Goal: Task Accomplishment & Management: Manage account settings

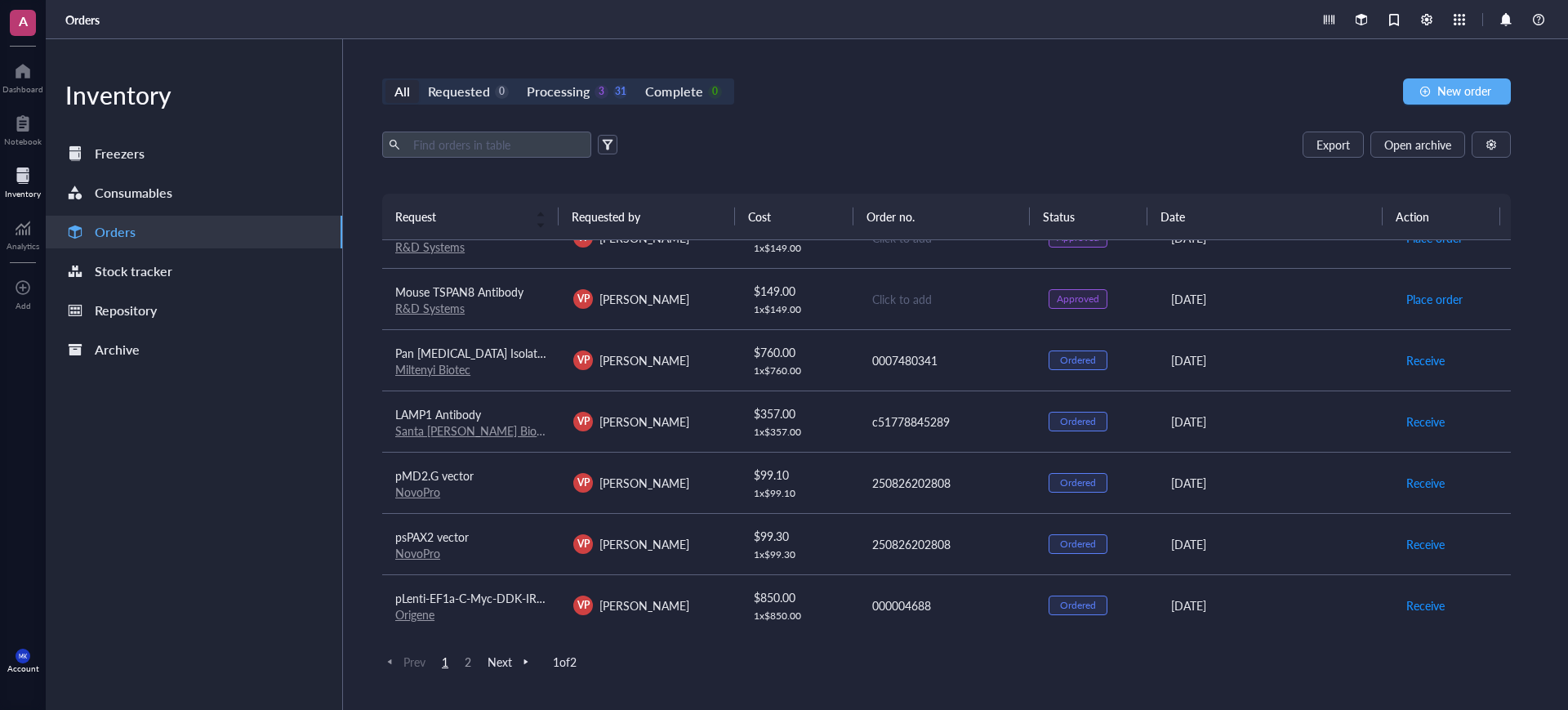
scroll to position [1138, 0]
click at [472, 673] on div "All Requested 0 Processing 3 31 Complete 0 New order Export Open archive Reques…" at bounding box center [946, 375] width 1207 height 670
click at [469, 663] on span "2" at bounding box center [467, 662] width 20 height 15
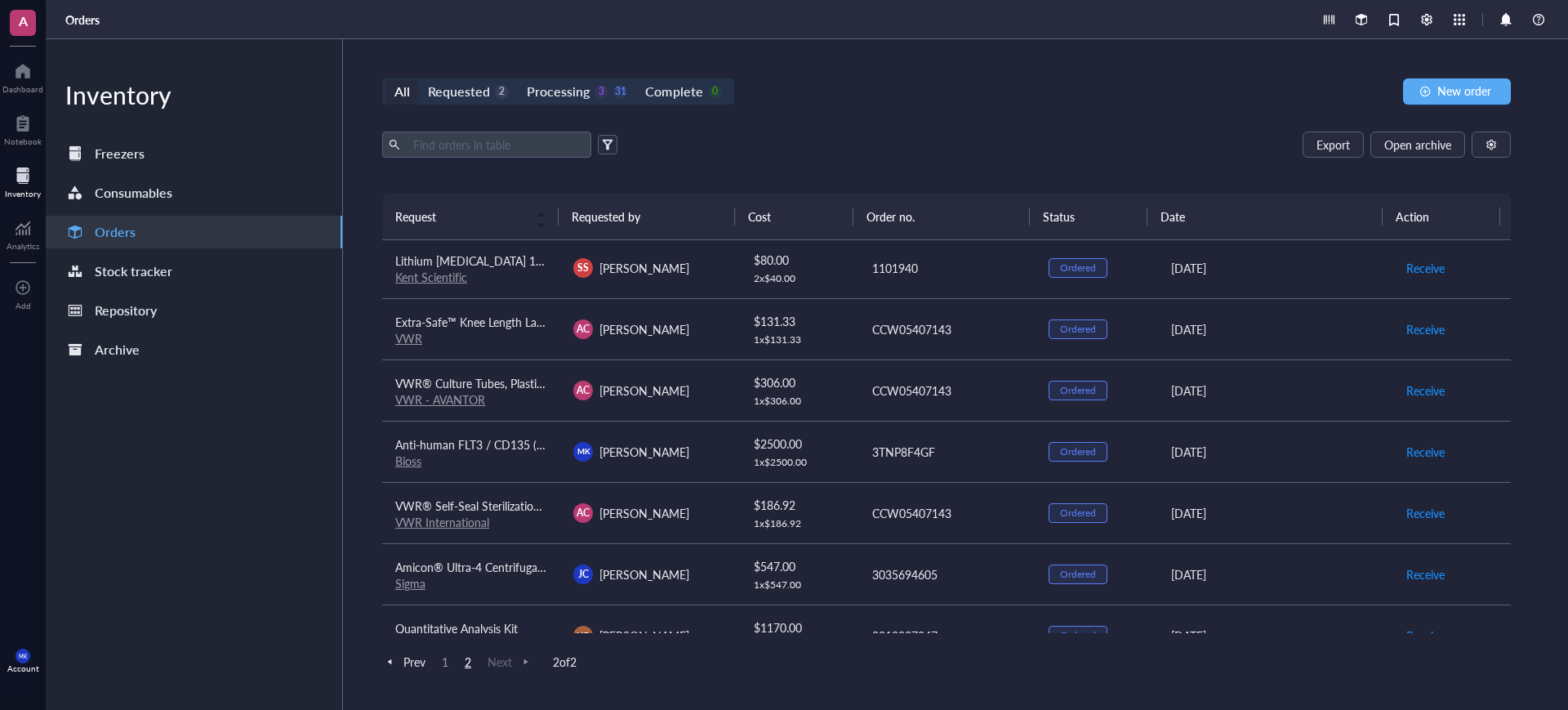
scroll to position [179, 0]
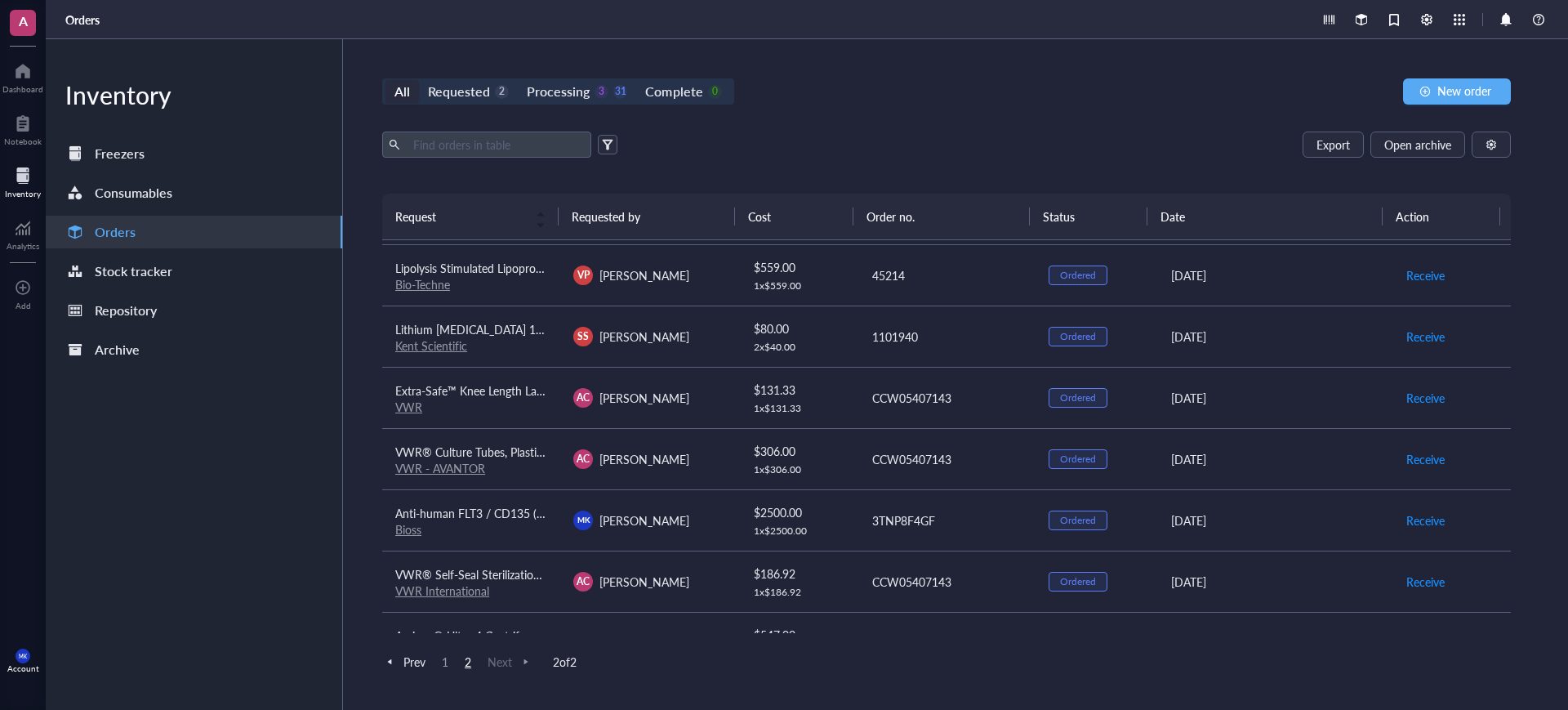
click at [683, 341] on div "SS Sareh Seyedi" at bounding box center [649, 336] width 152 height 20
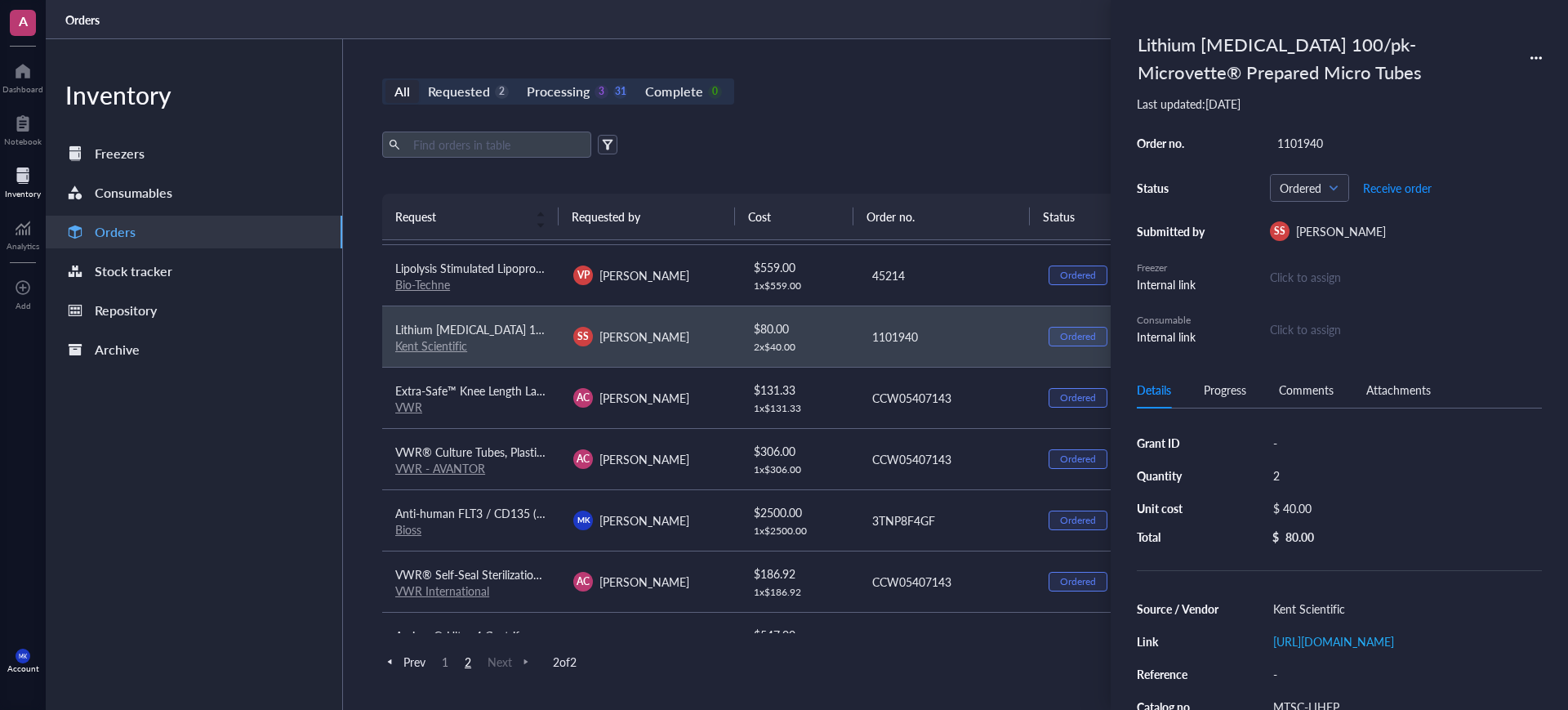
drag, startPoint x: 1260, startPoint y: 511, endPoint x: 1348, endPoint y: 89, distance: 431.1
click at [1348, 89] on div "Lithium Heparin 100/pk- Microvette® Prepared Micro Tubes Last updated: August 2…" at bounding box center [1339, 186] width 405 height 319
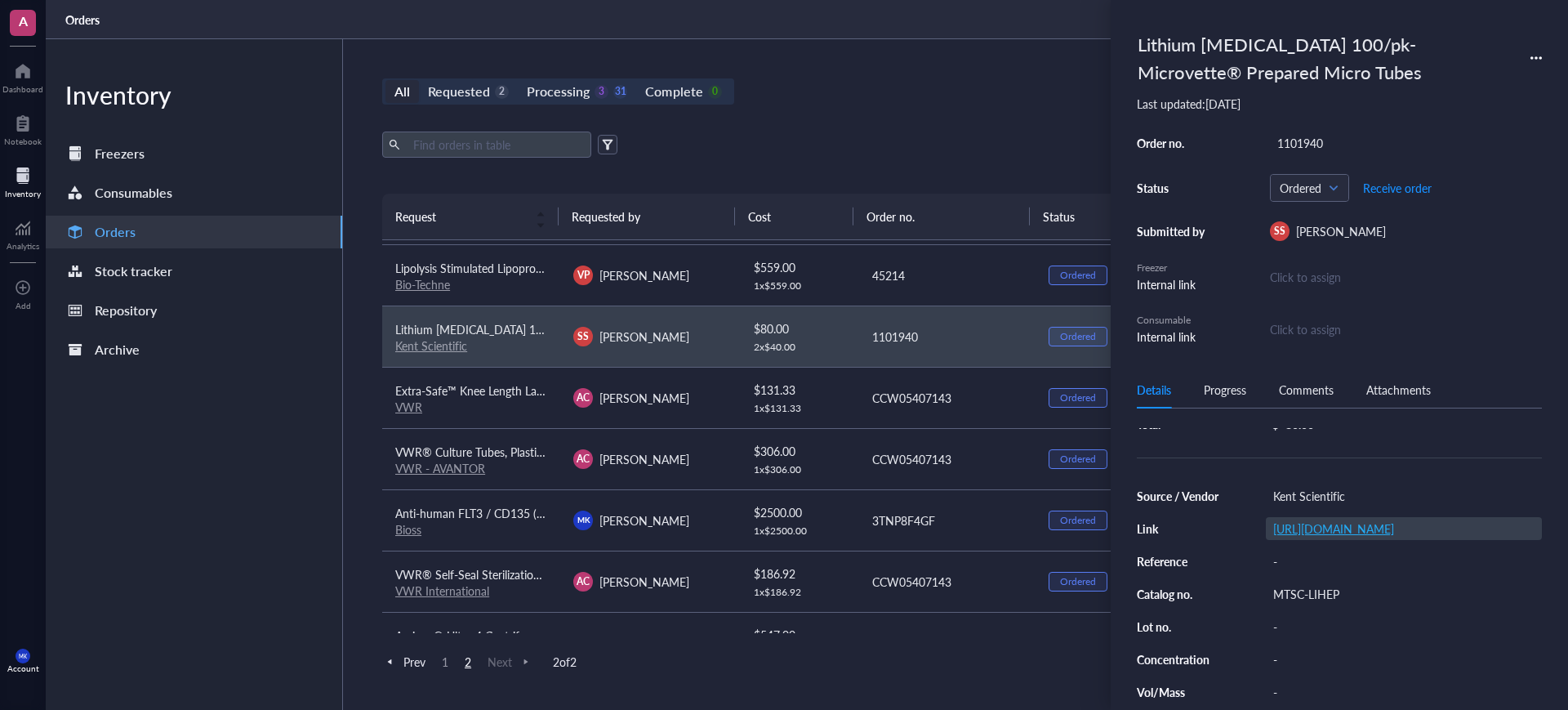
scroll to position [0, 0]
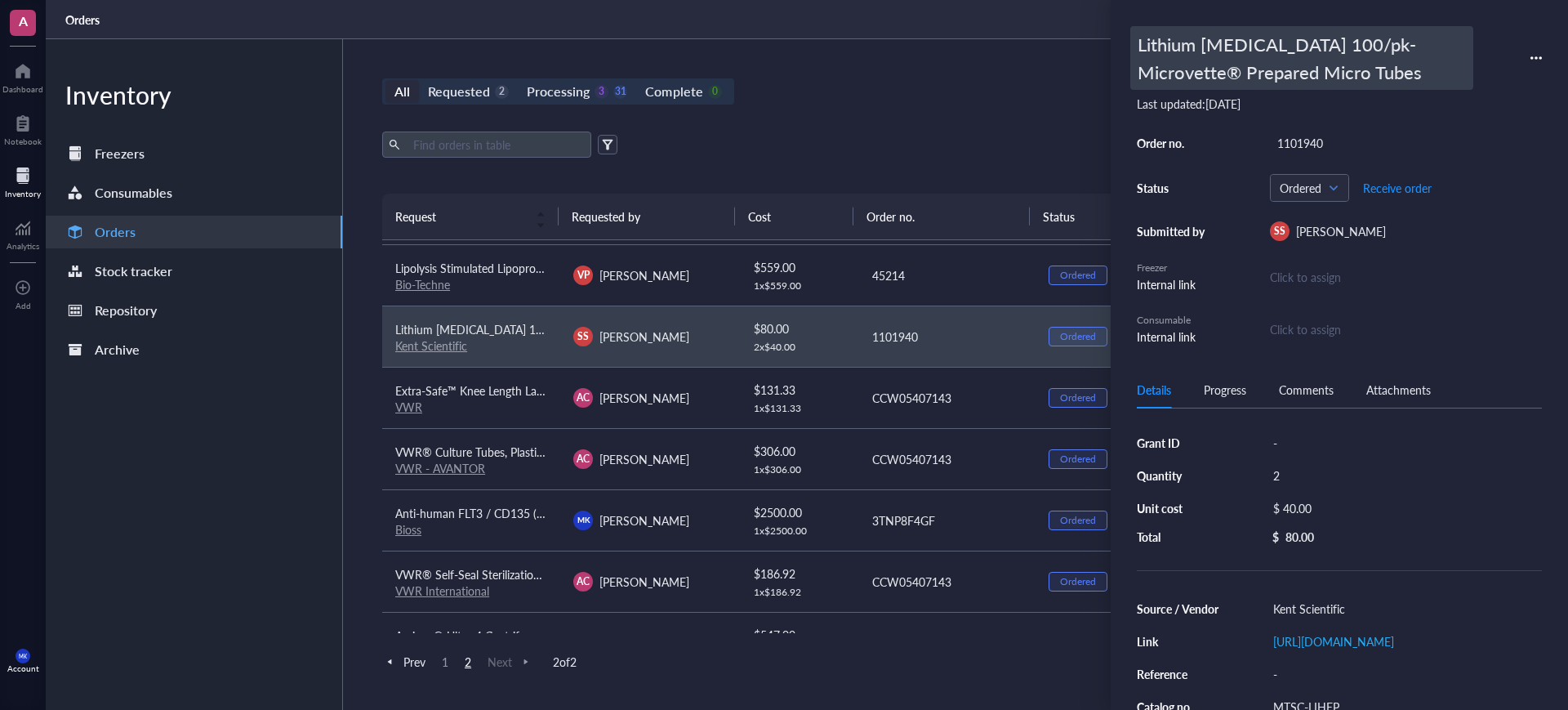
click at [1367, 84] on div "Lithium [MEDICAL_DATA] 100/pk- Microvette® Prepared Micro Tubes" at bounding box center [1301, 58] width 343 height 64
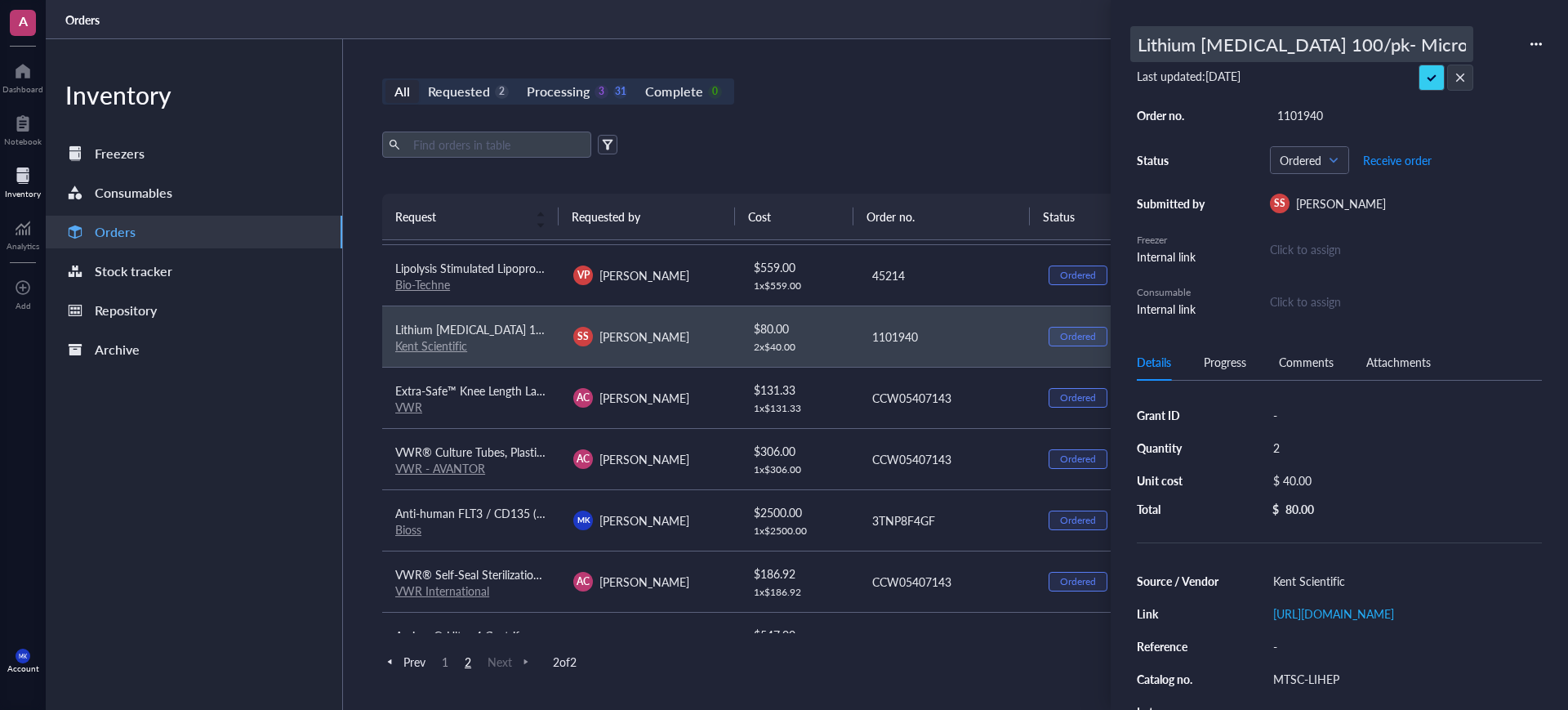
scroll to position [0, 153]
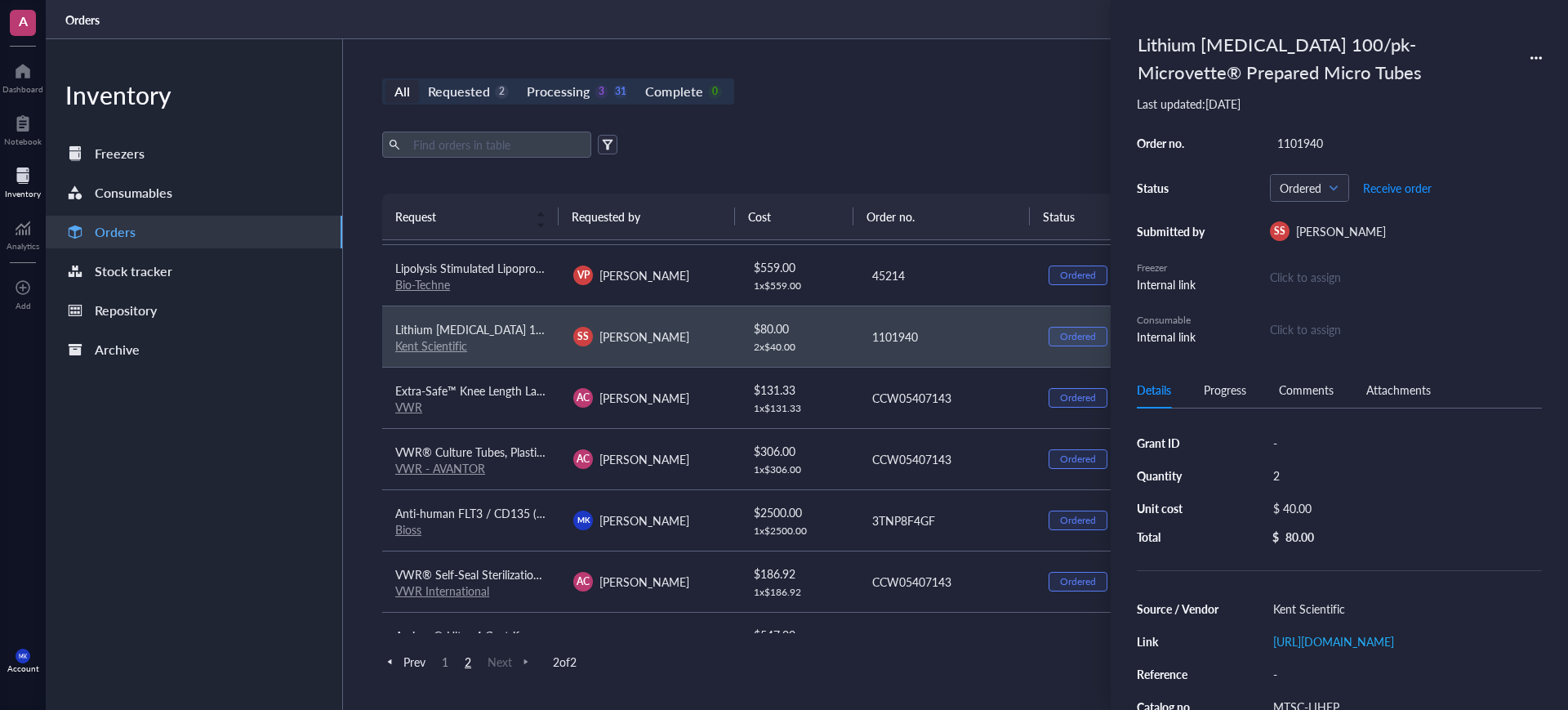
click at [901, 126] on div "All Requested 2 Processing 3 31 Complete 0 New order Export Open archive Reques…" at bounding box center [946, 375] width 1207 height 670
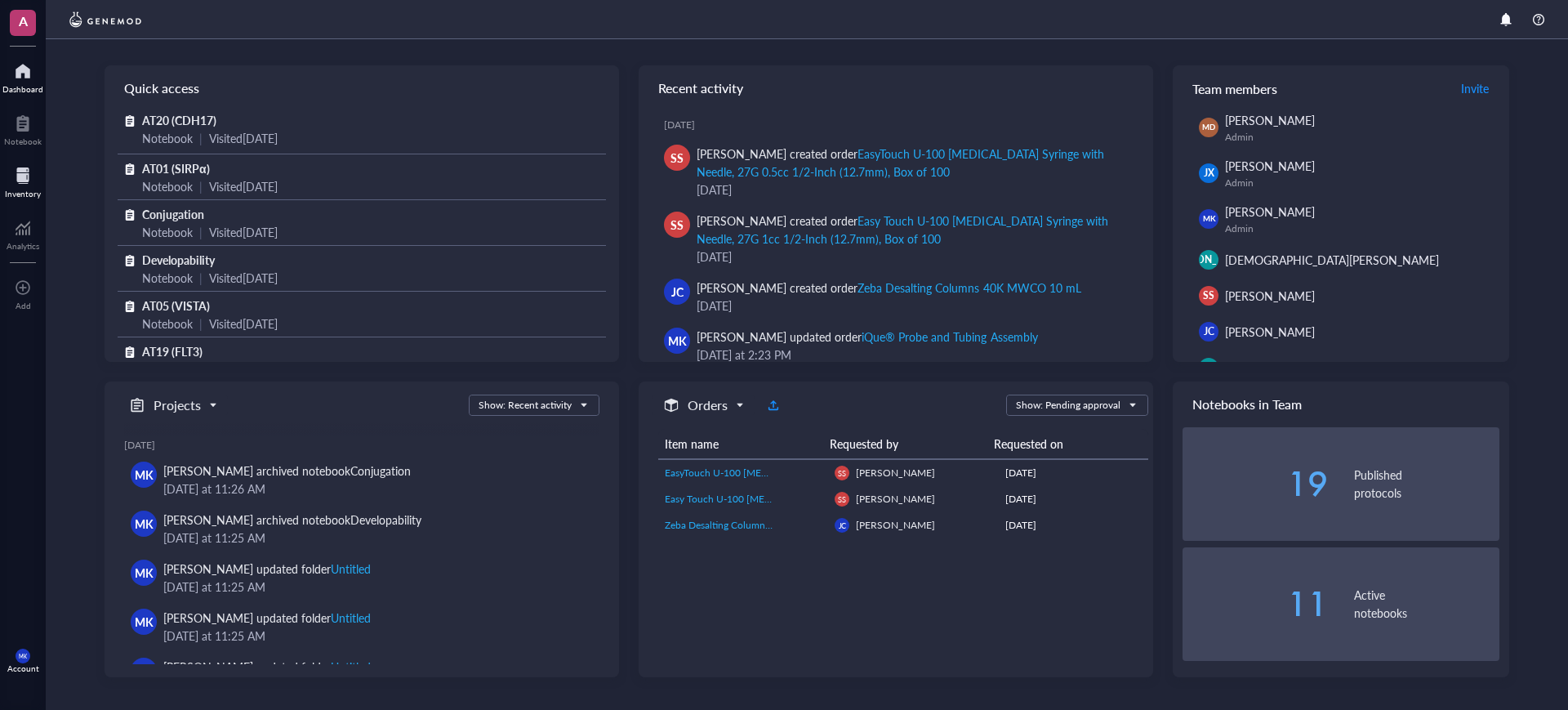
click at [15, 168] on div at bounding box center [23, 176] width 36 height 26
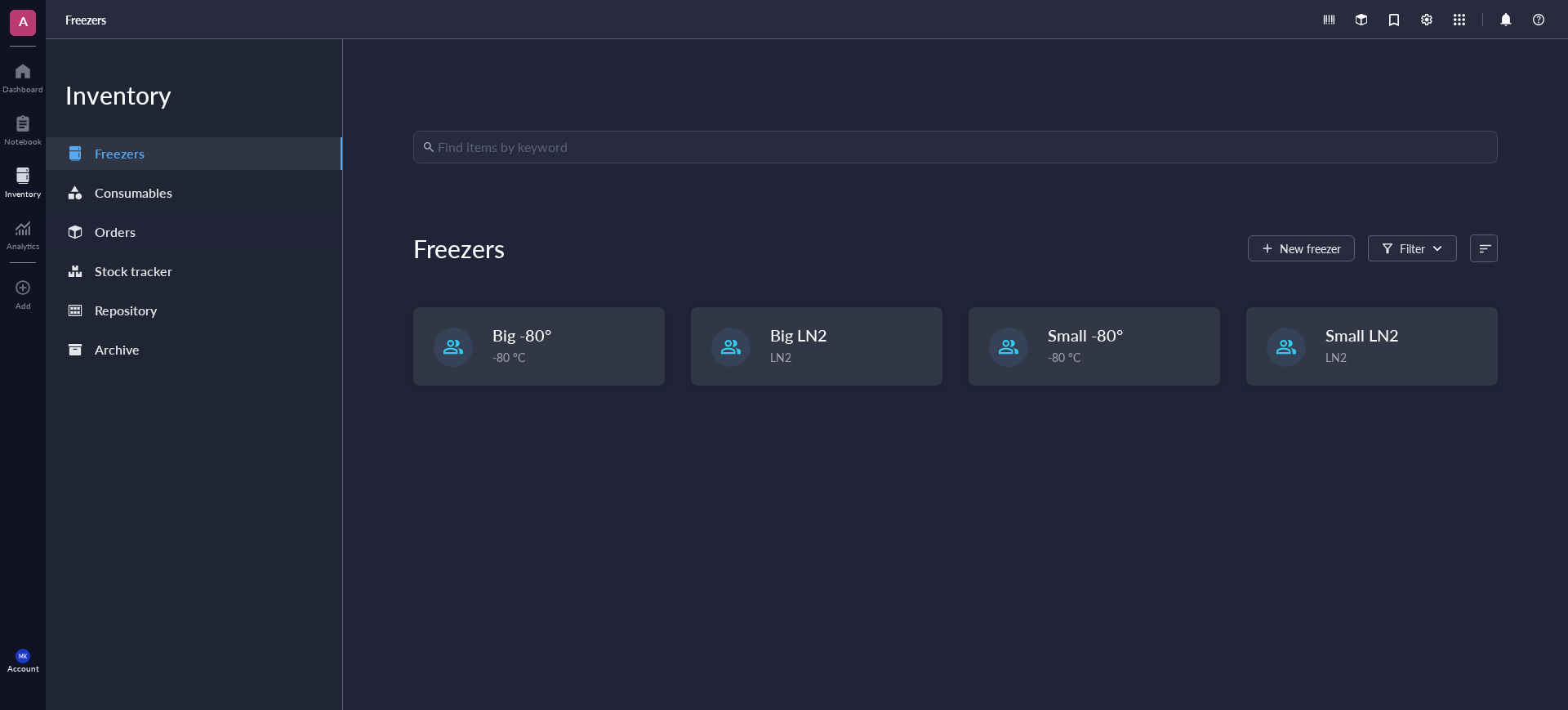
click at [161, 242] on div "Orders" at bounding box center [194, 232] width 297 height 33
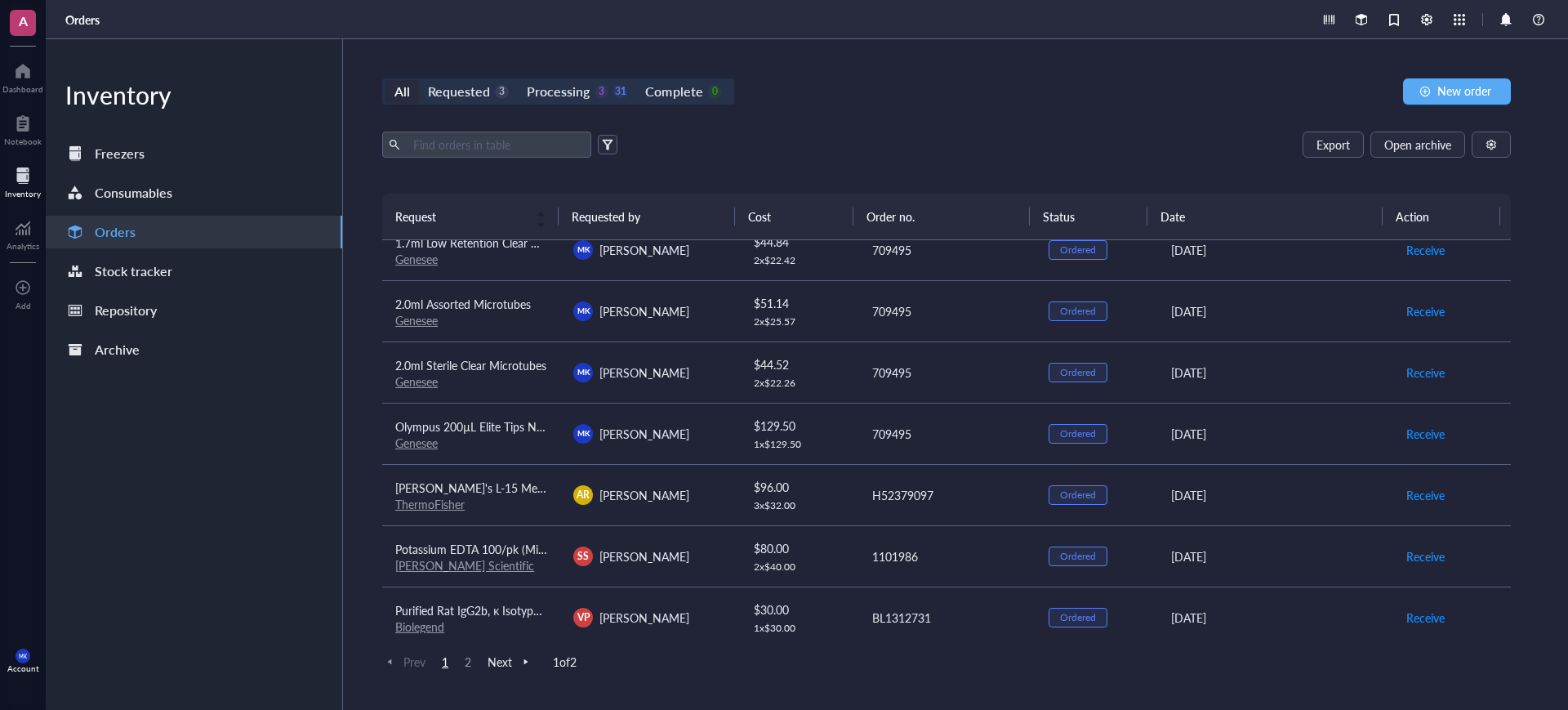
scroll to position [919, 0]
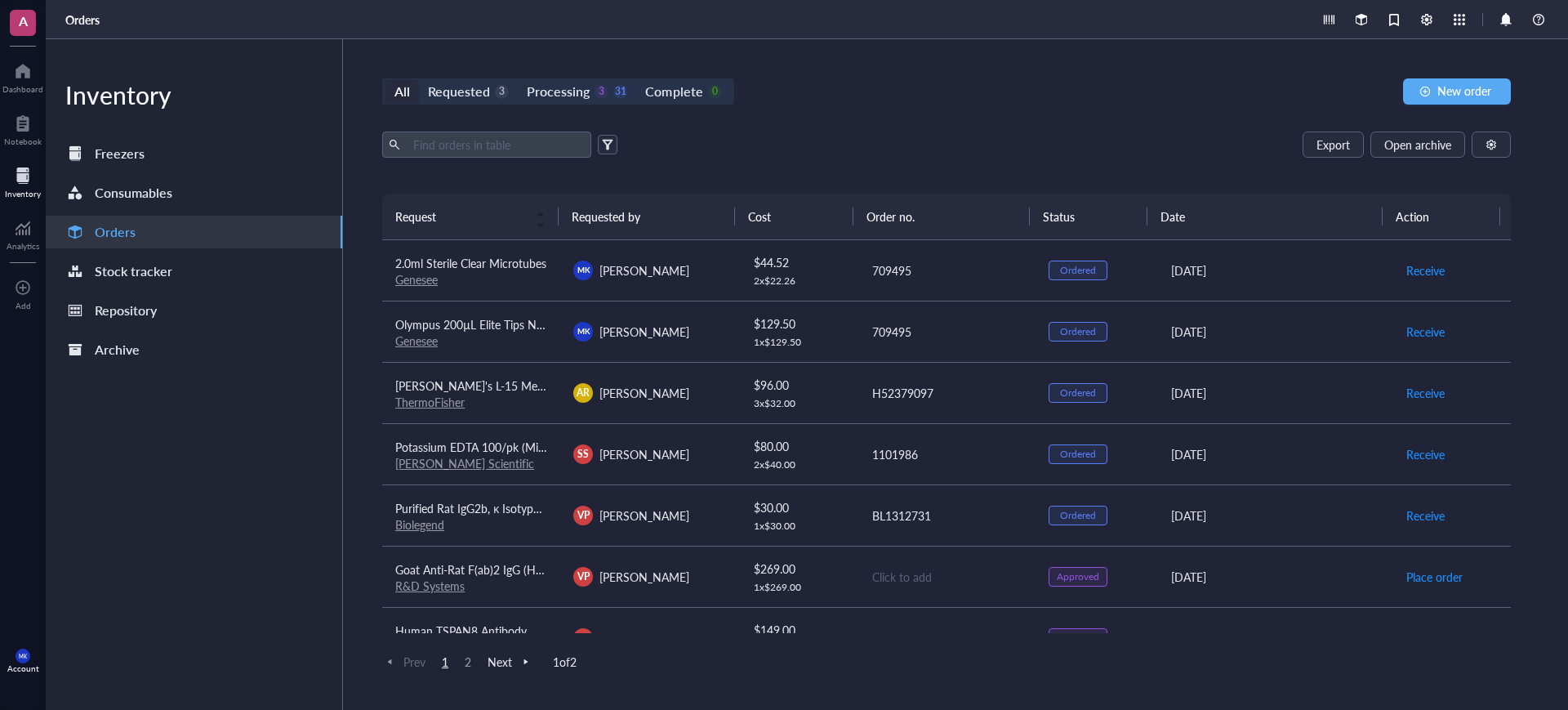
click at [508, 456] on div "[PERSON_NAME] Scientific" at bounding box center [471, 463] width 152 height 15
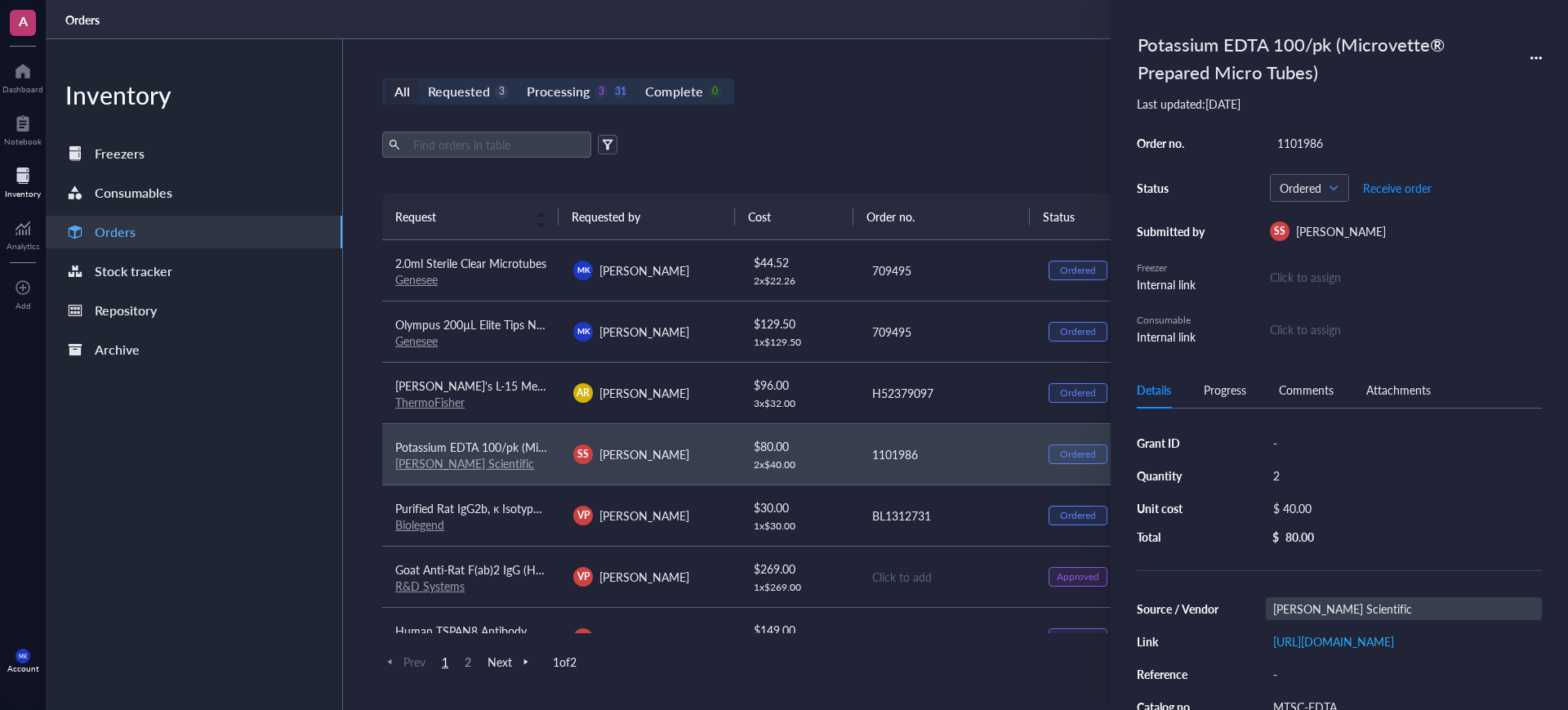
click at [1285, 602] on div "Ken Scientific" at bounding box center [1403, 608] width 276 height 23
click at [1293, 600] on input "Ken Scientific" at bounding box center [1318, 608] width 105 height 22
type input "Kent Scientific"
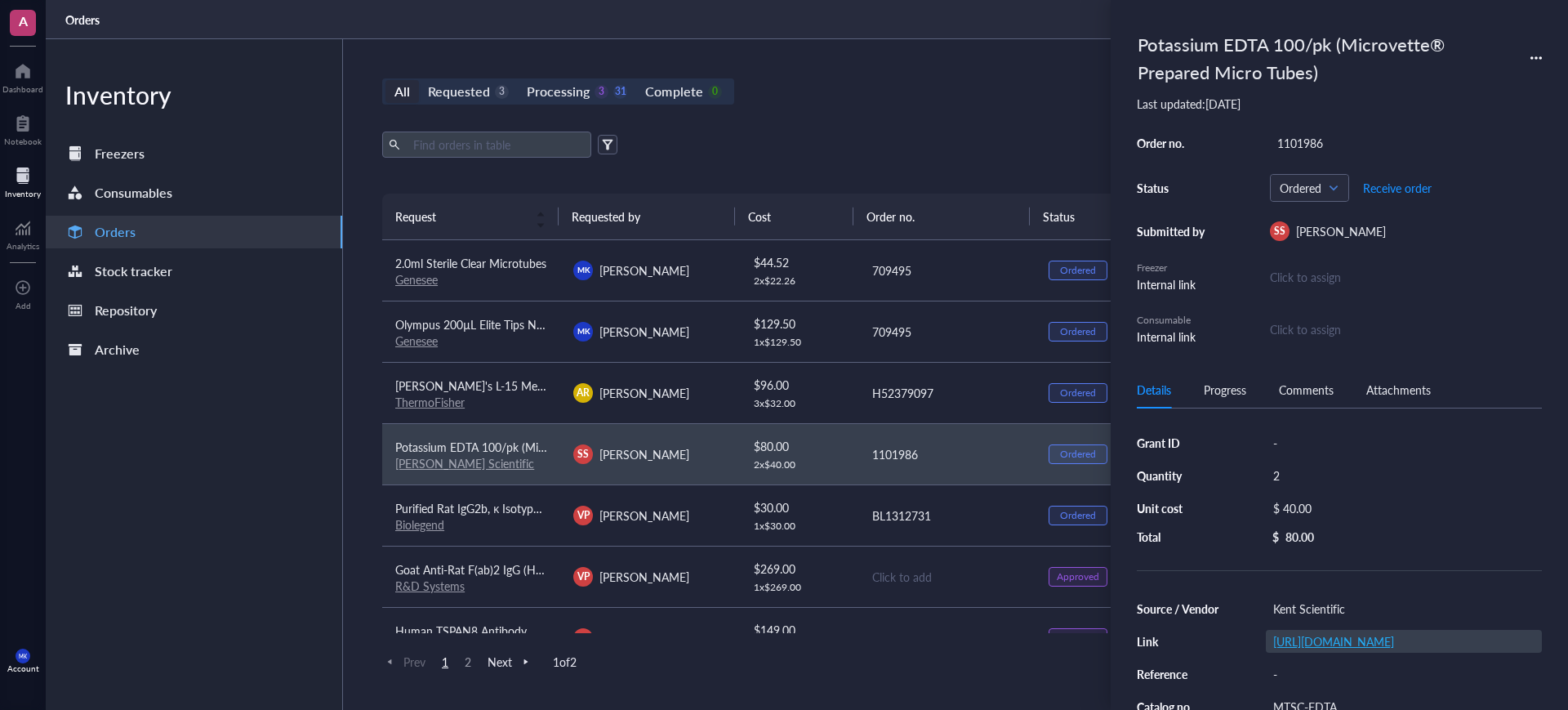
click at [1394, 649] on link "https://www.kentscientific.com/products/microvette-prepared-micro-tubes-with-sc…" at bounding box center [1334, 640] width 121 height 16
click at [840, 103] on div "All Requested 3 Processing 3 31 Complete 0 New order" at bounding box center [946, 91] width 1128 height 26
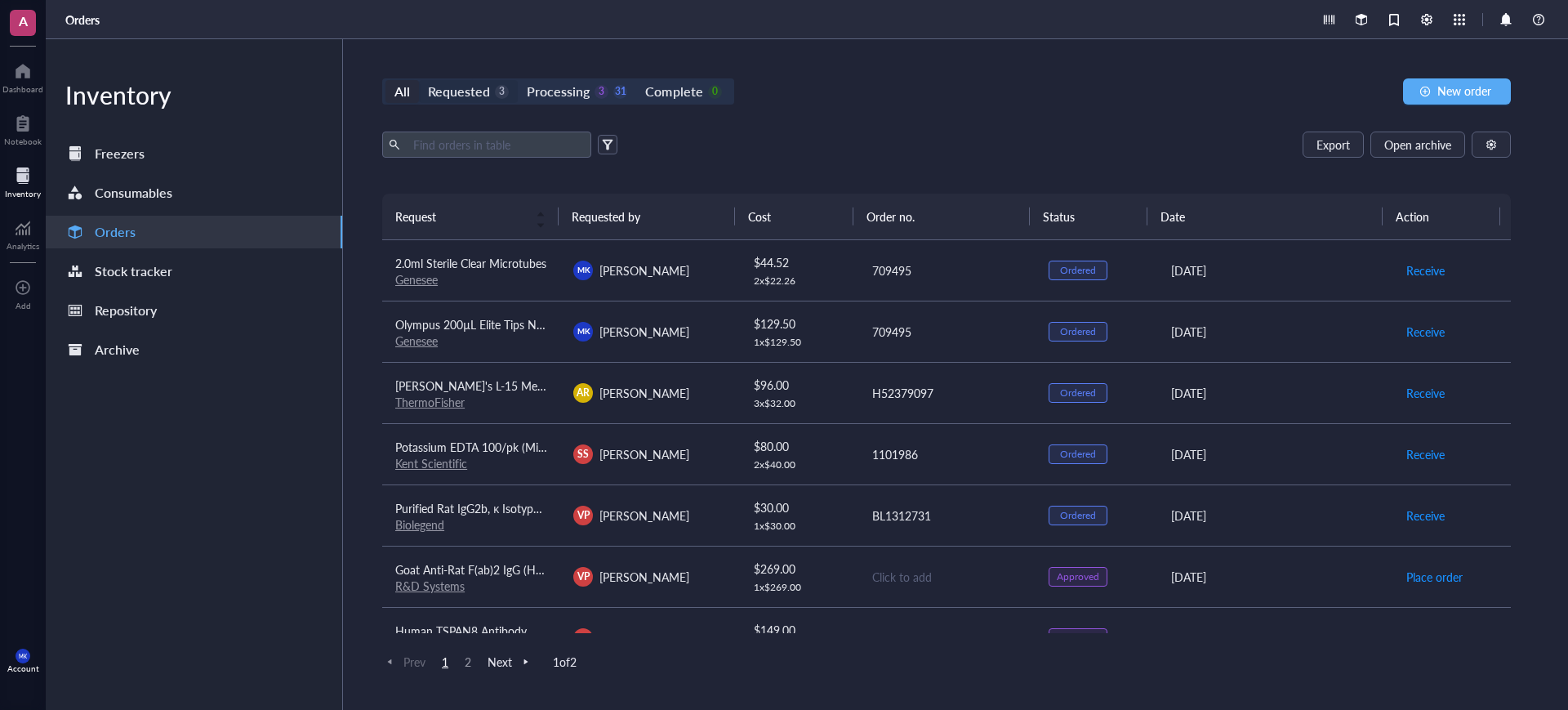
click at [482, 84] on div "Requested" at bounding box center [459, 91] width 62 height 23
click at [419, 80] on input "Requested 3" at bounding box center [419, 80] width 0 height 0
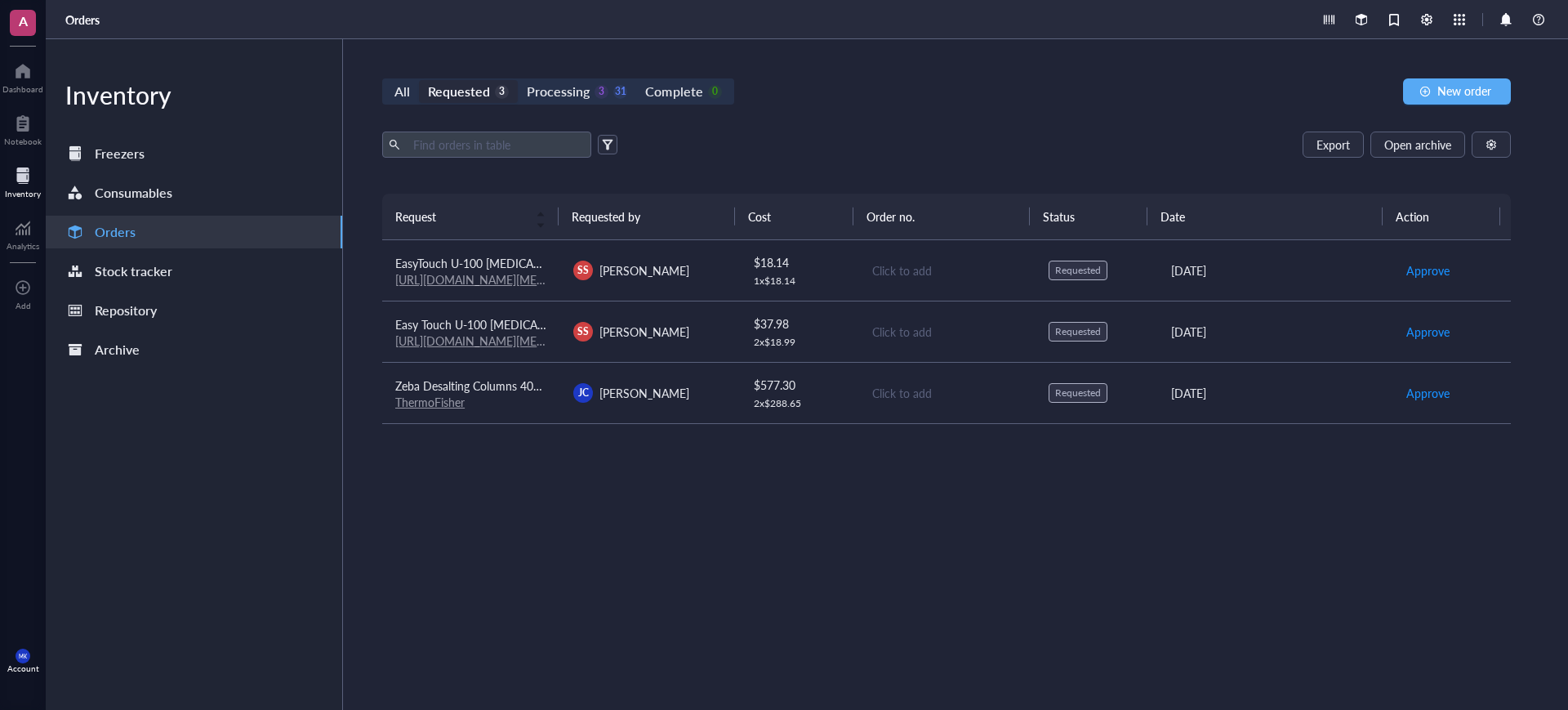
click at [696, 409] on td "JC Jenny Cheung" at bounding box center [649, 392] width 178 height 61
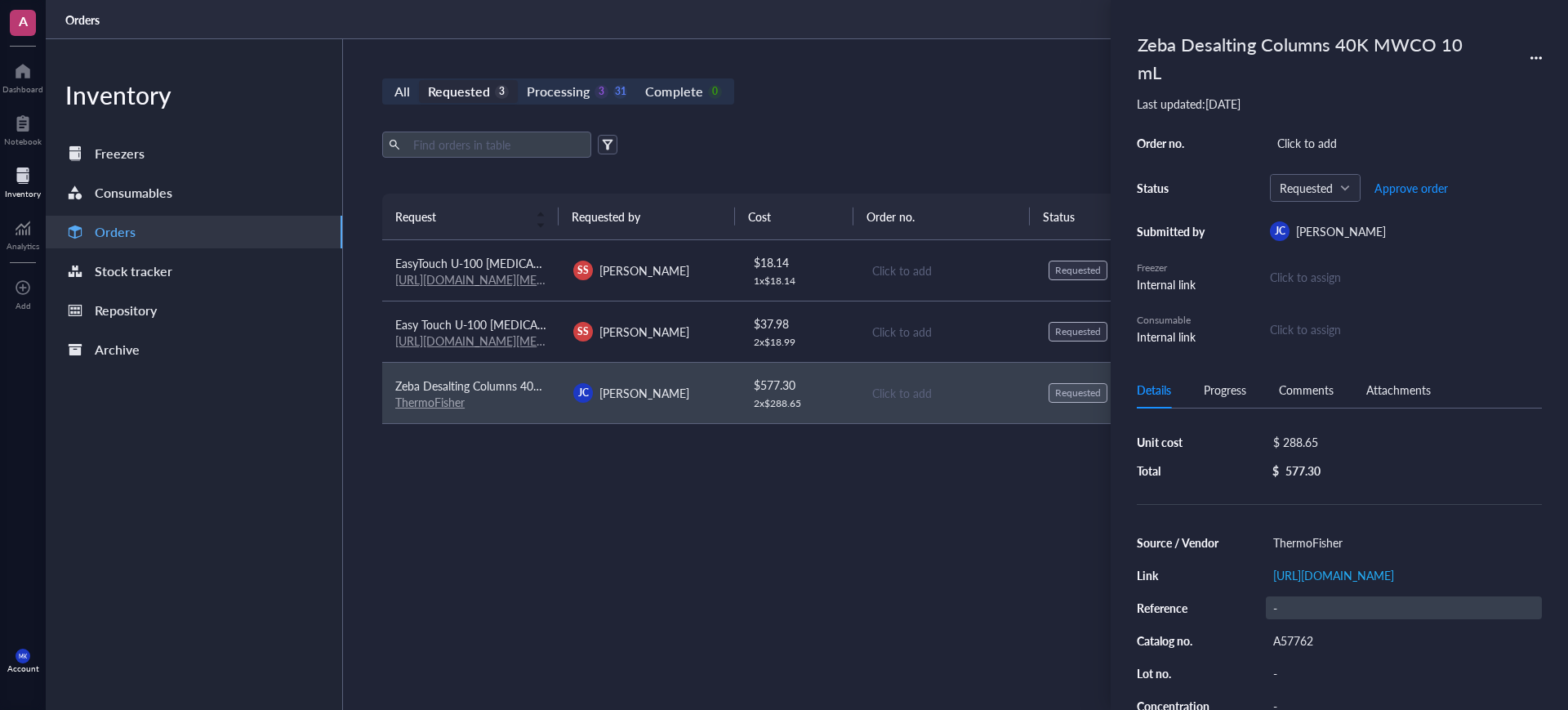
scroll to position [102, 0]
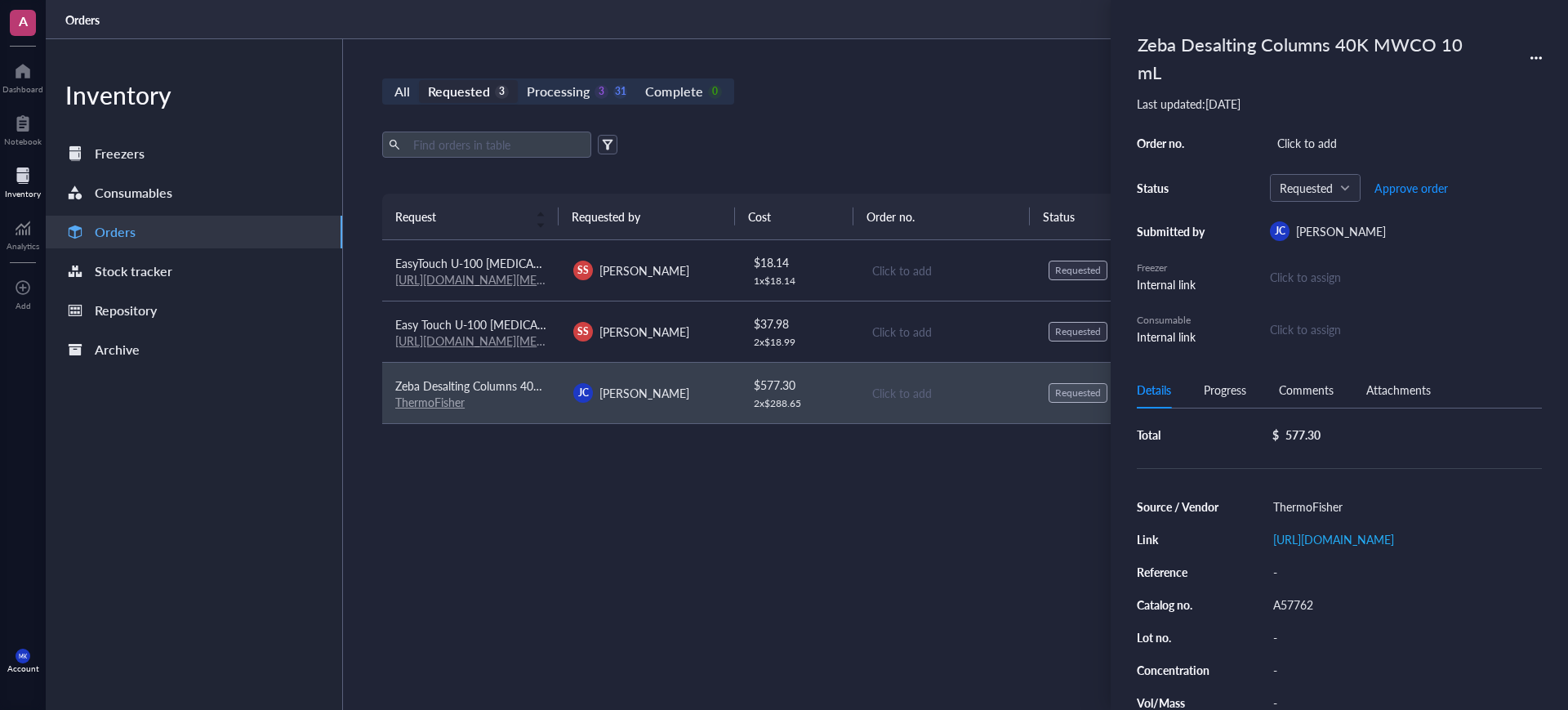
click at [699, 280] on td "SS Sareh Seyedi" at bounding box center [649, 270] width 178 height 61
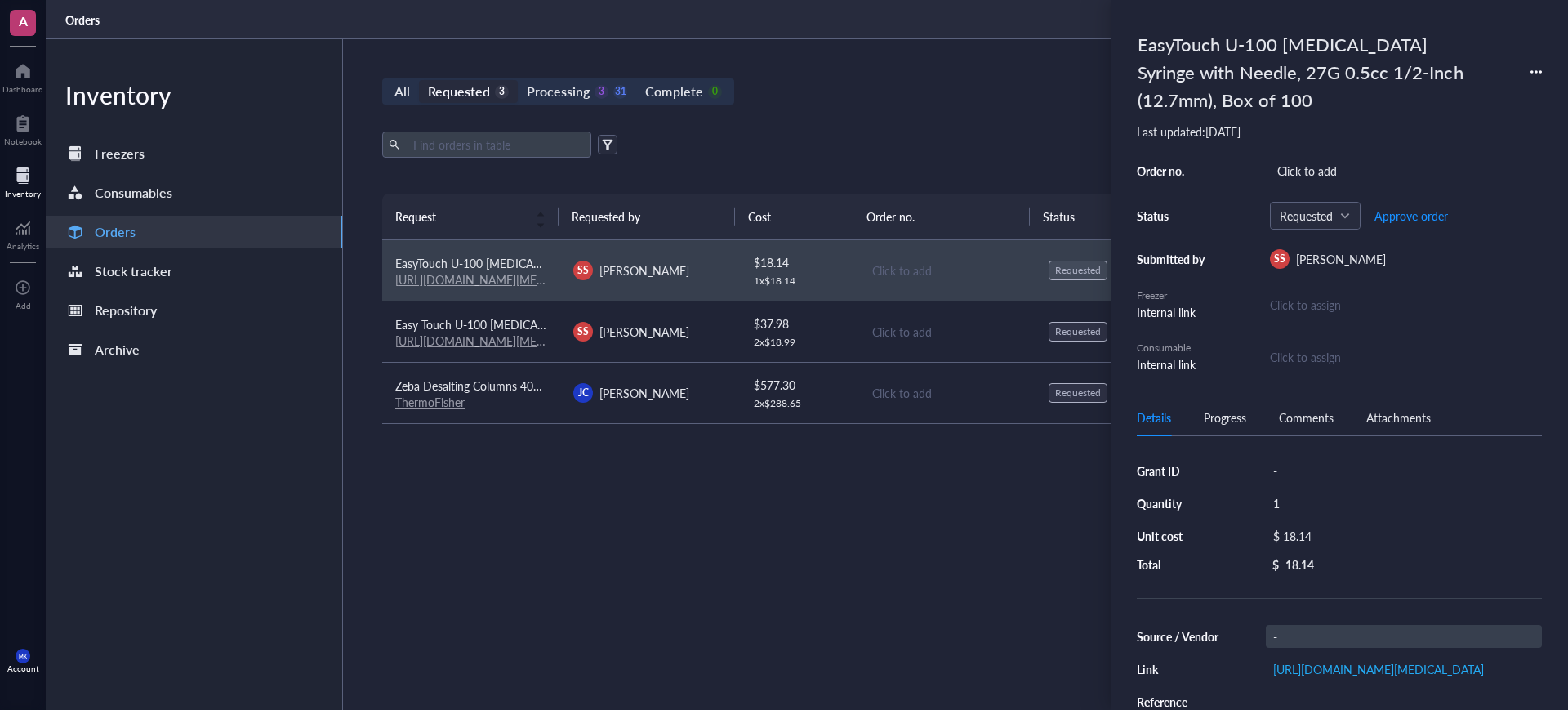
click at [1397, 637] on div "-" at bounding box center [1403, 636] width 276 height 23
type input "Amazon"
click at [709, 314] on td "SS Sareh Seyedi" at bounding box center [649, 331] width 178 height 61
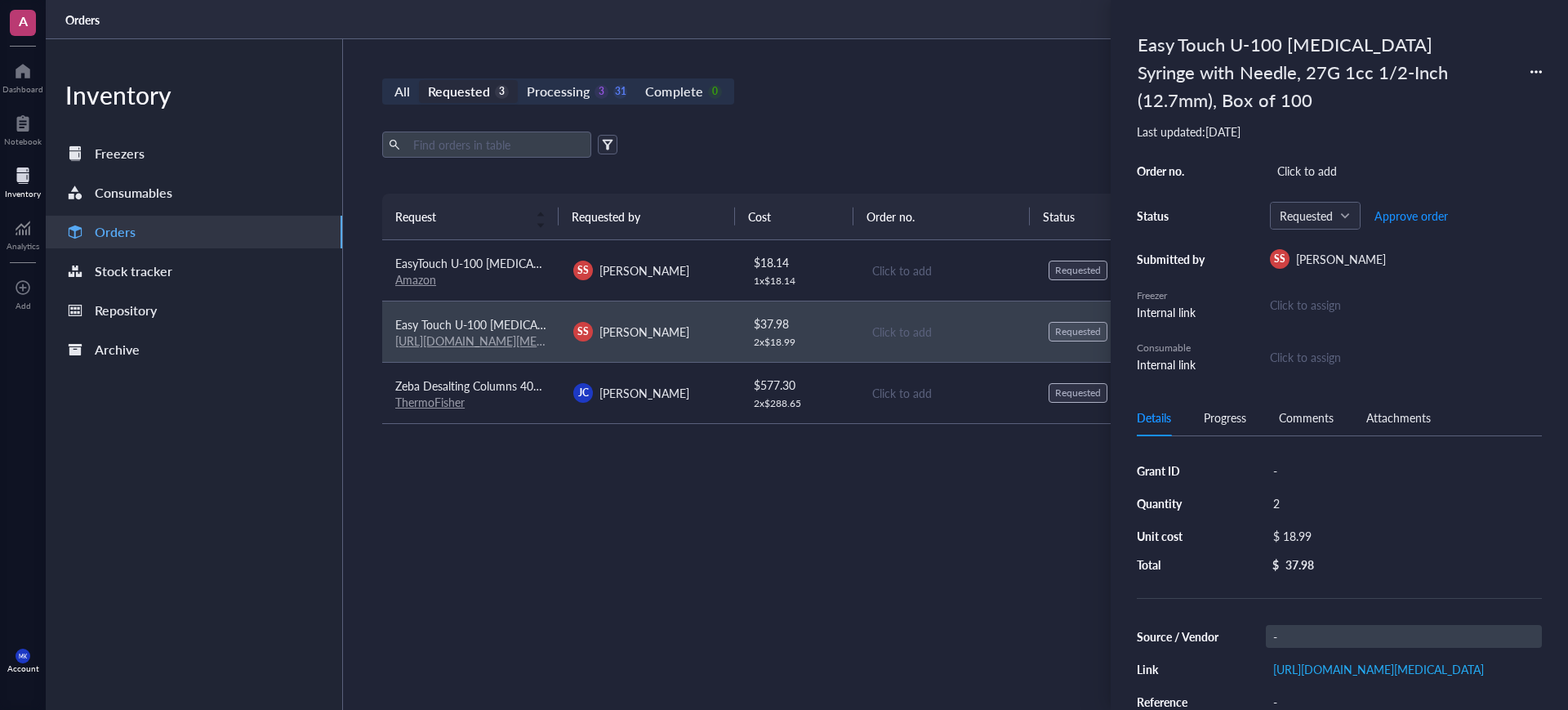
click at [1345, 634] on div "-" at bounding box center [1403, 636] width 276 height 23
type input "Amazon"
click at [786, 538] on div "Request Requested by Cost Order no. Status Date Action EasyTouch U-100 Insulin …" at bounding box center [946, 413] width 1128 height 439
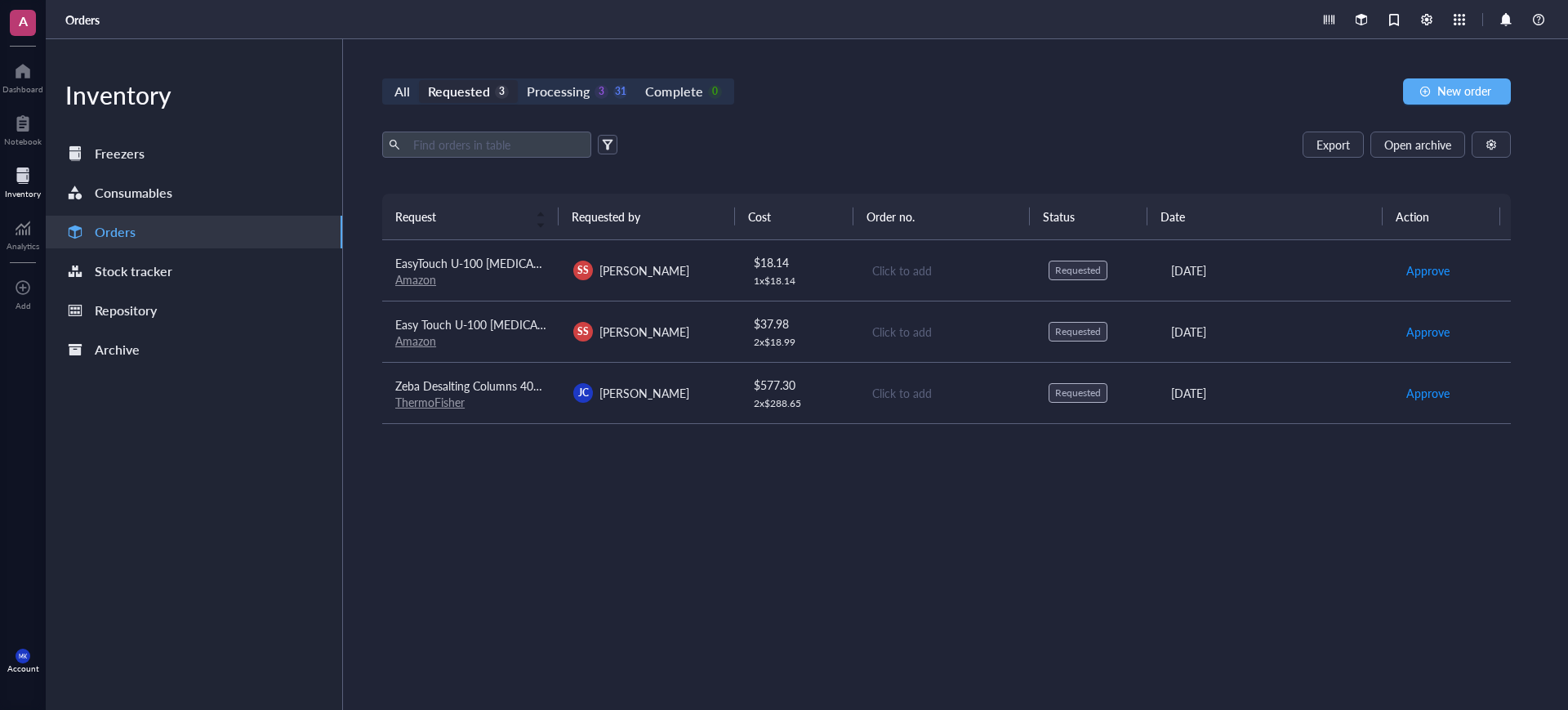
click at [858, 390] on td "Click to add" at bounding box center [946, 392] width 178 height 61
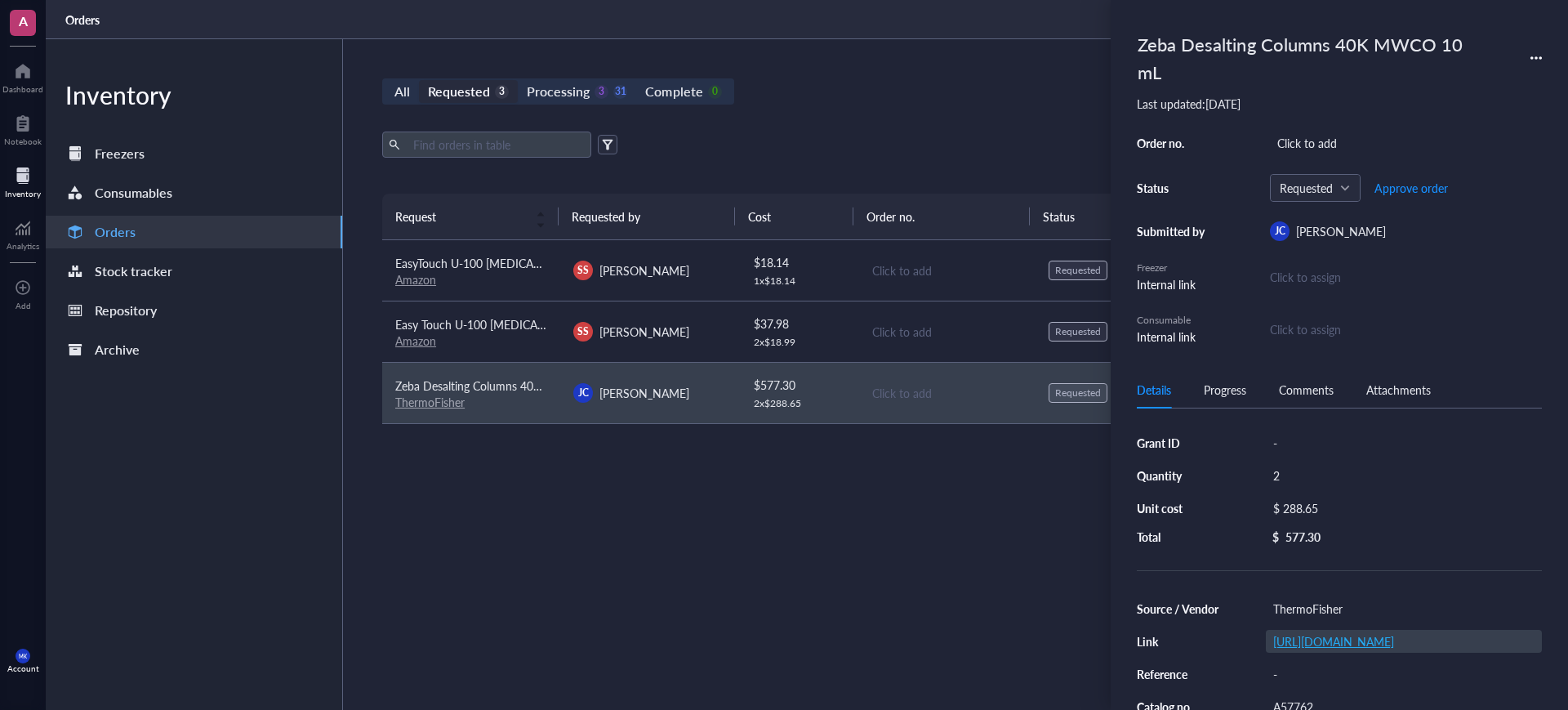
click at [1362, 648] on link "https://www.thermofisher.com/order/catalog/product/A57762" at bounding box center [1334, 640] width 121 height 16
drag, startPoint x: 595, startPoint y: 89, endPoint x: 588, endPoint y: 100, distance: 13.0
click at [594, 89] on div "3" at bounding box center [601, 91] width 14 height 14
click at [518, 80] on input "Processing 3 31" at bounding box center [518, 80] width 0 height 0
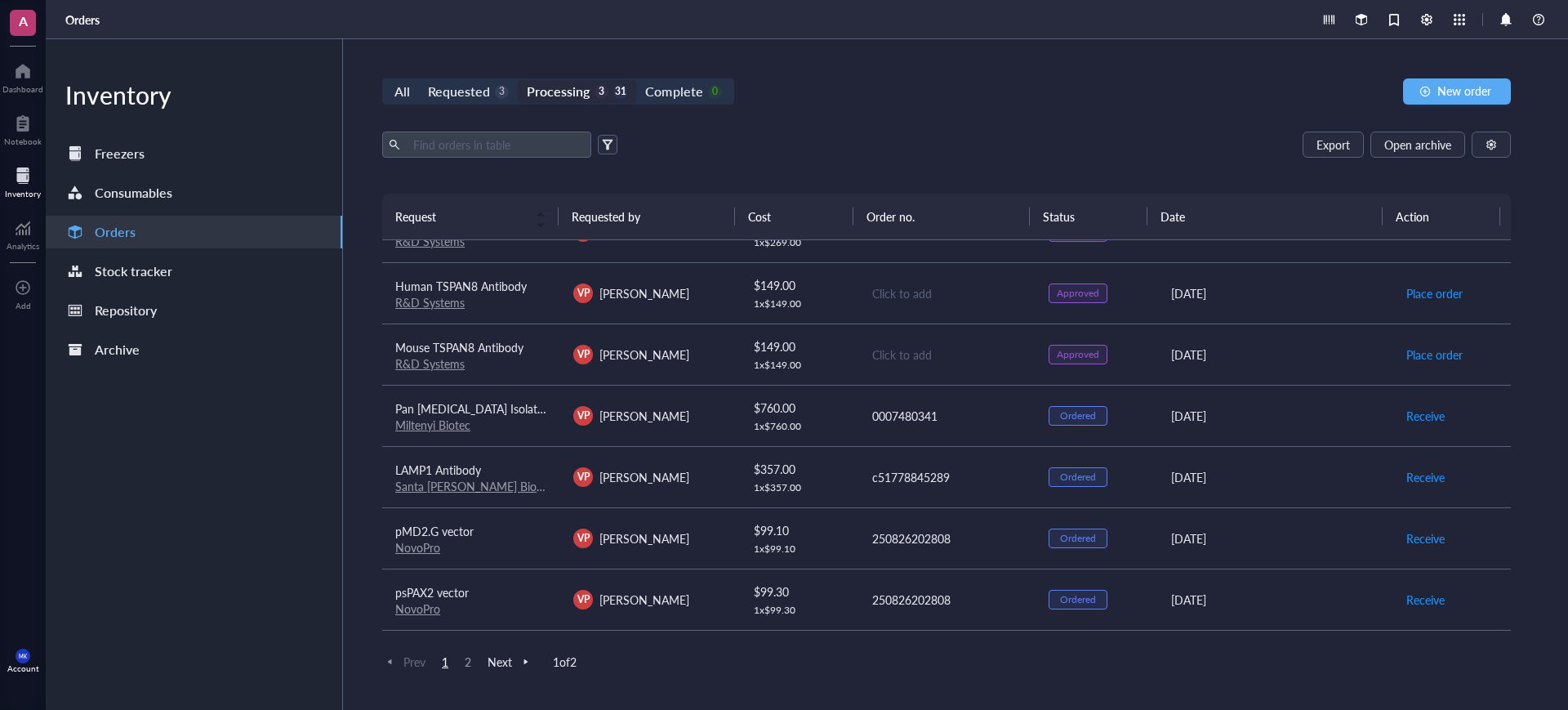
scroll to position [1138, 0]
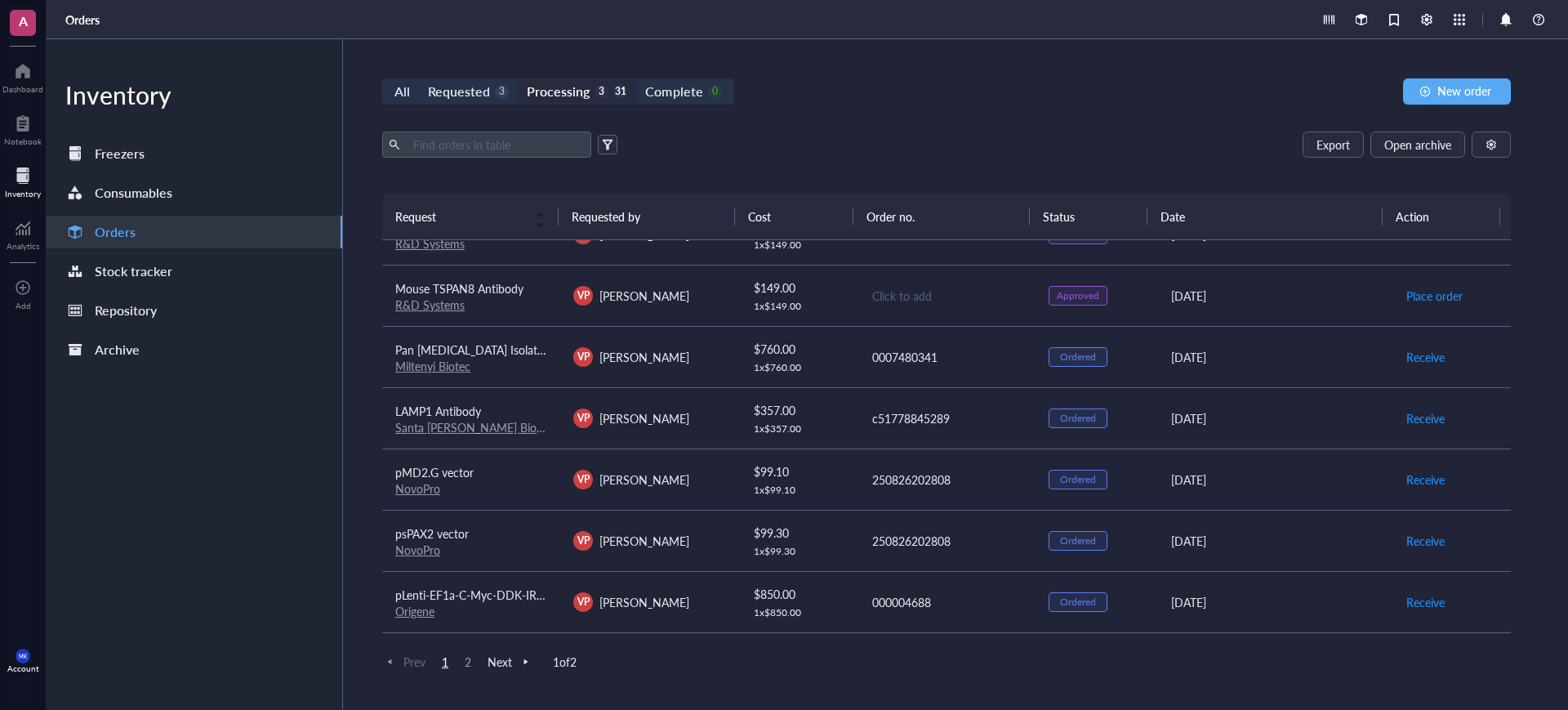
click at [465, 661] on span "2" at bounding box center [467, 662] width 20 height 15
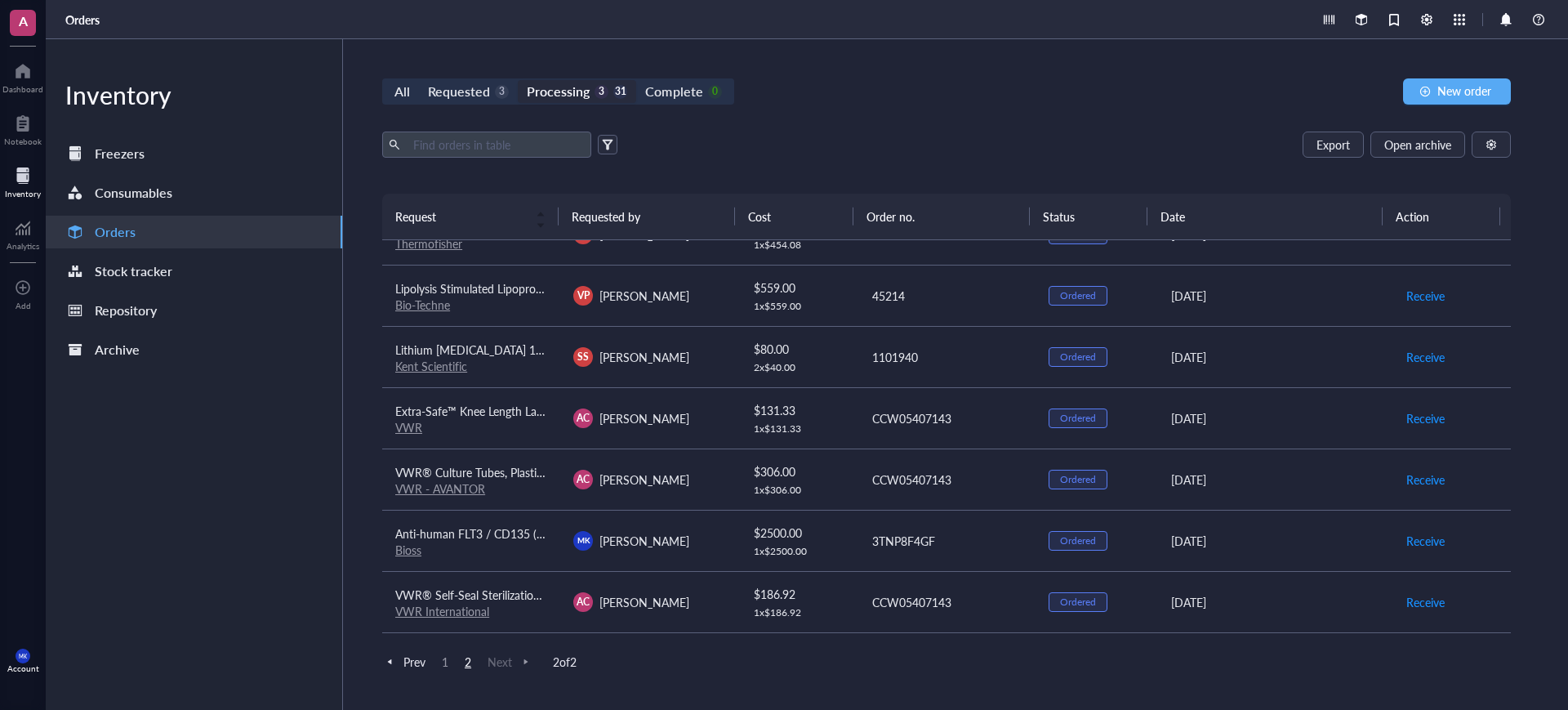
scroll to position [0, 0]
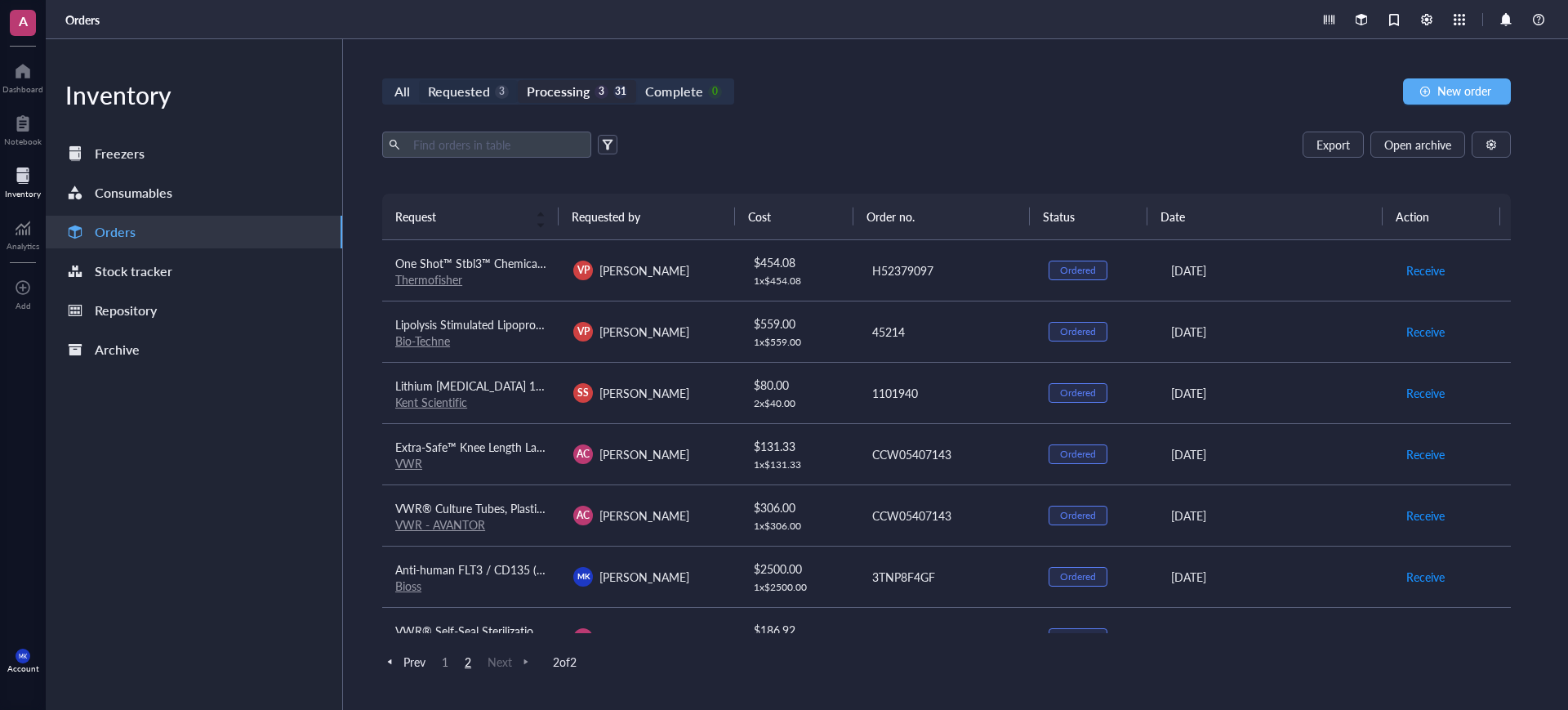
click at [472, 96] on div "Requested" at bounding box center [459, 91] width 62 height 23
click at [419, 80] on input "Requested 3" at bounding box center [419, 80] width 0 height 0
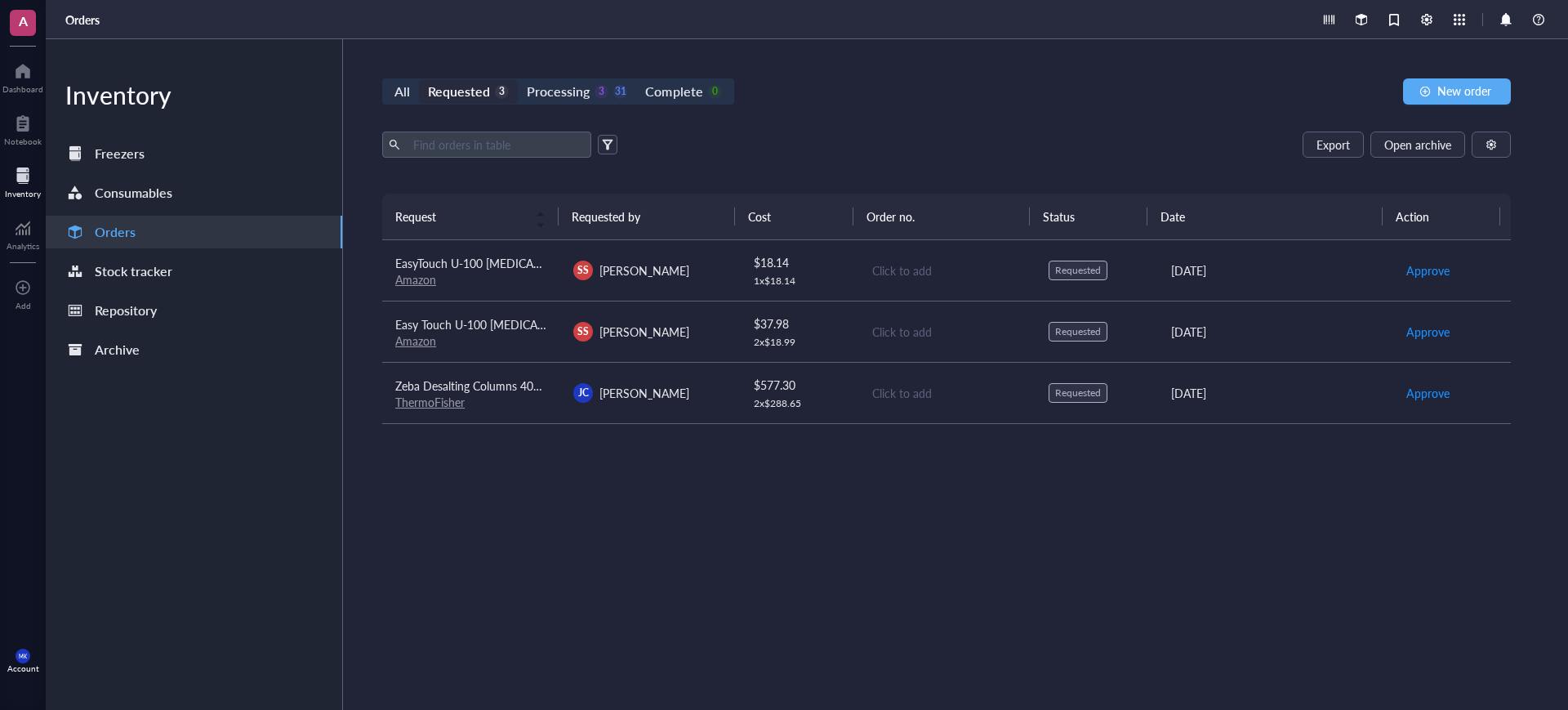
click at [684, 384] on div "JC Jenny Cheung" at bounding box center [649, 393] width 152 height 20
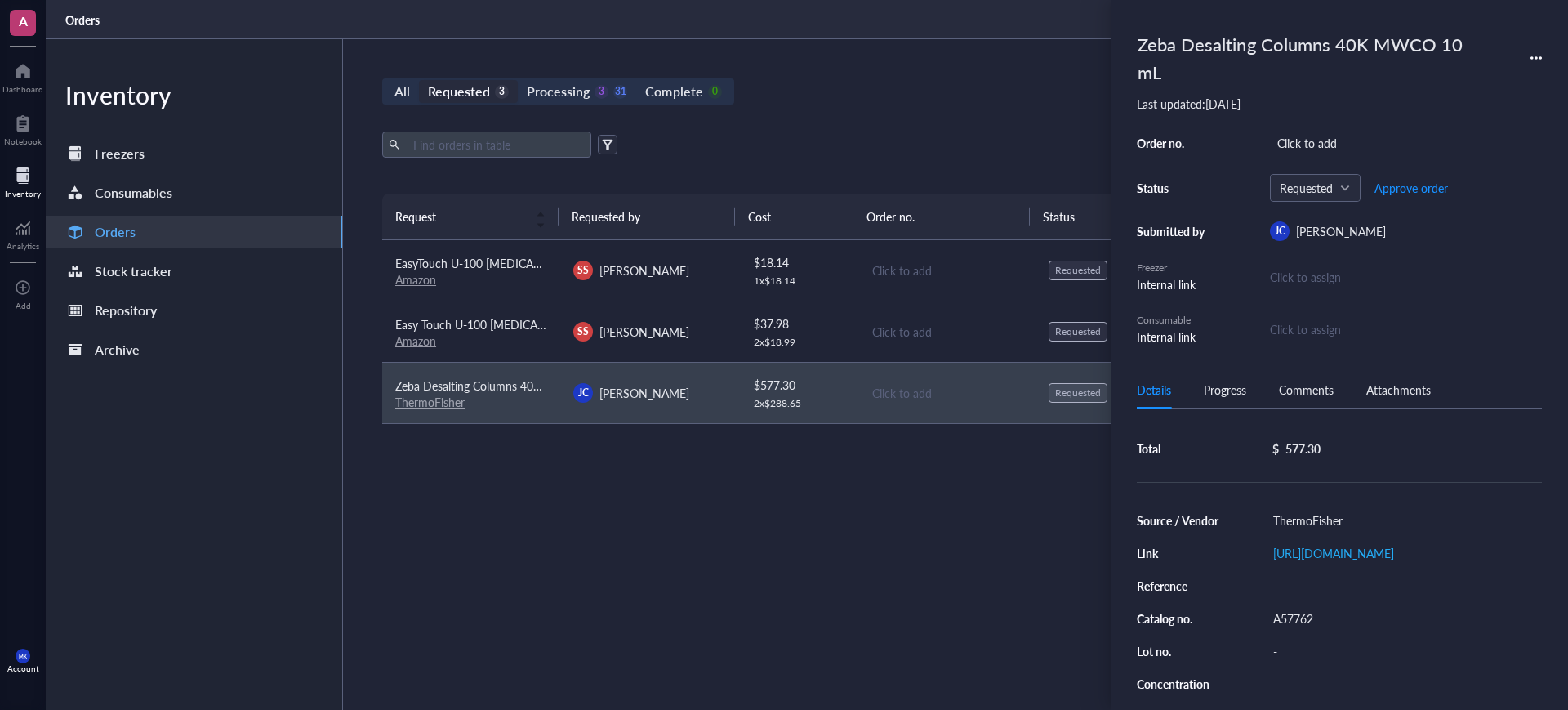
scroll to position [160, 0]
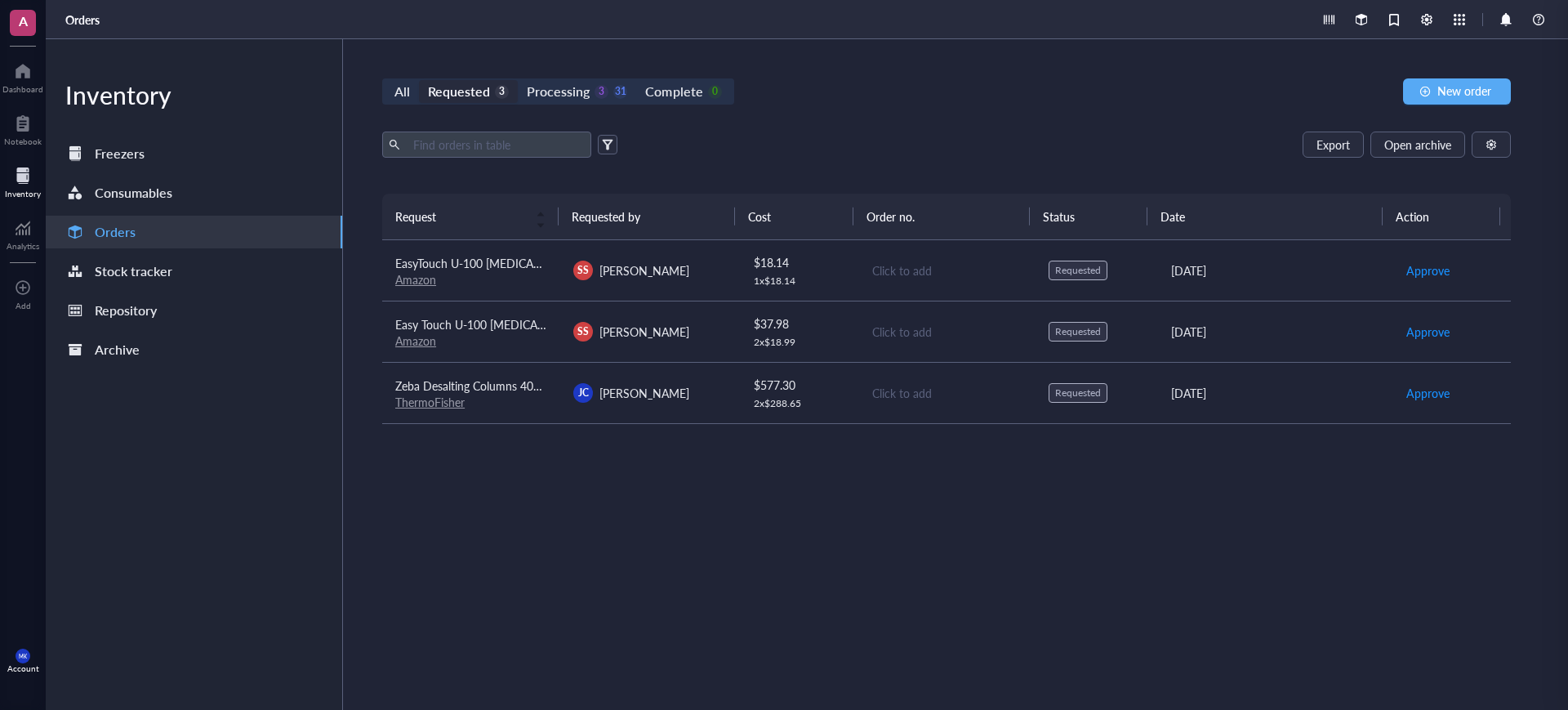
drag, startPoint x: 391, startPoint y: 266, endPoint x: 403, endPoint y: 269, distance: 12.4
click at [394, 267] on td "EasyTouch U-100 Insulin Syringe with Needle, 27G 0.5cc 1/2-Inch (12.7mm), Box o…" at bounding box center [471, 270] width 178 height 61
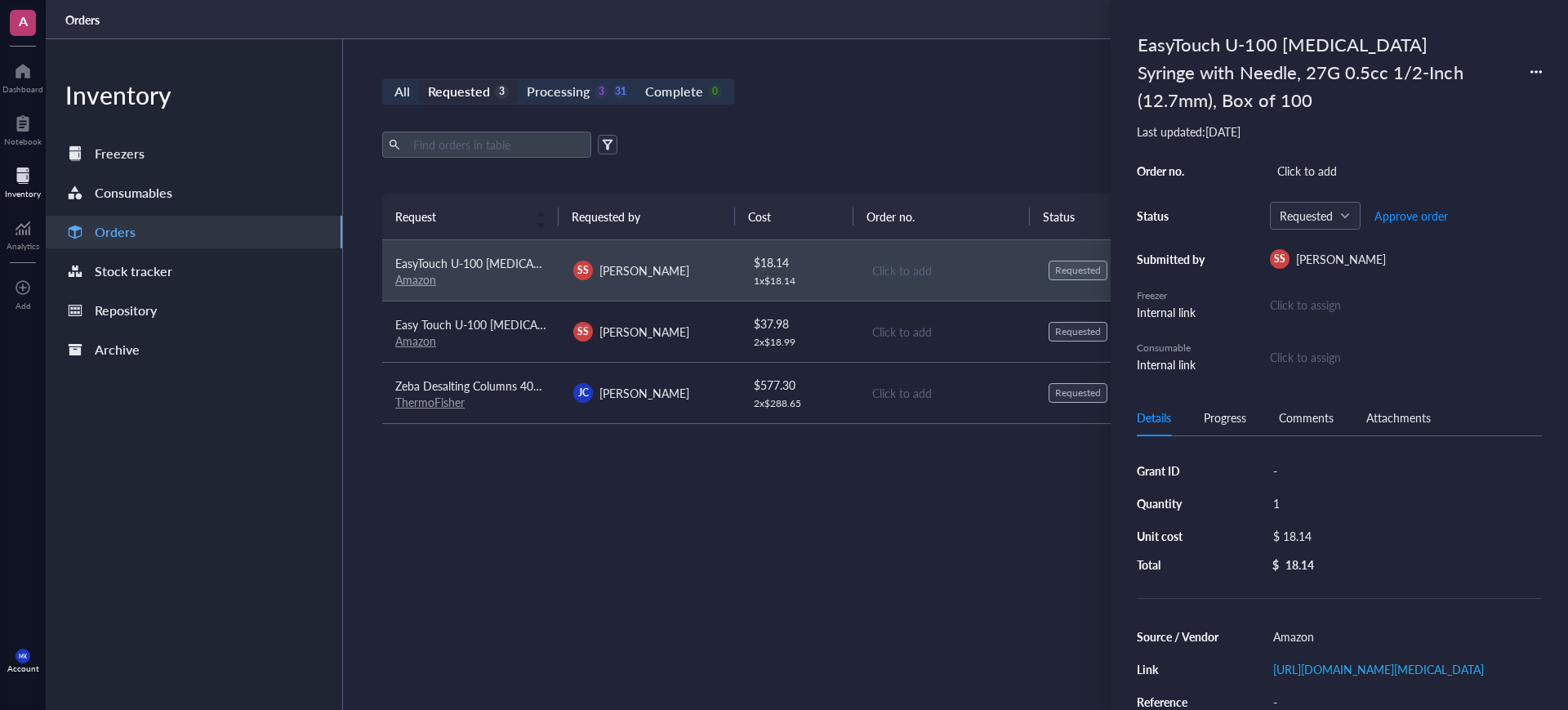
click at [411, 279] on link "Amazon" at bounding box center [415, 279] width 40 height 16
click at [414, 337] on link "Amazon" at bounding box center [415, 340] width 40 height 16
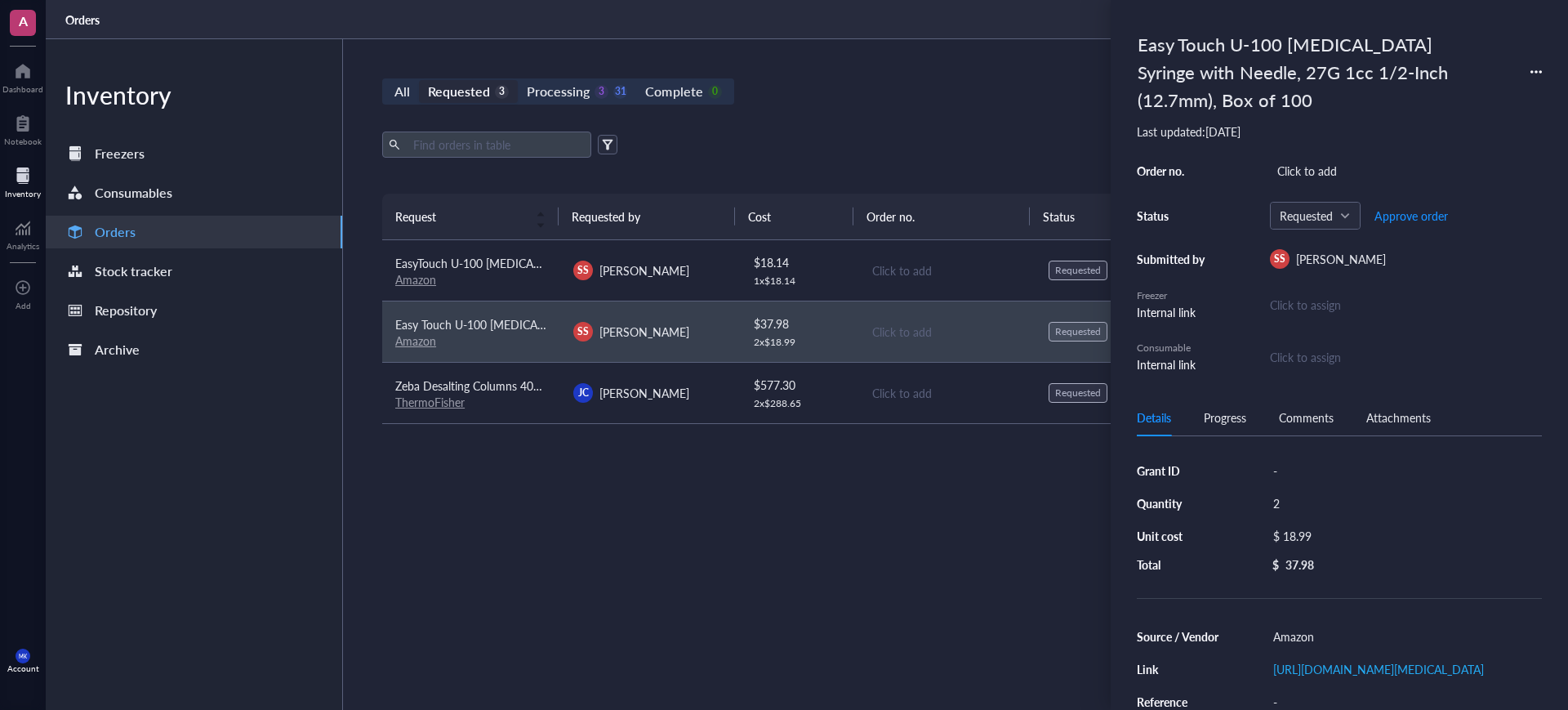
click at [684, 266] on div "SS Sareh Seyedi" at bounding box center [649, 270] width 152 height 20
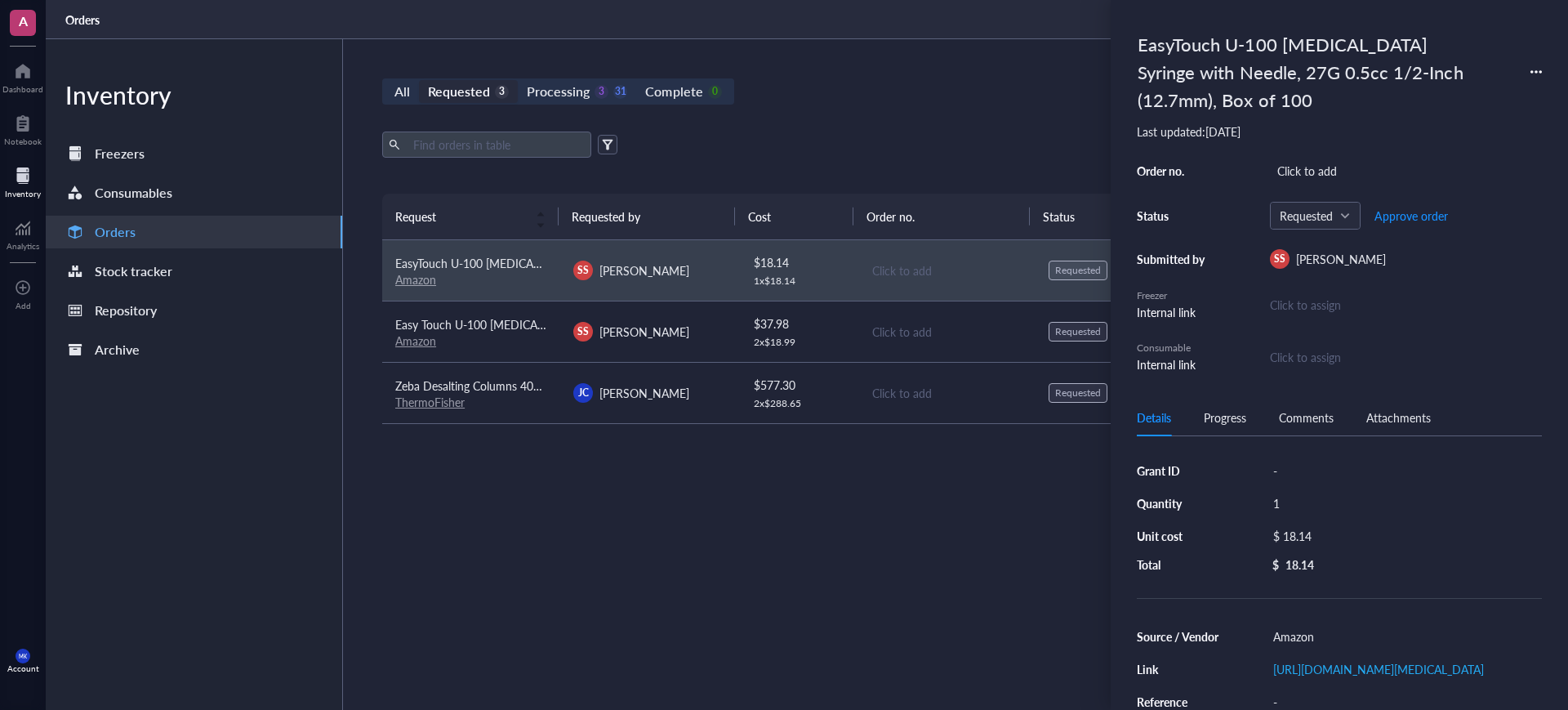
click at [978, 169] on div "Export Open archive Requester Requested on Source / Vendor Last updated" at bounding box center [946, 163] width 1128 height 62
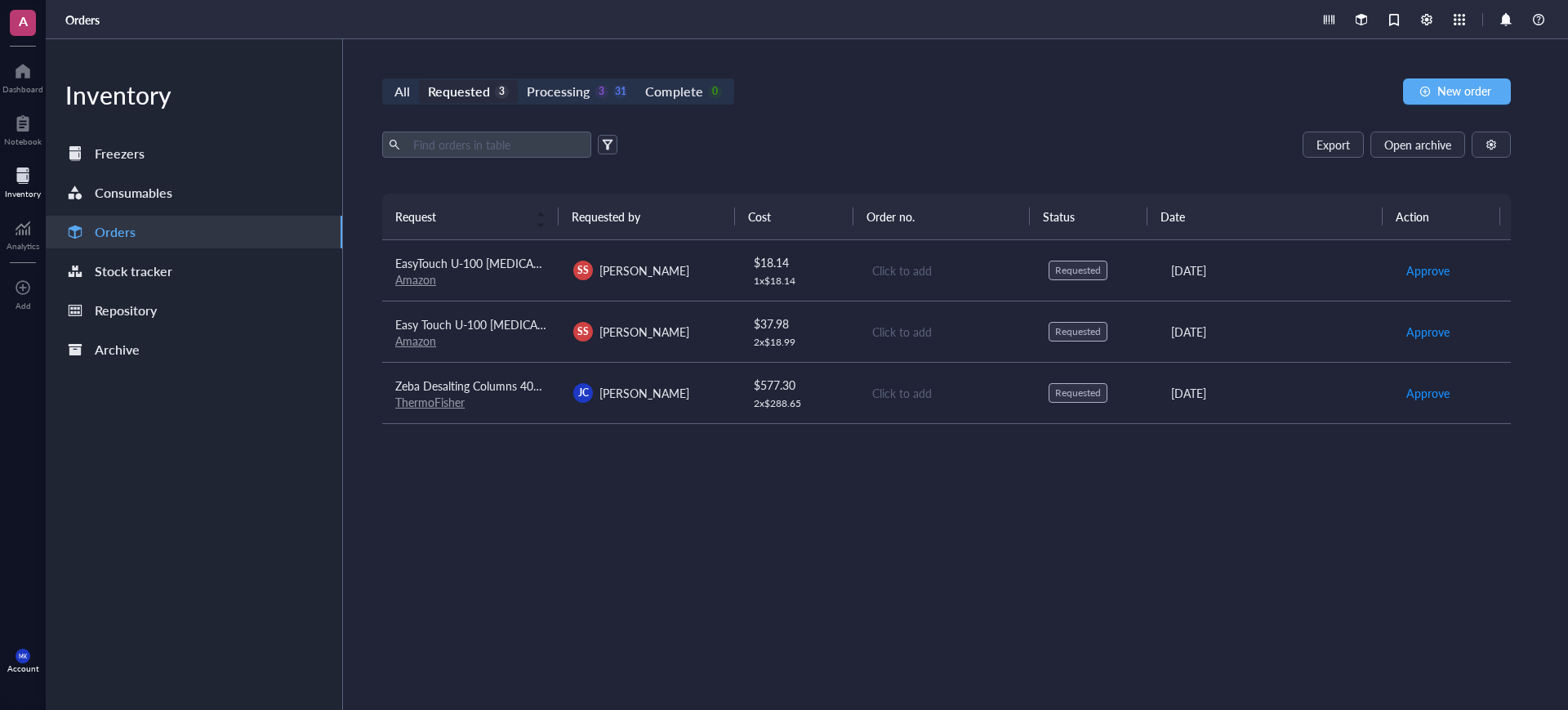
click at [985, 264] on div "Click to add" at bounding box center [947, 269] width 151 height 18
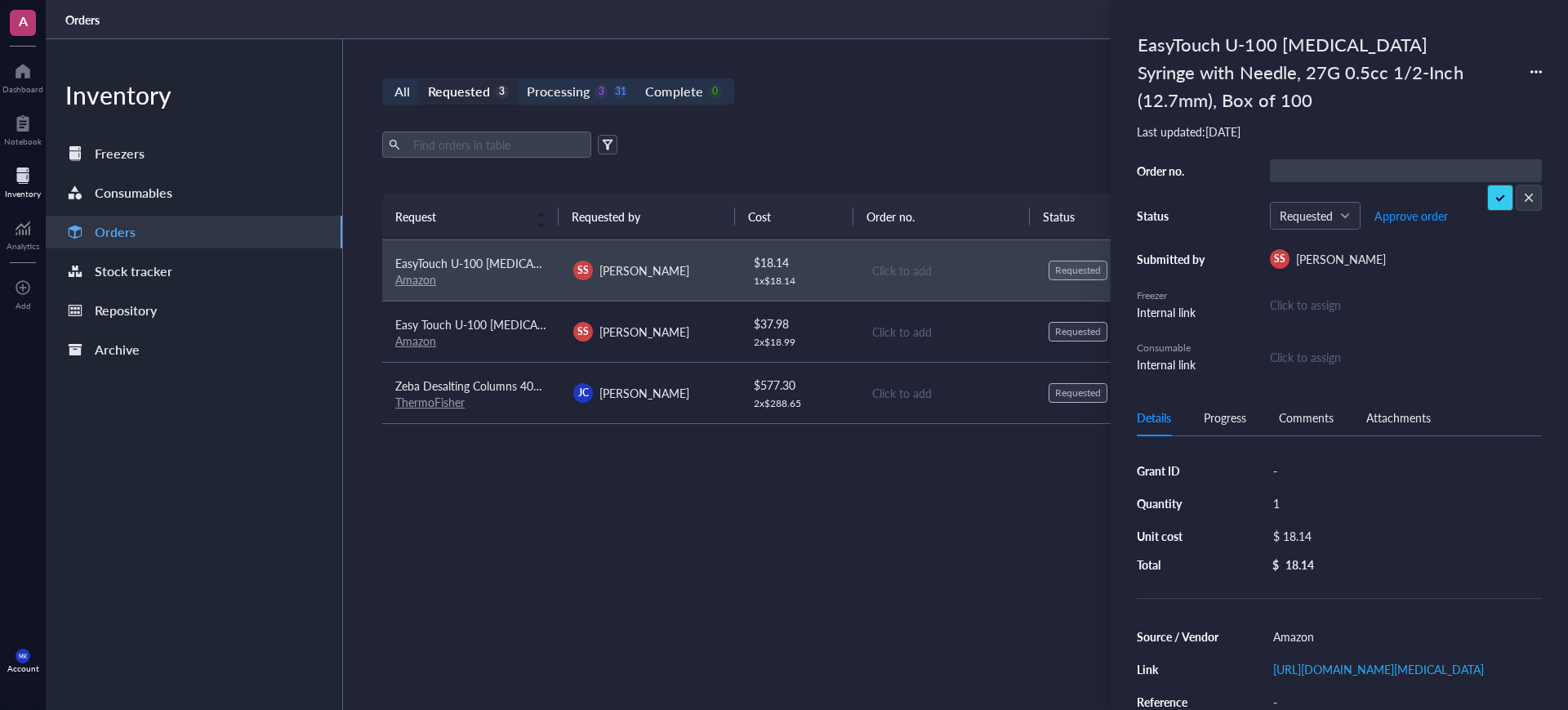
click at [1531, 73] on icon at bounding box center [1536, 72] width 11 height 11
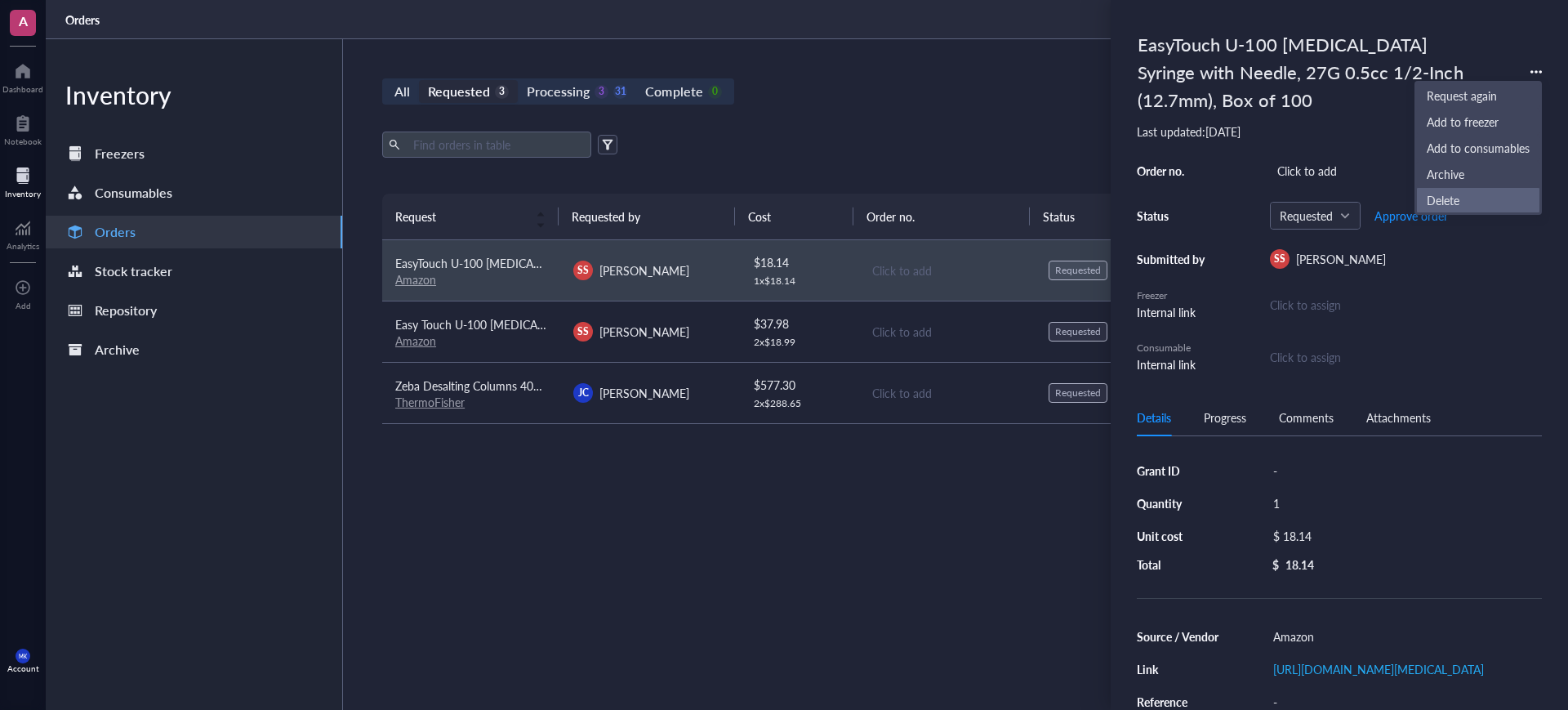
click at [1454, 202] on span "Delete" at bounding box center [1478, 200] width 103 height 18
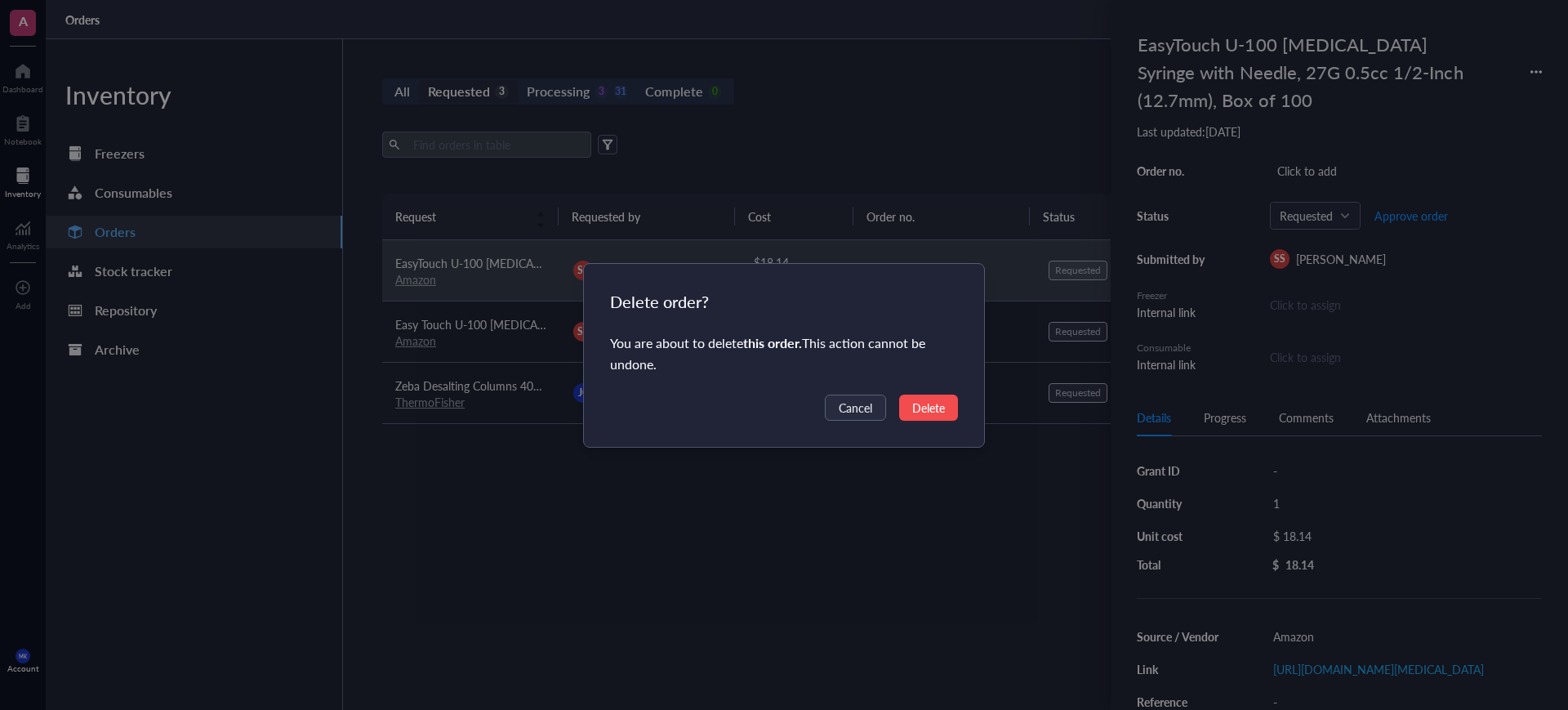
click at [913, 414] on span "Delete" at bounding box center [929, 407] width 33 height 18
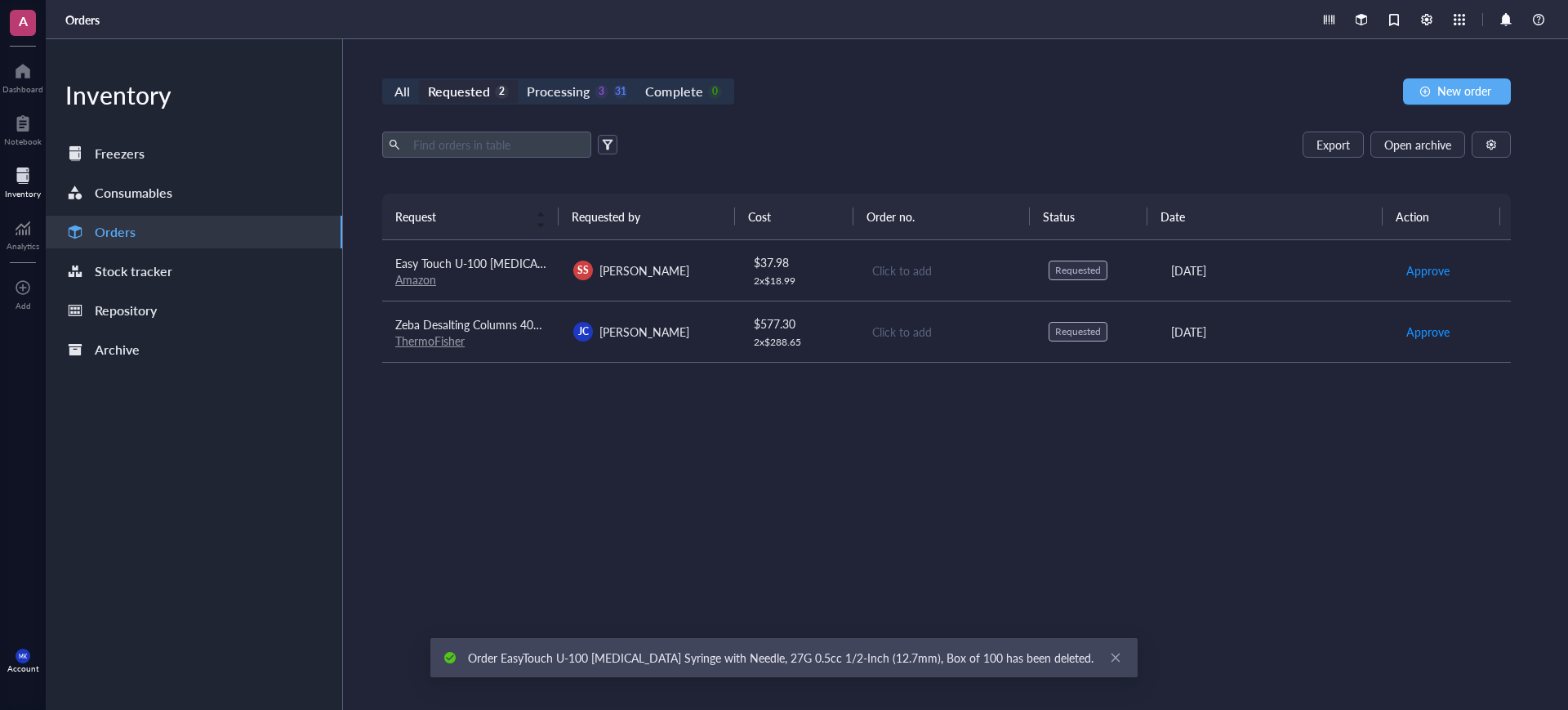
click at [975, 282] on td "Click to add" at bounding box center [946, 270] width 178 height 61
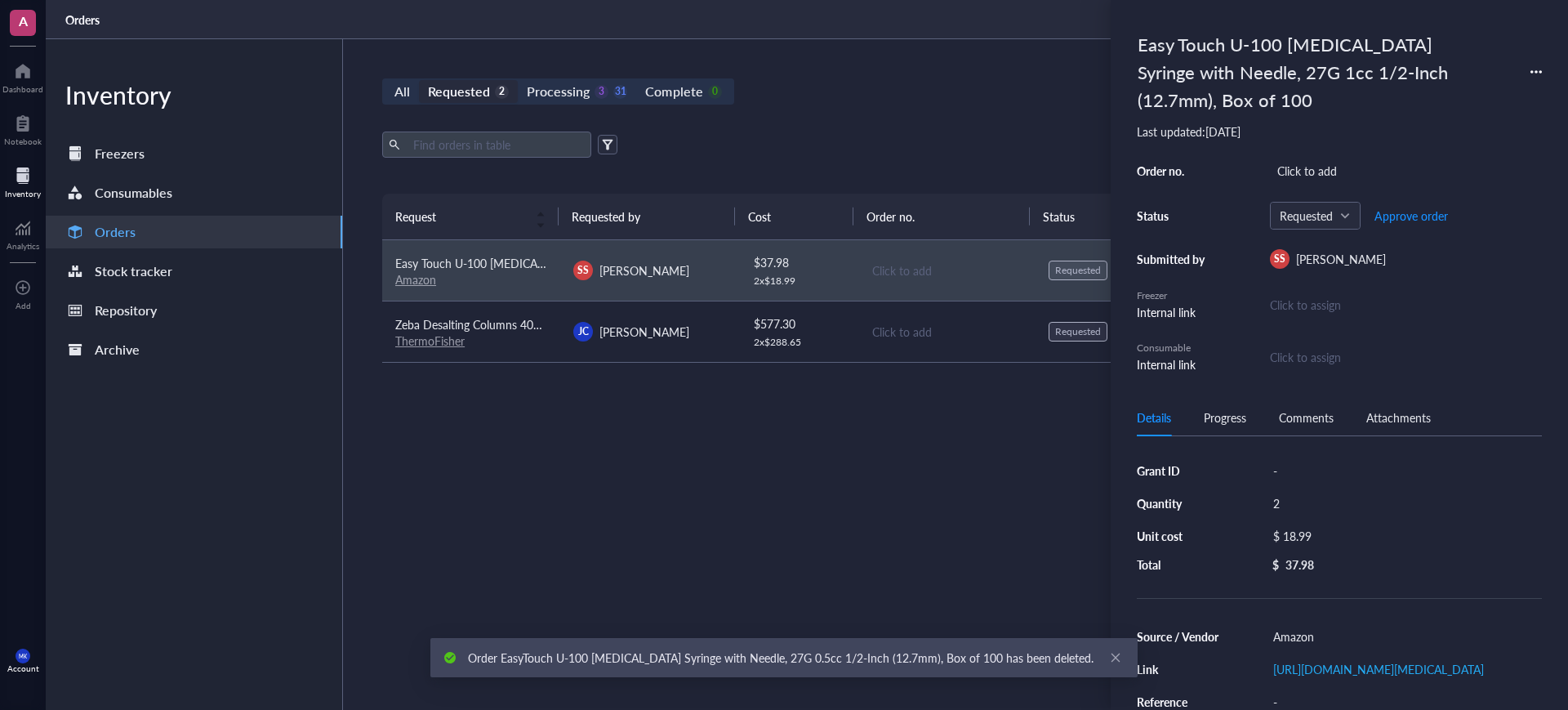
click at [1525, 68] on div "Easy Touch U-100 Insulin Syringe with Needle, 27G 1cc 1/2-Inch (12.7mm), Box of…" at bounding box center [1339, 72] width 405 height 91
click at [1532, 68] on icon at bounding box center [1536, 72] width 11 height 11
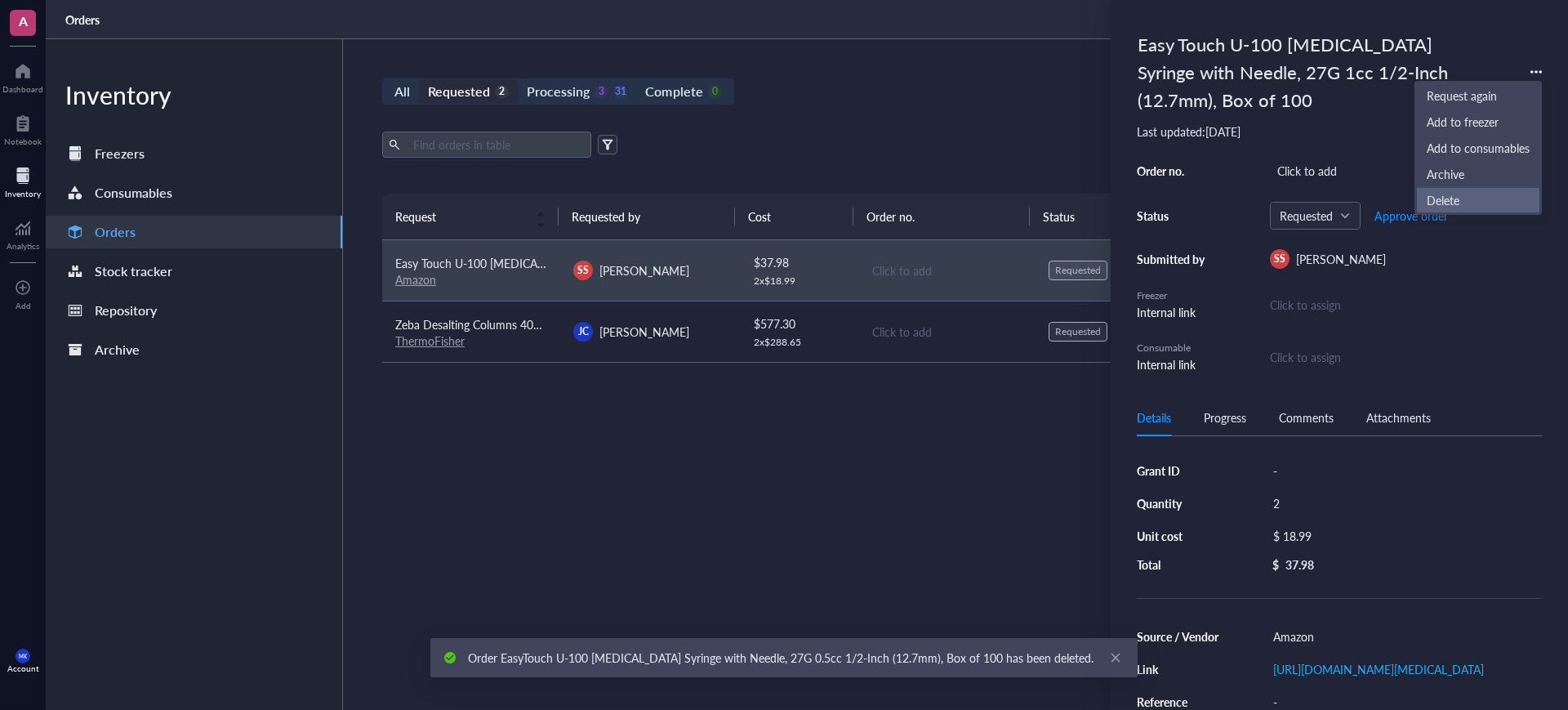
click at [1459, 196] on span "Delete" at bounding box center [1478, 200] width 103 height 18
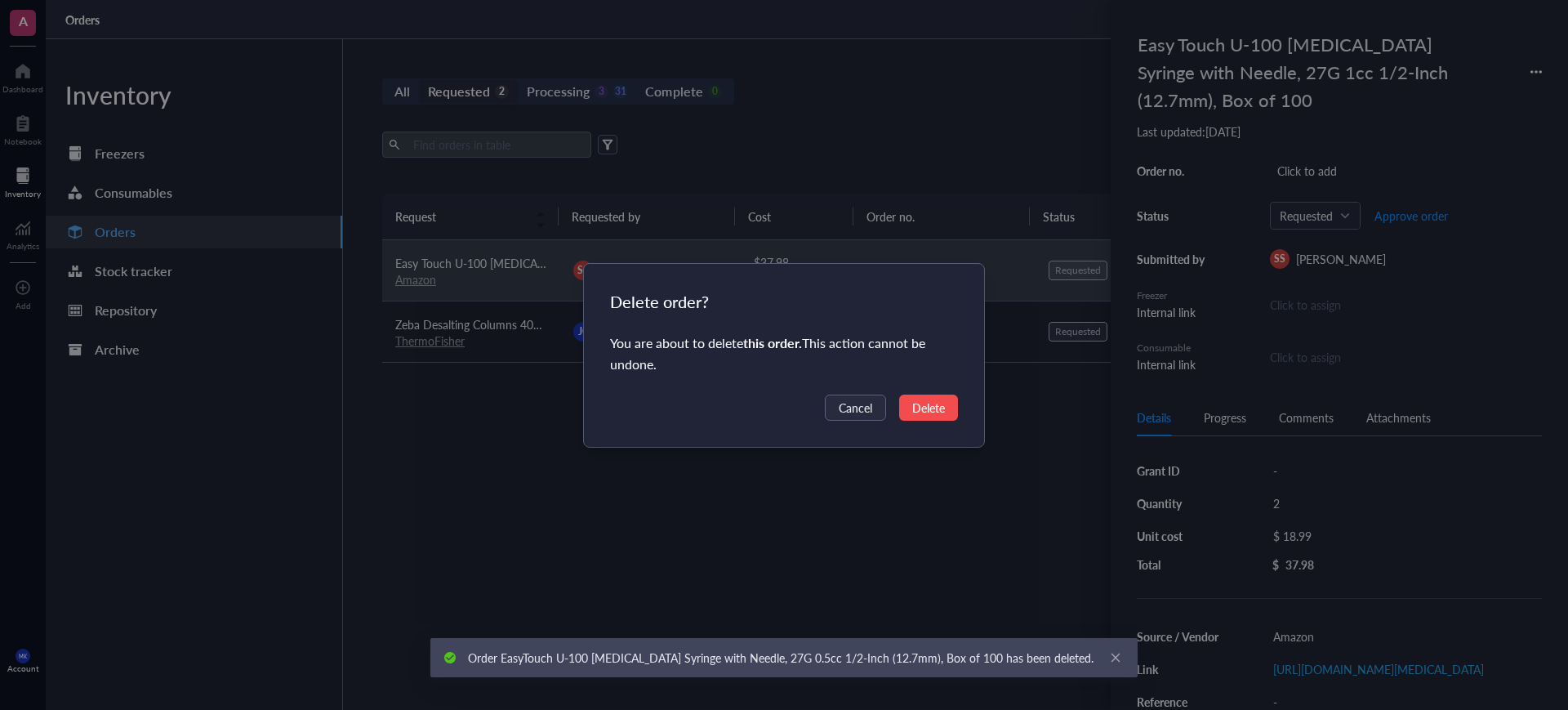
click at [935, 406] on span "Delete" at bounding box center [929, 407] width 33 height 18
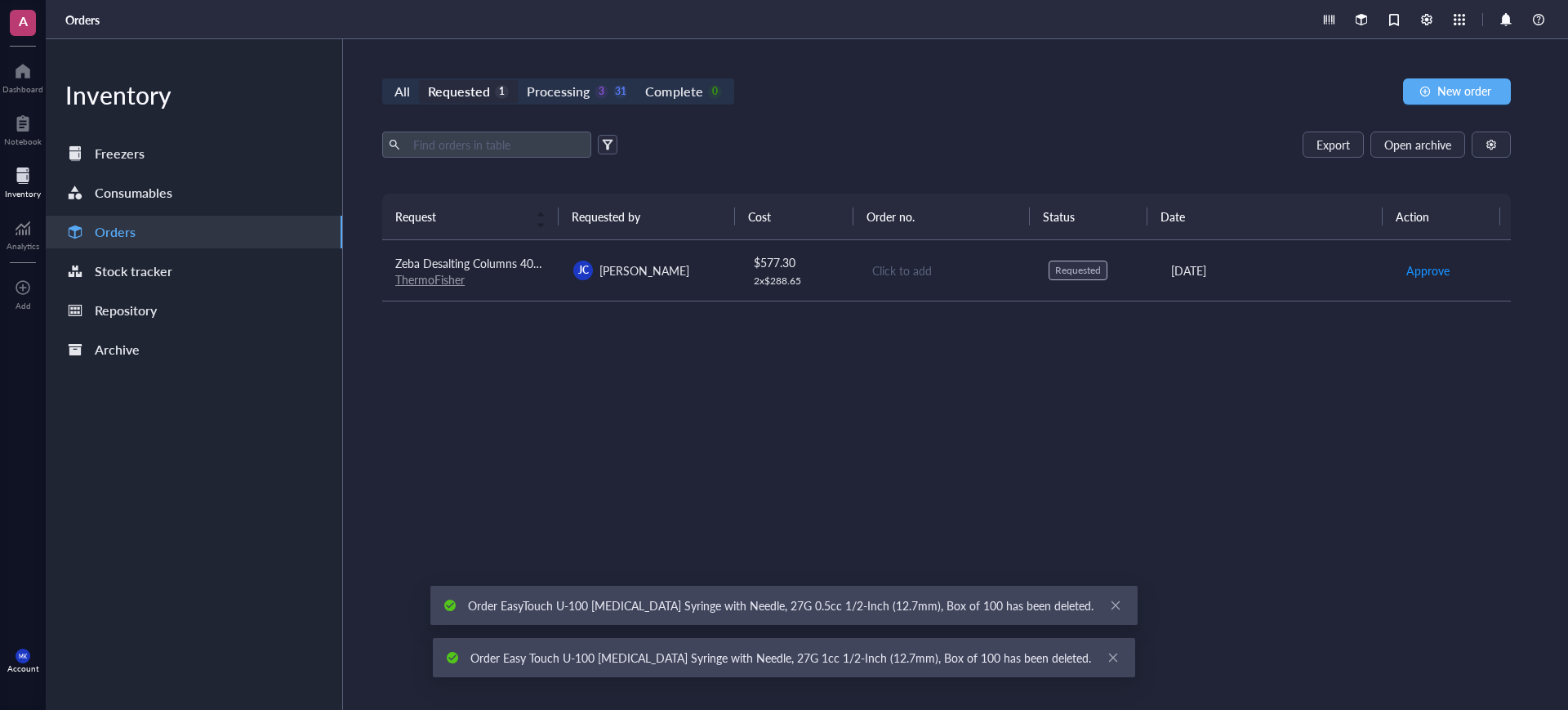
click at [987, 149] on div "Export Open archive" at bounding box center [946, 145] width 1128 height 26
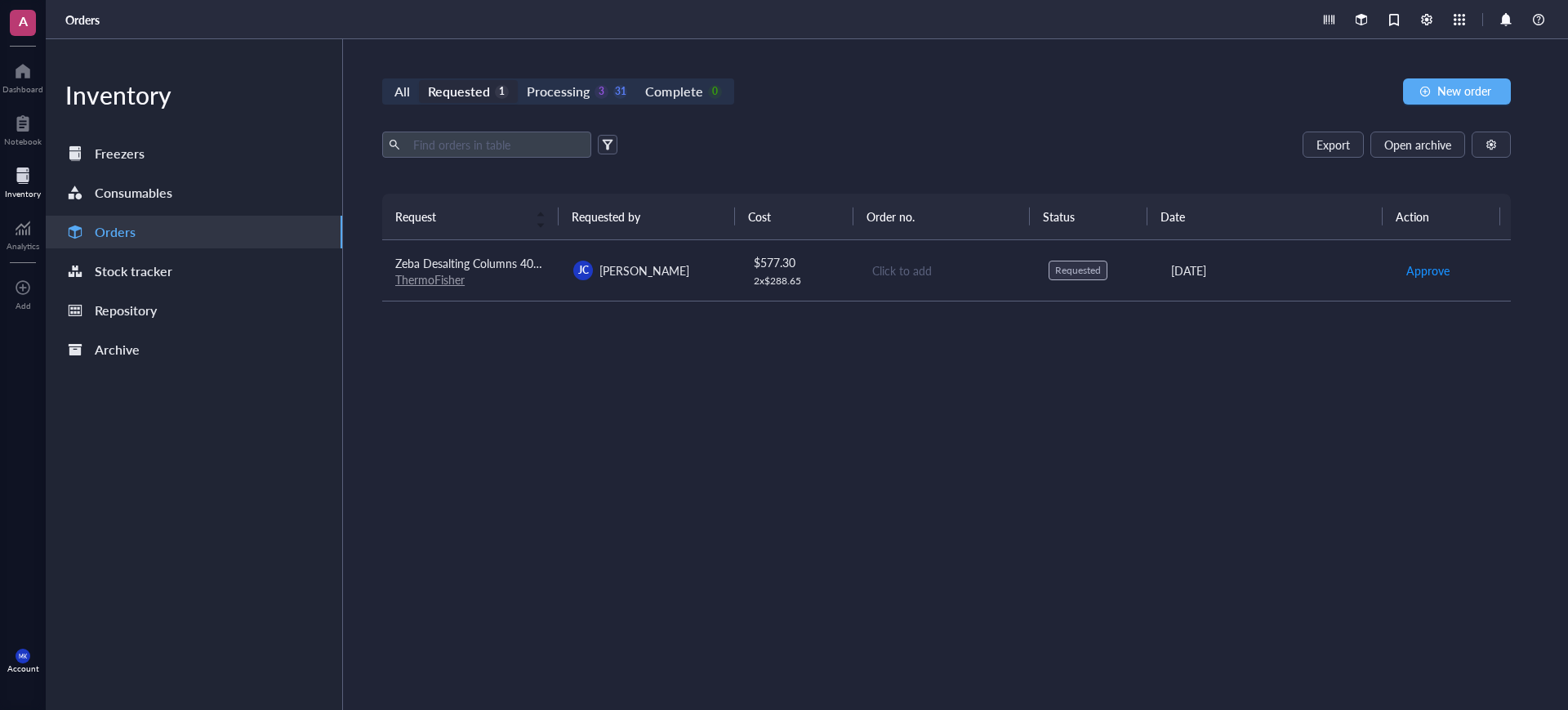
click at [900, 258] on td "Click to add" at bounding box center [946, 270] width 178 height 61
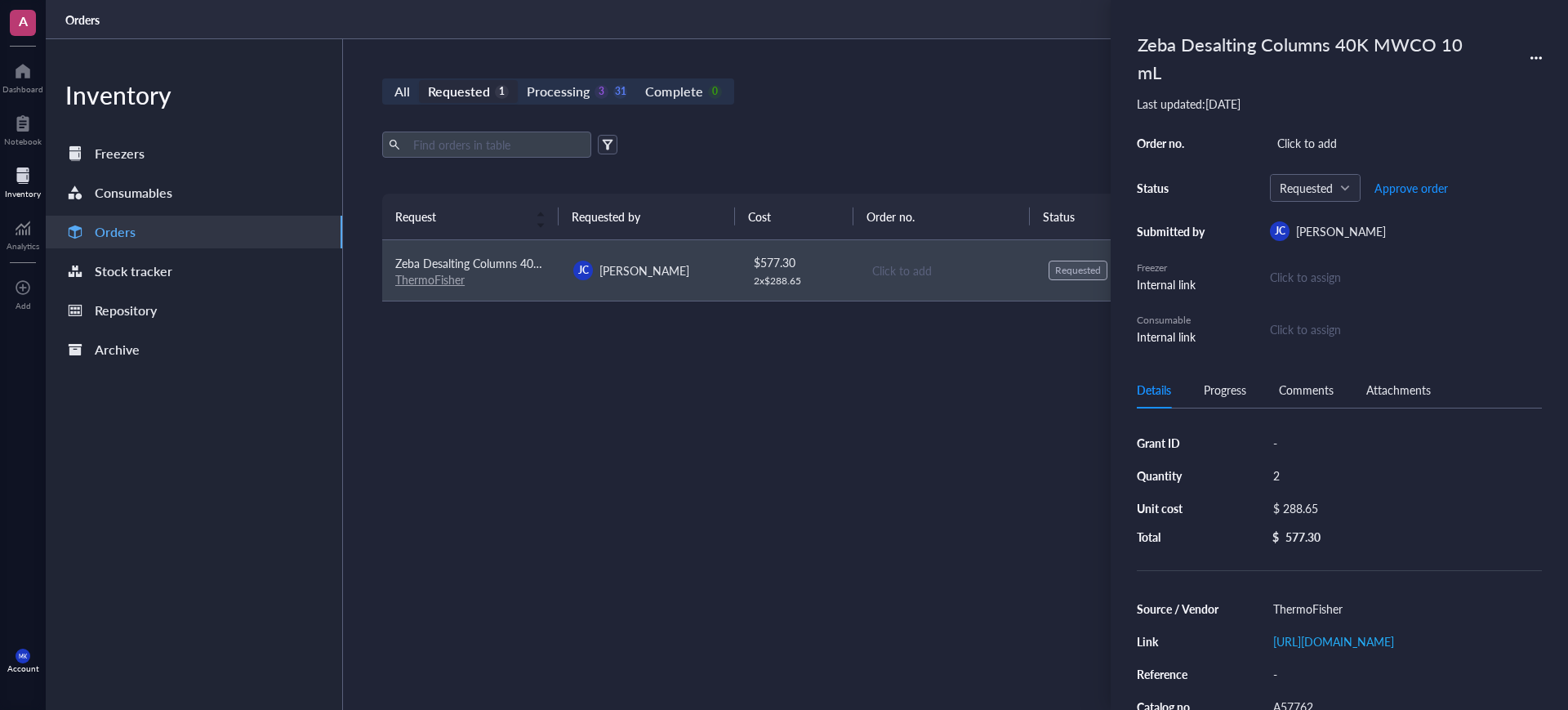
click at [1341, 155] on div "Order no. Click to add Status Requested Approve order Submitted by JC Jenny Che…" at bounding box center [1339, 238] width 405 height 214
drag, startPoint x: 1341, startPoint y: 156, endPoint x: 1357, endPoint y: 142, distance: 21.3
click at [1357, 142] on div "Click to add" at bounding box center [1405, 143] width 272 height 23
drag, startPoint x: 1356, startPoint y: 143, endPoint x: 1327, endPoint y: 144, distance: 29.0
click at [1327, 144] on div "Click to add" at bounding box center [1405, 143] width 272 height 23
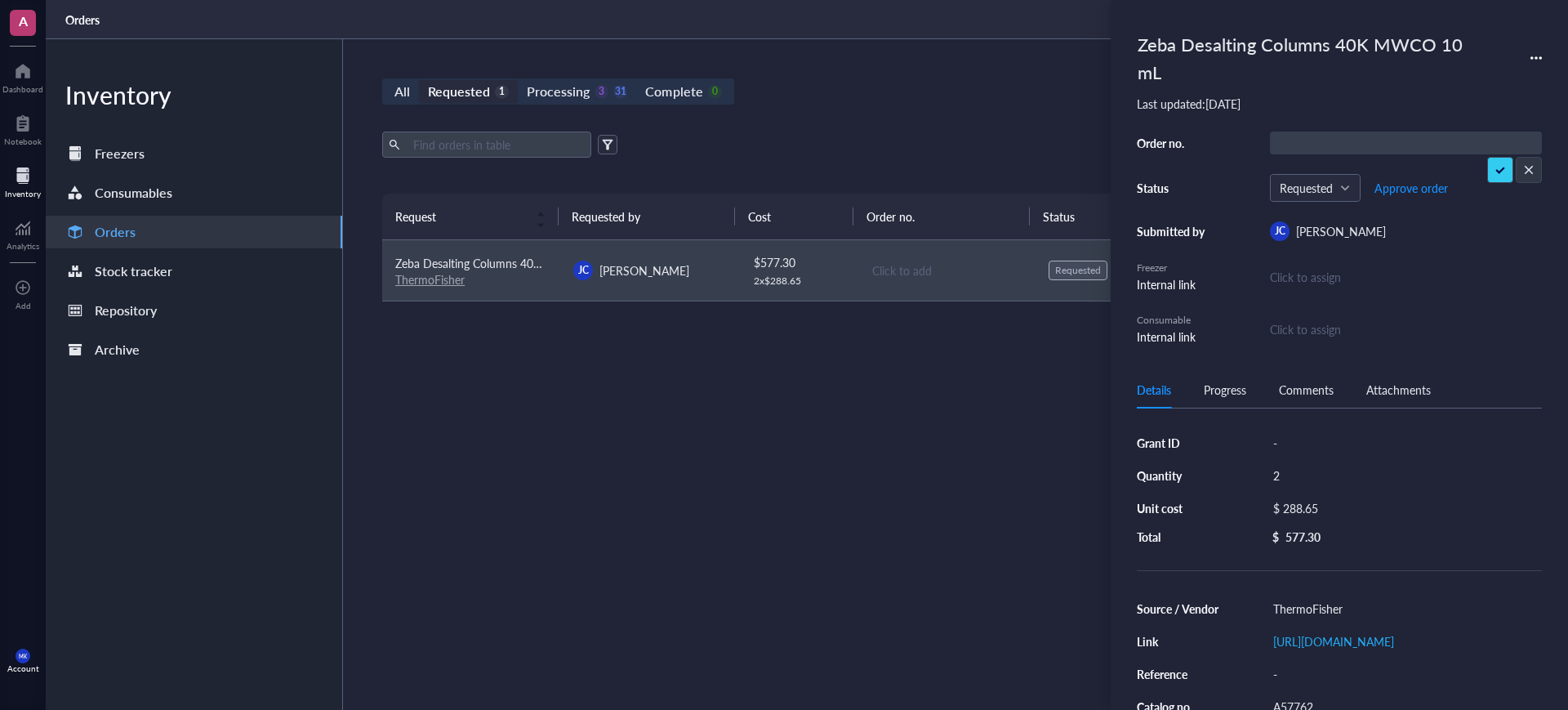
type input "14527270"
click at [1420, 182] on span "Approve order" at bounding box center [1411, 188] width 73 height 13
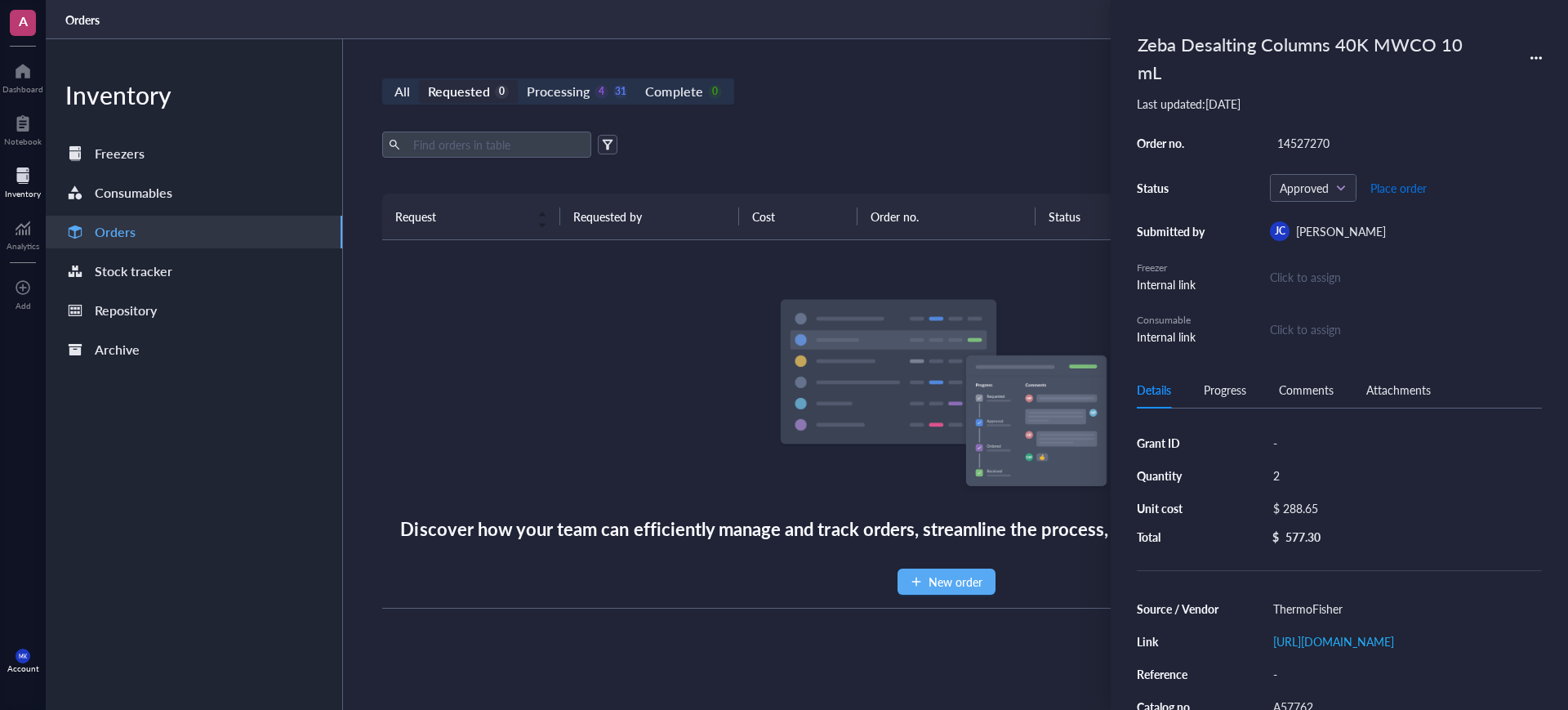
click at [1421, 185] on span "Place order" at bounding box center [1398, 188] width 57 height 13
click at [993, 126] on div "All Requested 0 Processing 3 32 Complete 0 New order Export Open archive Reques…" at bounding box center [946, 375] width 1207 height 670
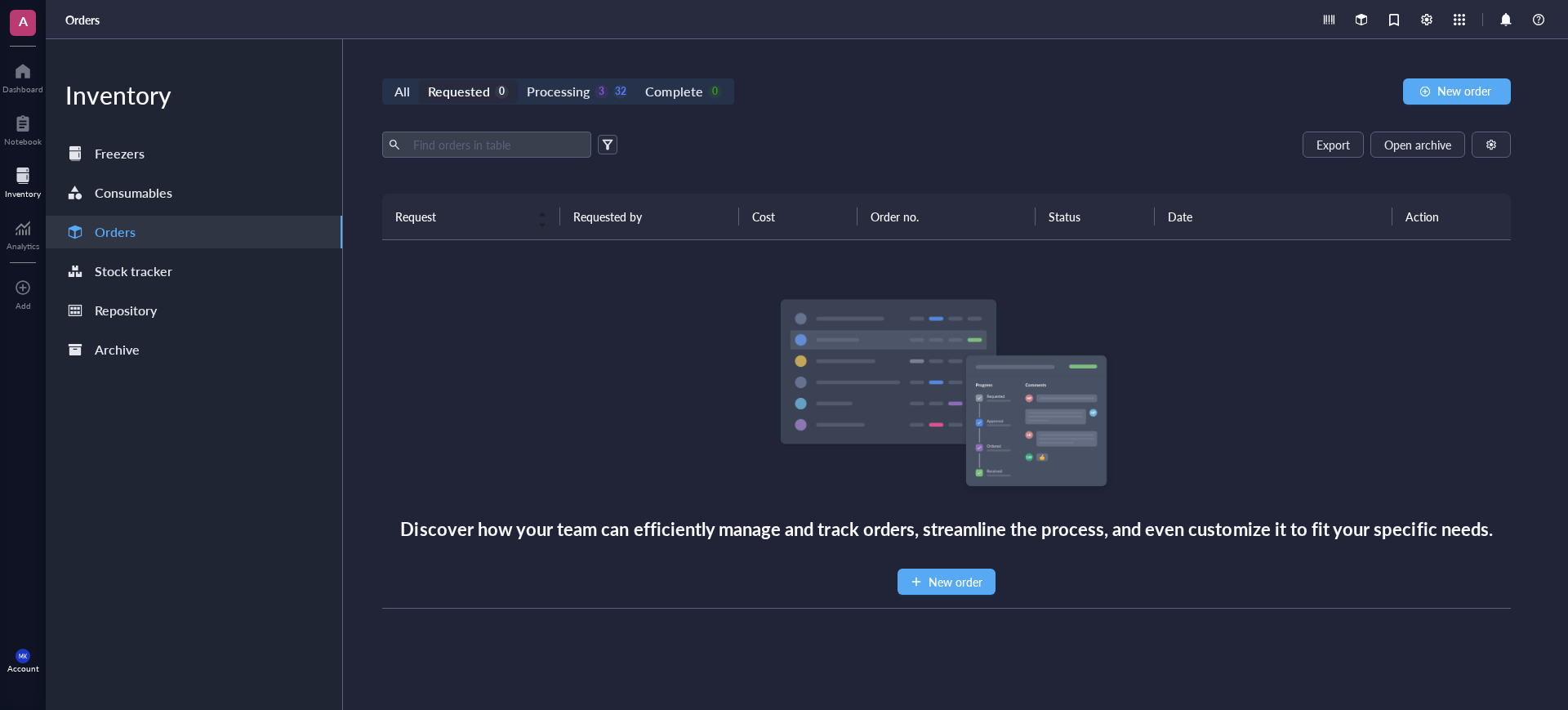
click at [501, 103] on div "All Requested 0 Processing 3 32 Complete 0" at bounding box center [558, 91] width 352 height 26
click at [582, 85] on div "Processing" at bounding box center [558, 91] width 63 height 23
click at [518, 80] on input "Processing 3 32" at bounding box center [518, 80] width 0 height 0
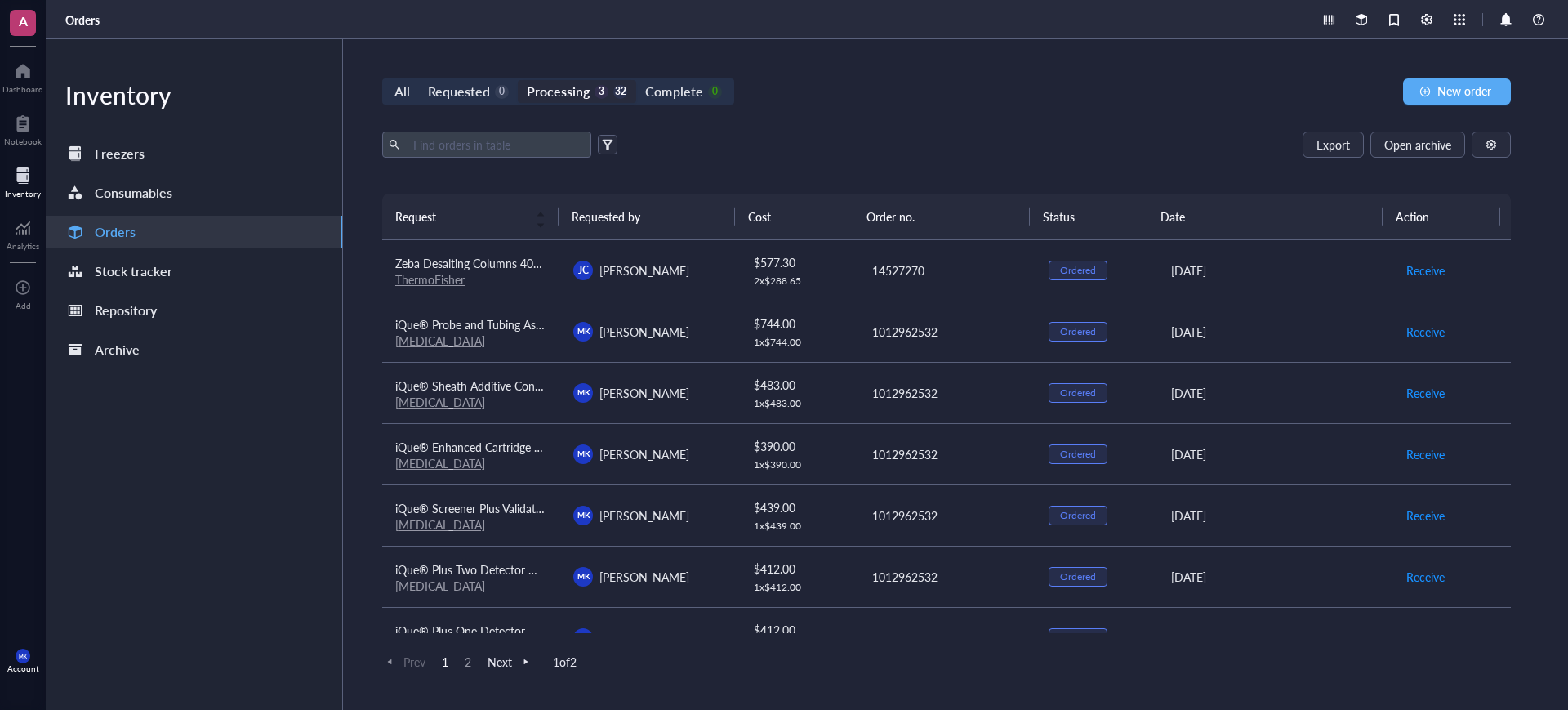
click at [893, 194] on th "Order no." at bounding box center [941, 217] width 176 height 46
click at [462, 90] on div "Requested" at bounding box center [459, 91] width 62 height 23
click at [419, 80] on input "Requested 0" at bounding box center [419, 80] width 0 height 0
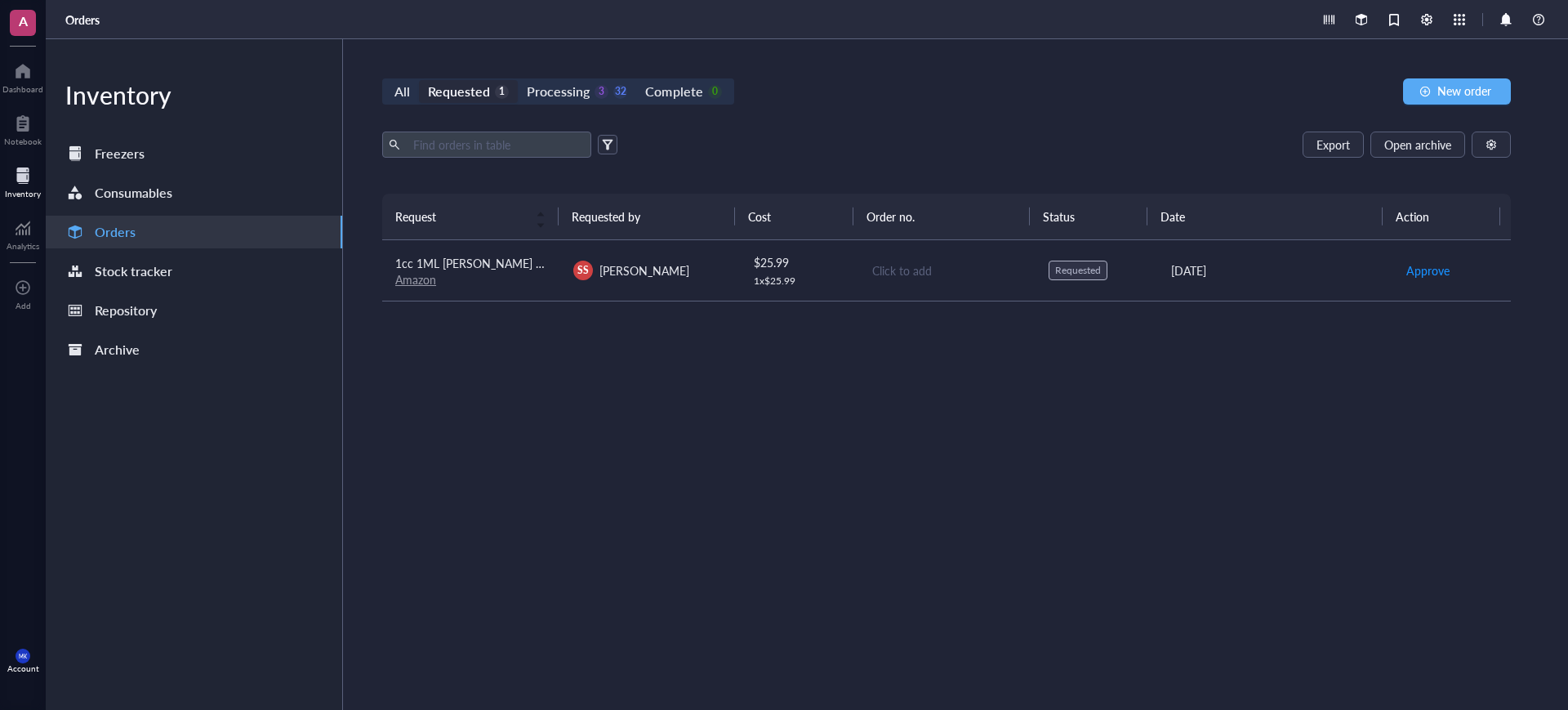
click at [858, 274] on td "Click to add" at bounding box center [946, 270] width 178 height 61
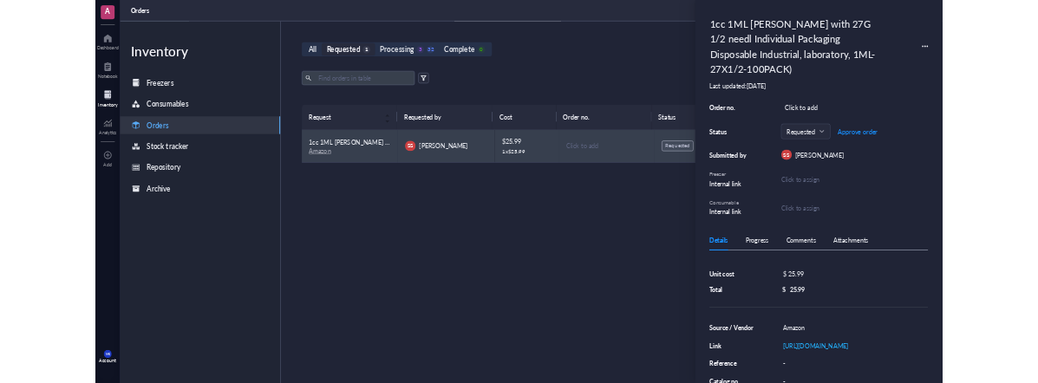
scroll to position [108, 0]
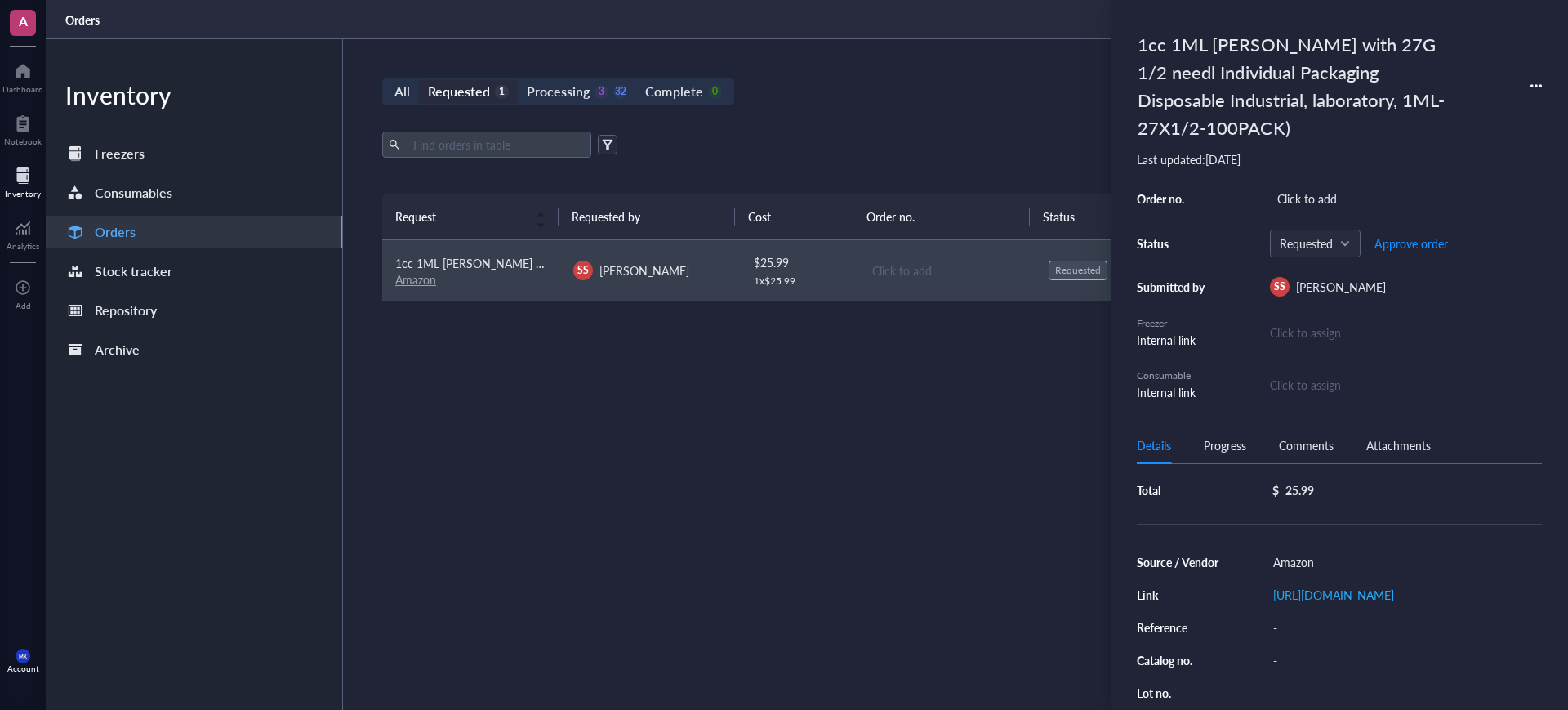
click at [617, 455] on div "Request Requested by Cost Order no. Status Date Action 1cc 1ML Syring with 27G …" at bounding box center [946, 413] width 1128 height 439
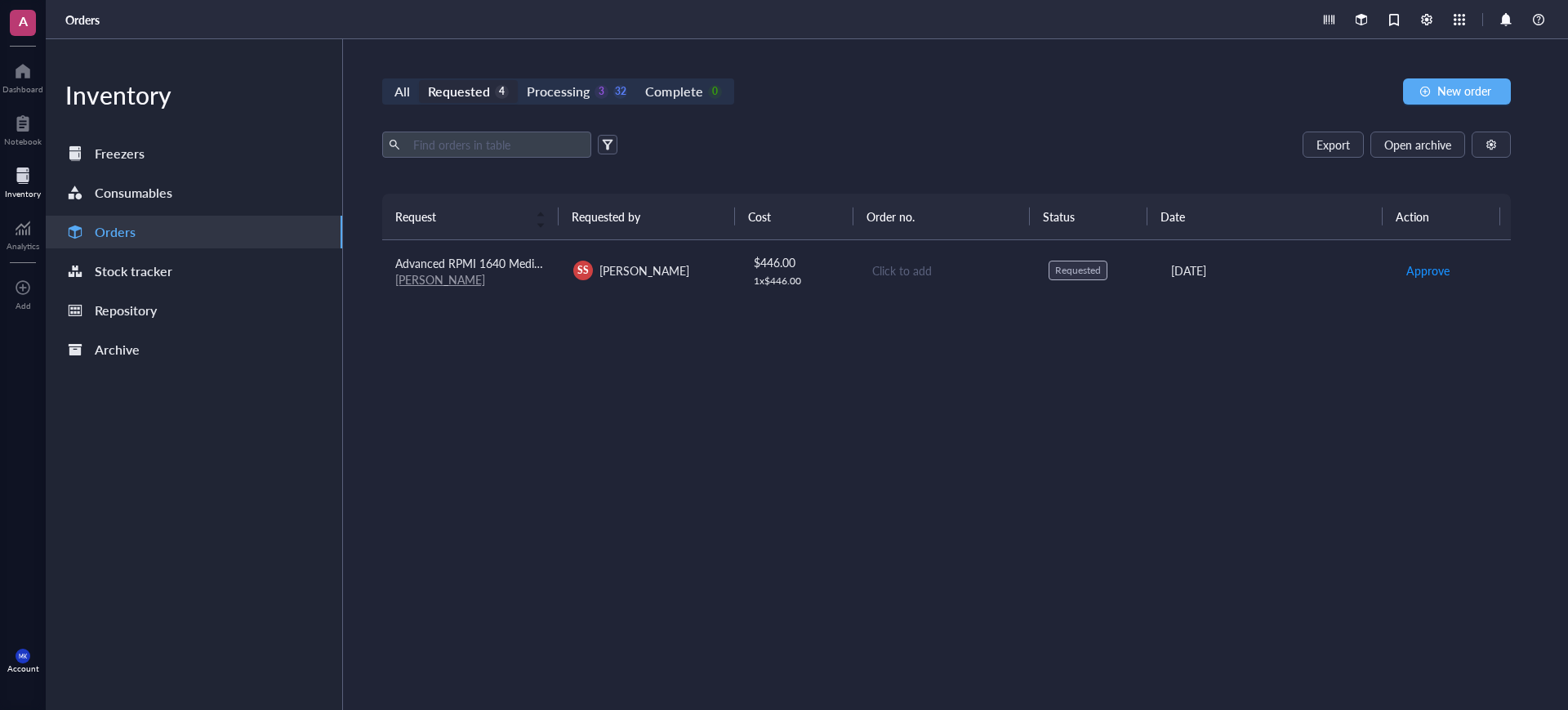
click at [474, 95] on div "Requested" at bounding box center [459, 91] width 62 height 23
click at [419, 80] on input "Requested 4" at bounding box center [419, 80] width 0 height 0
click at [574, 90] on div "Processing" at bounding box center [558, 91] width 63 height 23
click at [518, 80] on input "Processing 3 32" at bounding box center [518, 80] width 0 height 0
click at [464, 102] on div "Requested" at bounding box center [459, 91] width 62 height 23
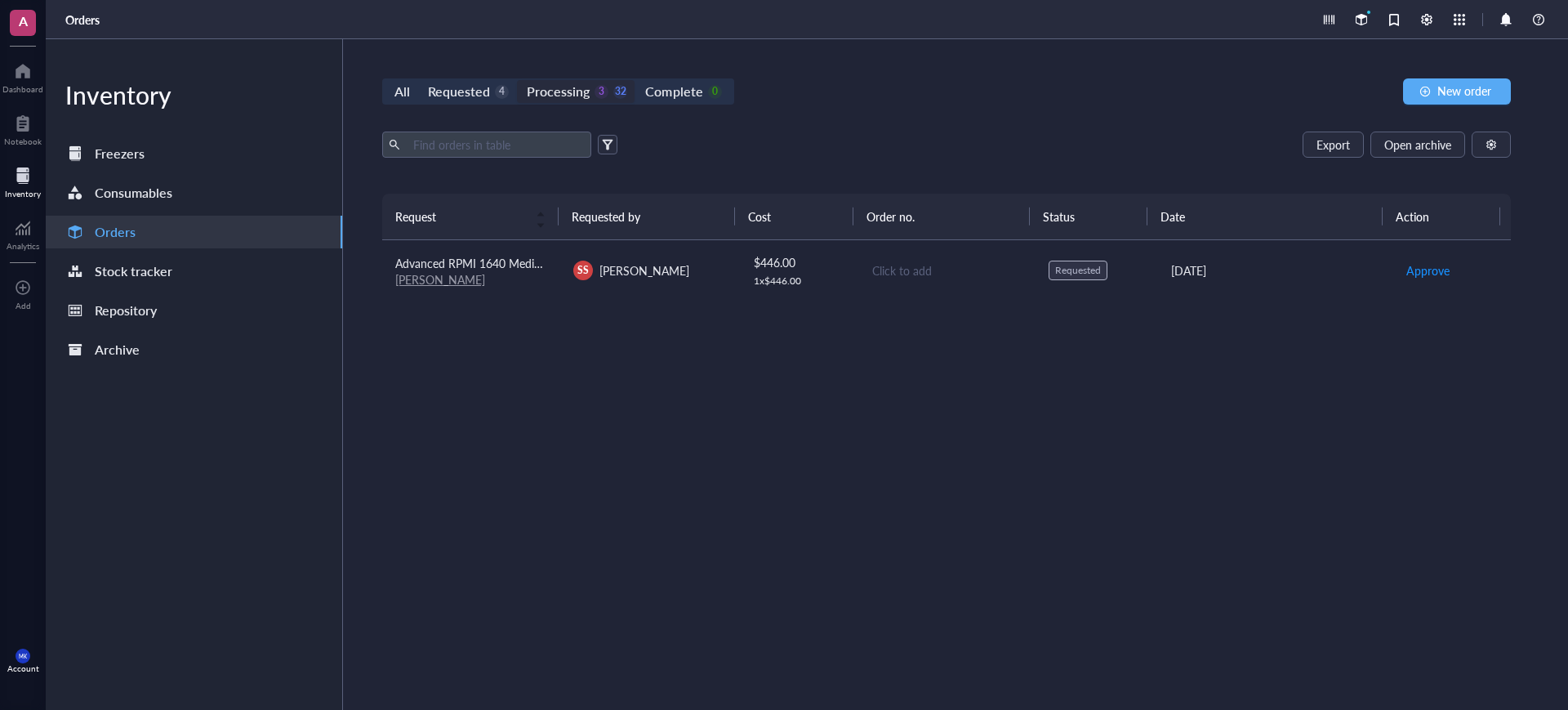
click at [419, 80] on input "Requested 4" at bounding box center [419, 80] width 0 height 0
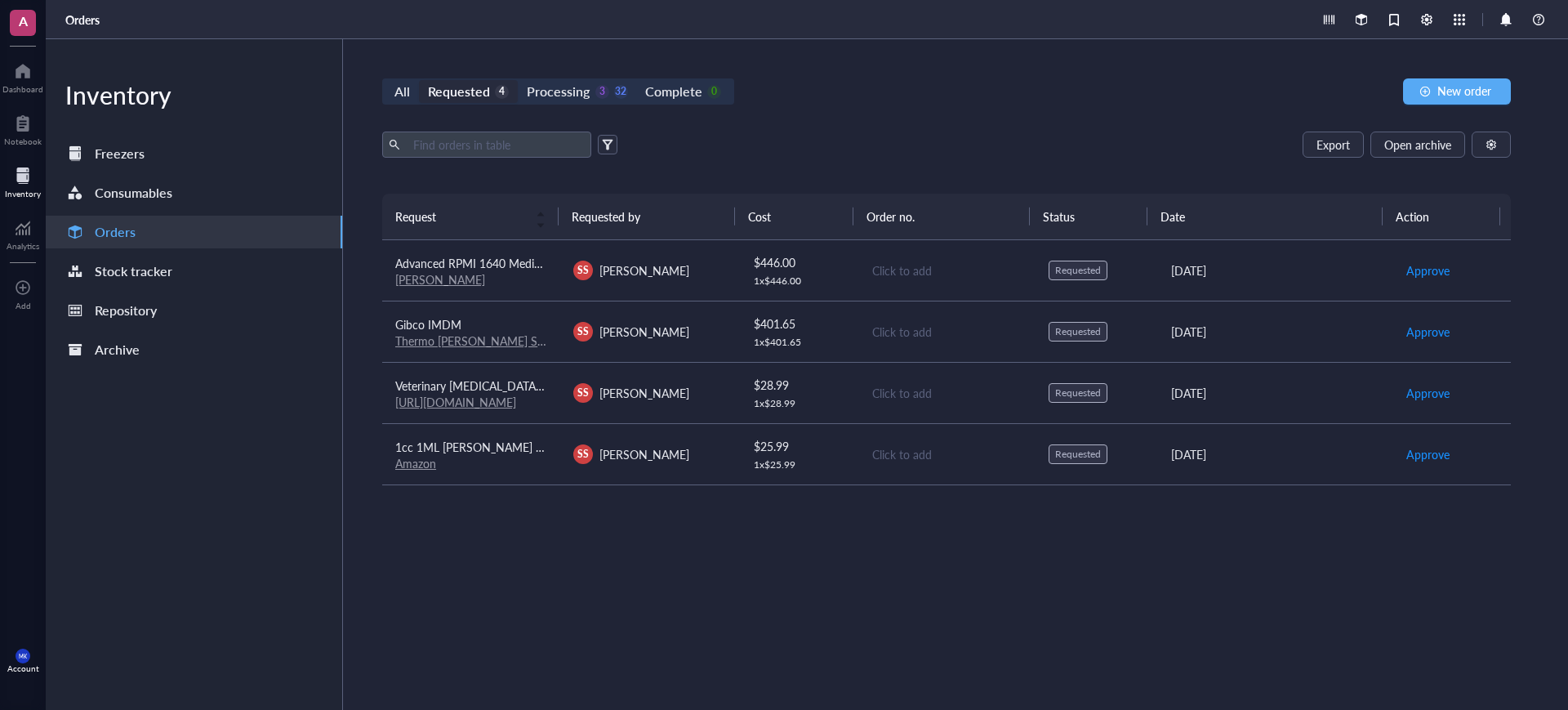
click at [520, 368] on td "Veterinary Insulin Syringe, U-100, 0.5cc (0.5ml), 27g x 1/2 inch (12.7mm), Indi…" at bounding box center [471, 392] width 178 height 61
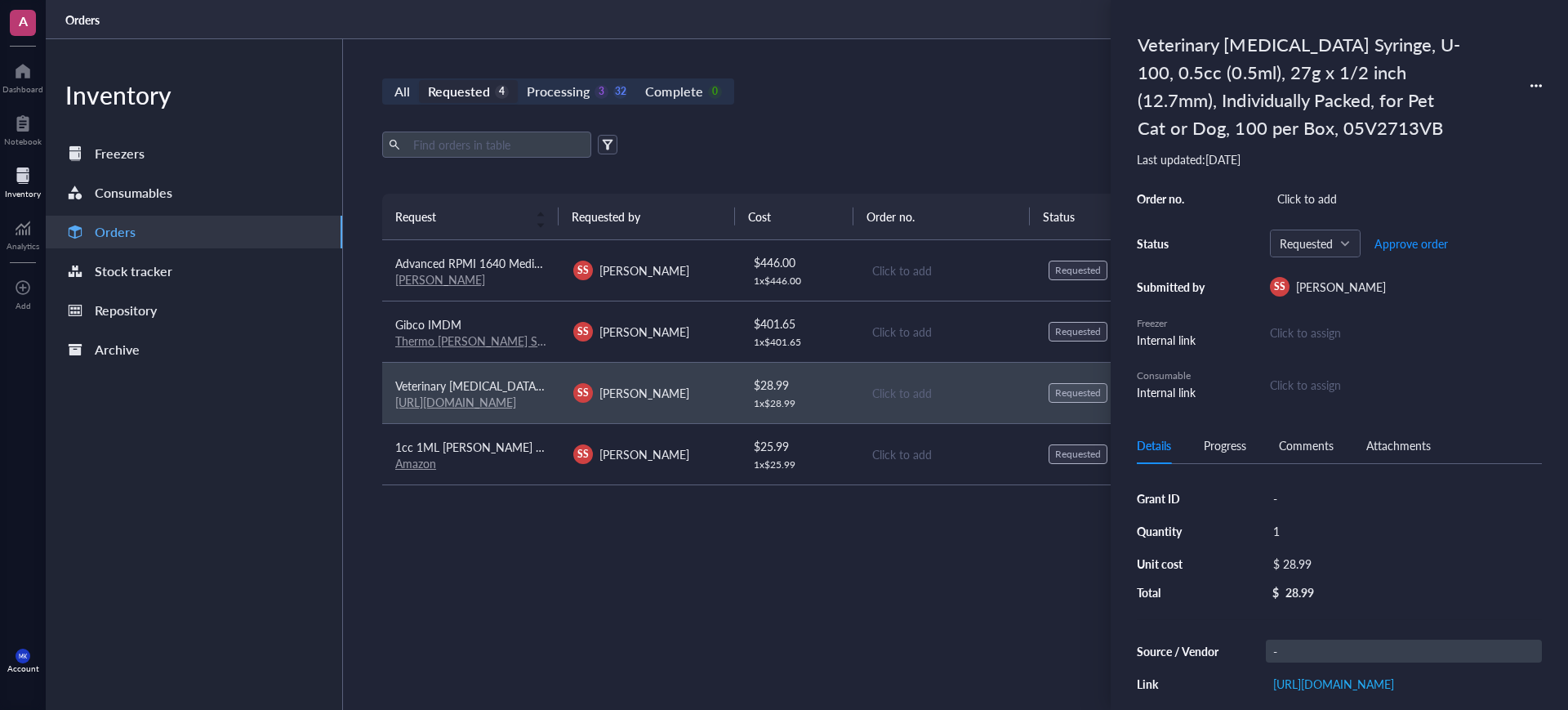
click at [1312, 651] on div "-" at bounding box center [1403, 651] width 276 height 23
type input "Amazon"
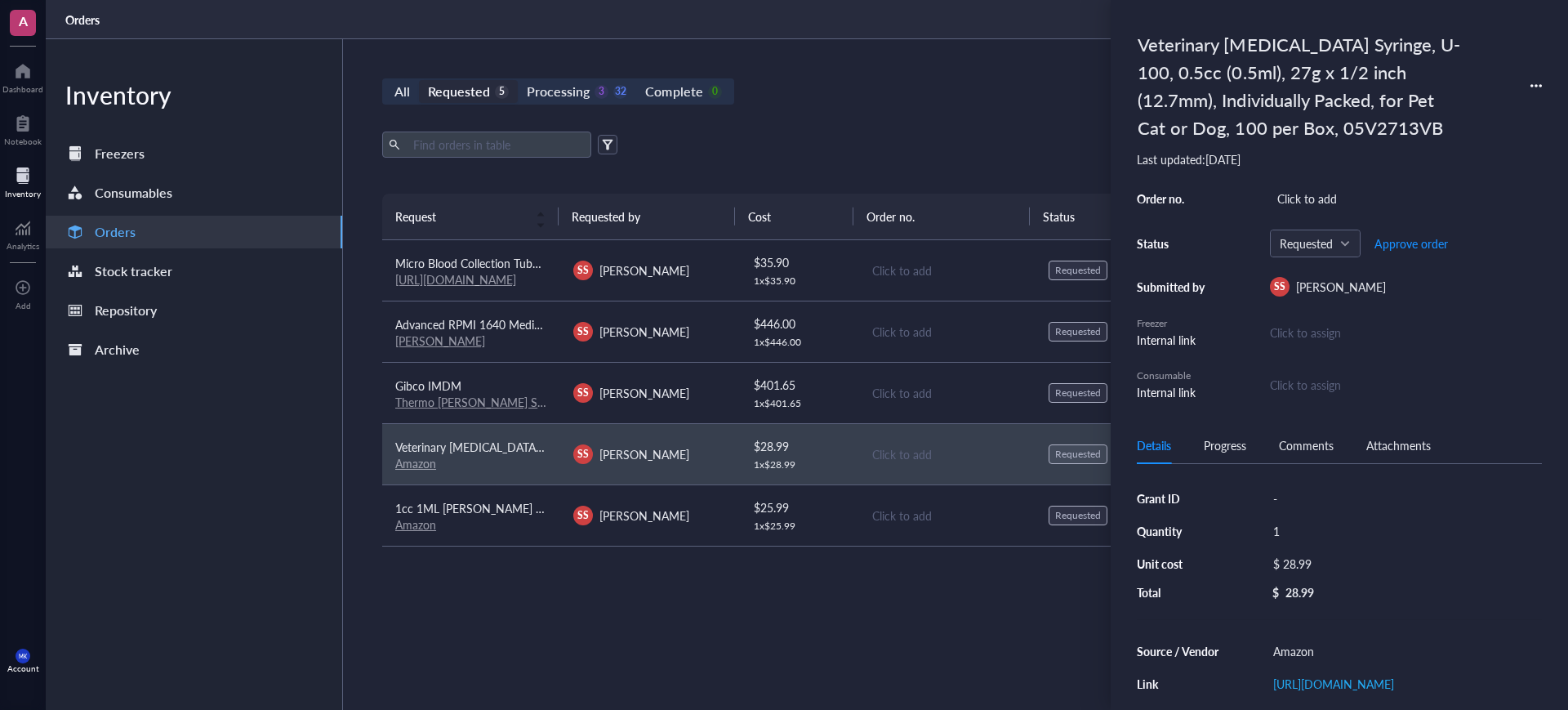
click at [905, 642] on div "Request Requested by Cost Order no. Status Date Action Micro Blood Collection T…" at bounding box center [946, 423] width 1128 height 458
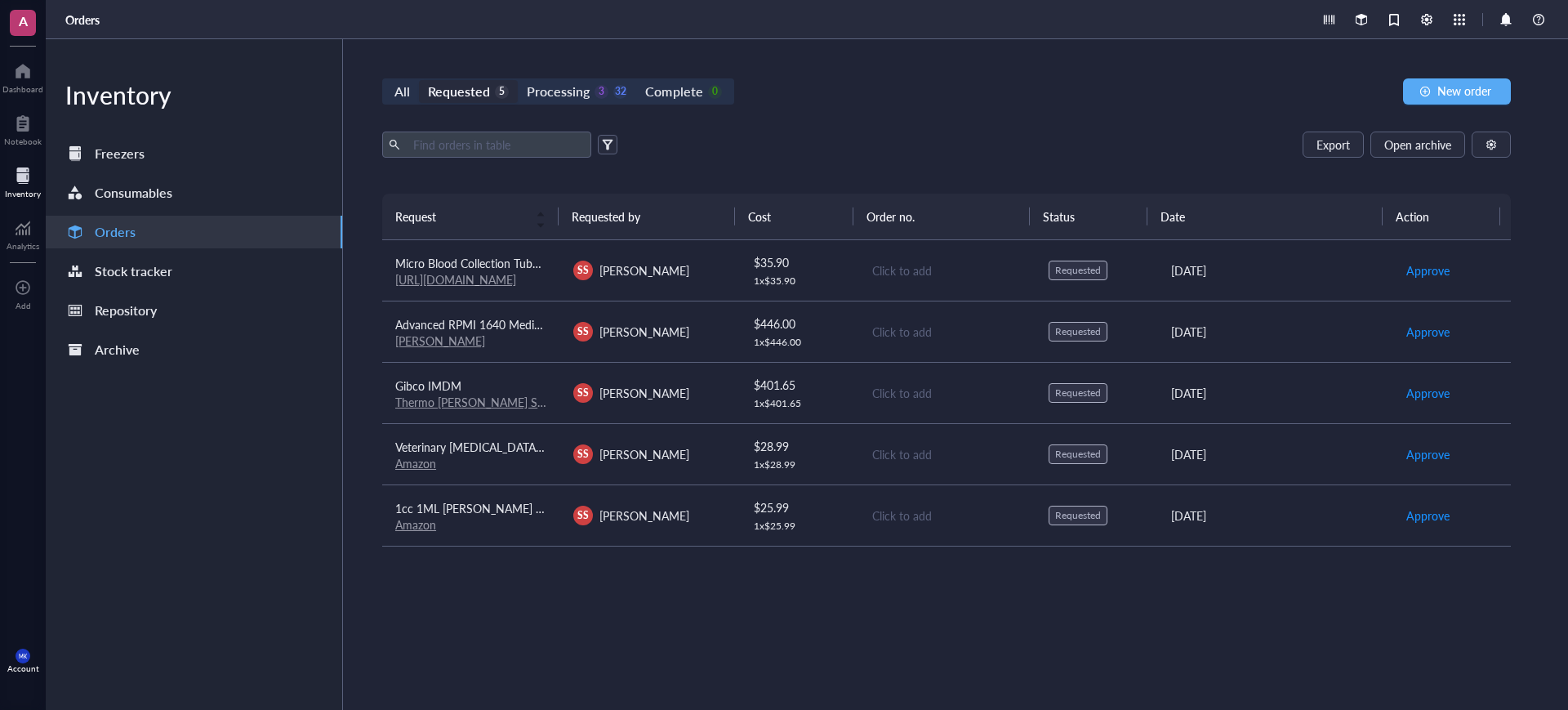
click at [674, 265] on div "SS [PERSON_NAME]" at bounding box center [649, 270] width 152 height 20
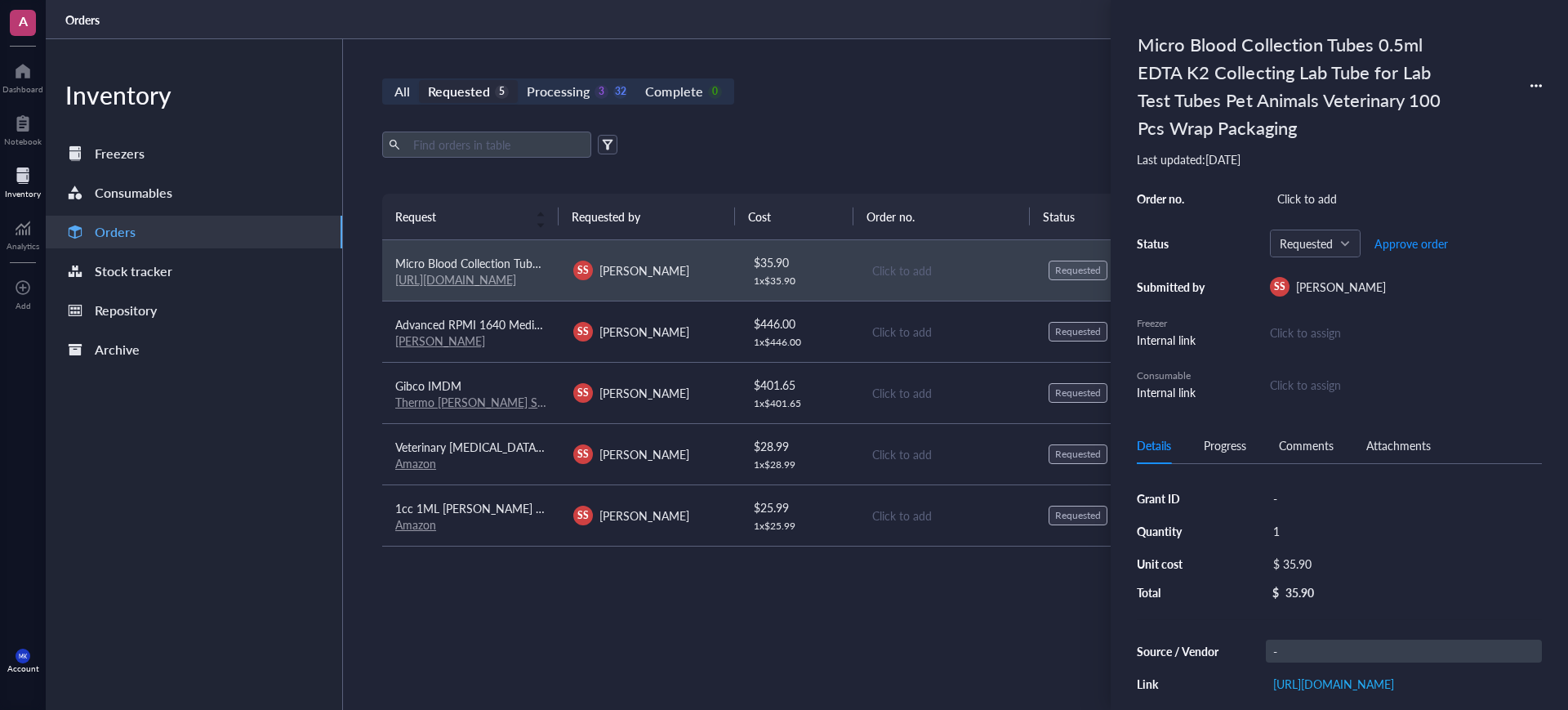
click at [1326, 650] on div "-" at bounding box center [1403, 651] width 276 height 23
type input "Amazon"
click at [667, 631] on div "Request Requested by Cost Order no. Status Date Action Micro Blood Collection T…" at bounding box center [946, 413] width 1128 height 439
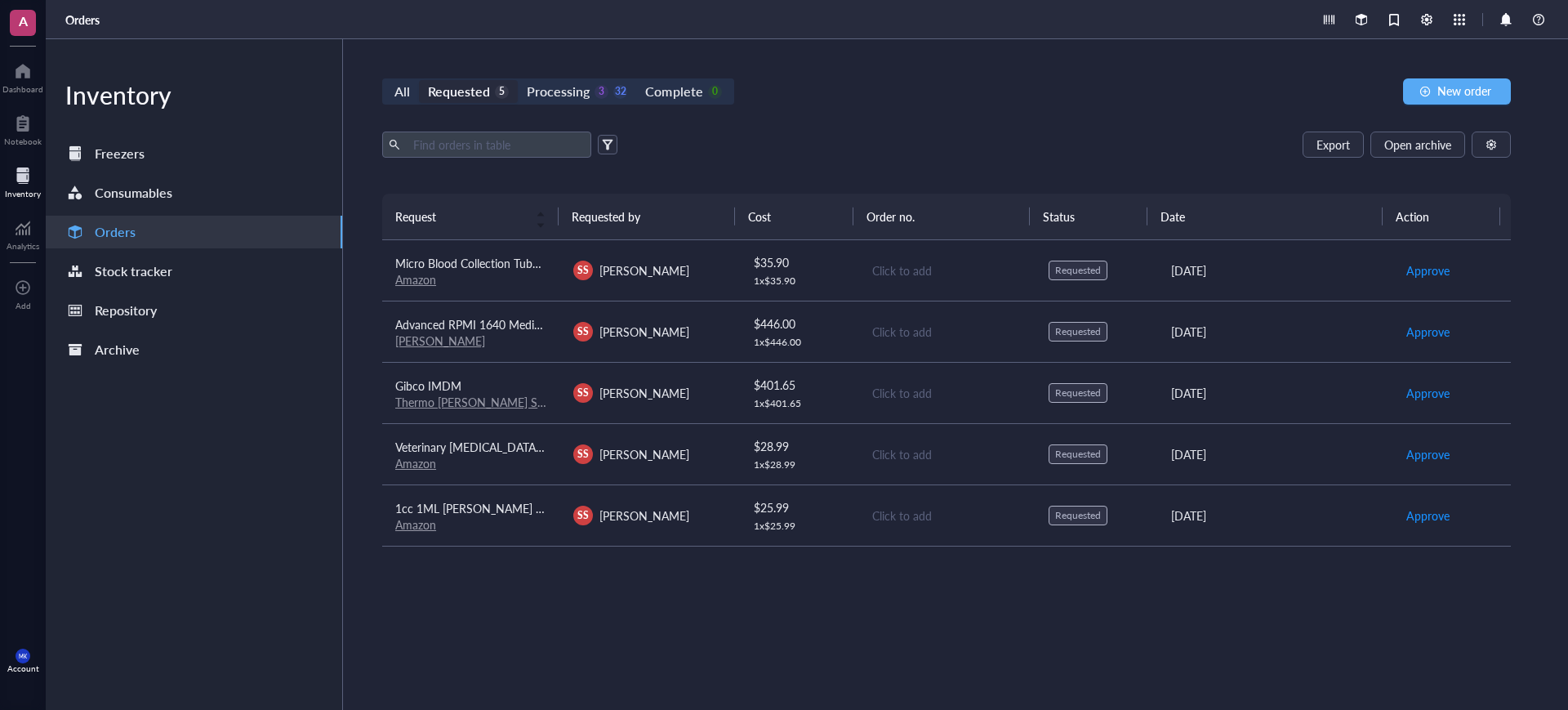
click at [428, 465] on link "Amazon" at bounding box center [415, 462] width 40 height 16
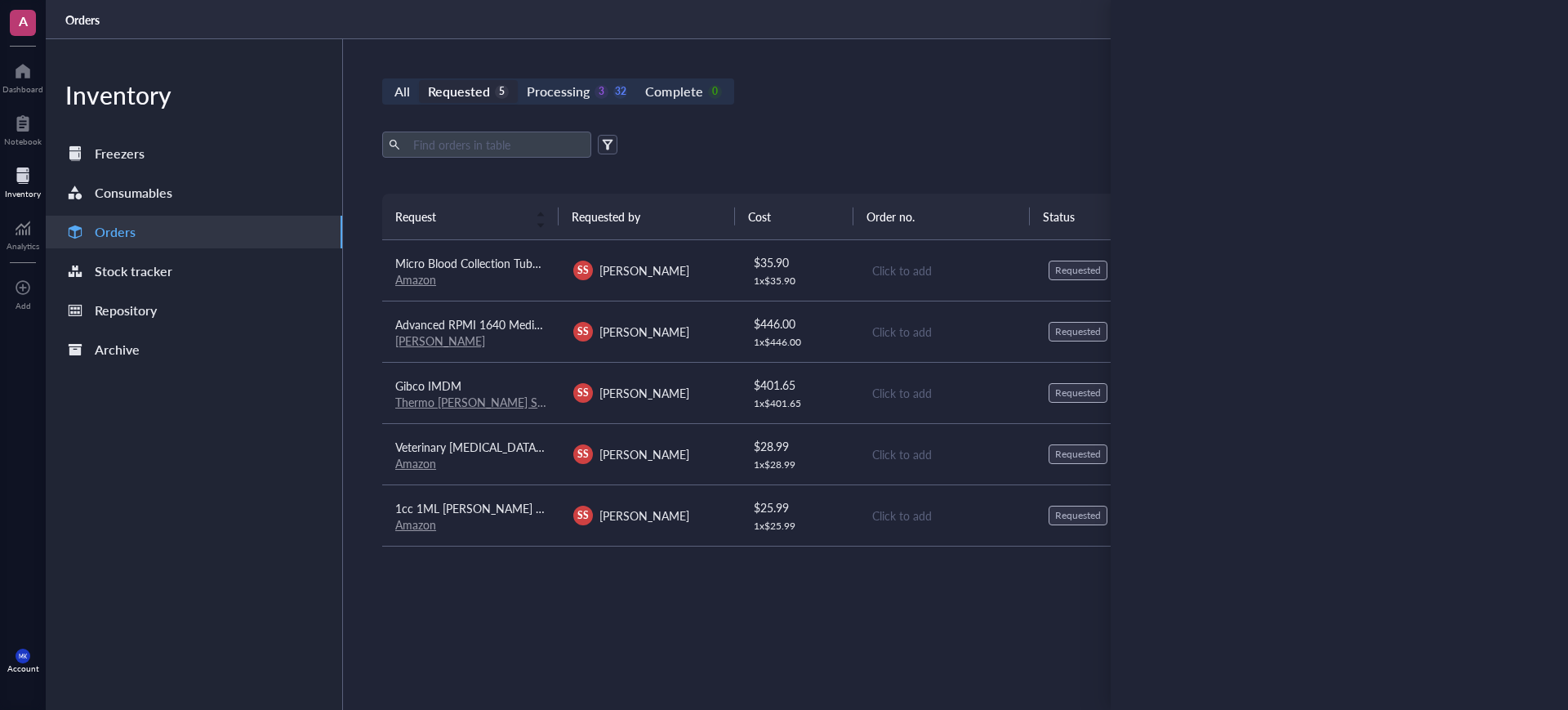
click at [421, 522] on link "Amazon" at bounding box center [415, 524] width 40 height 16
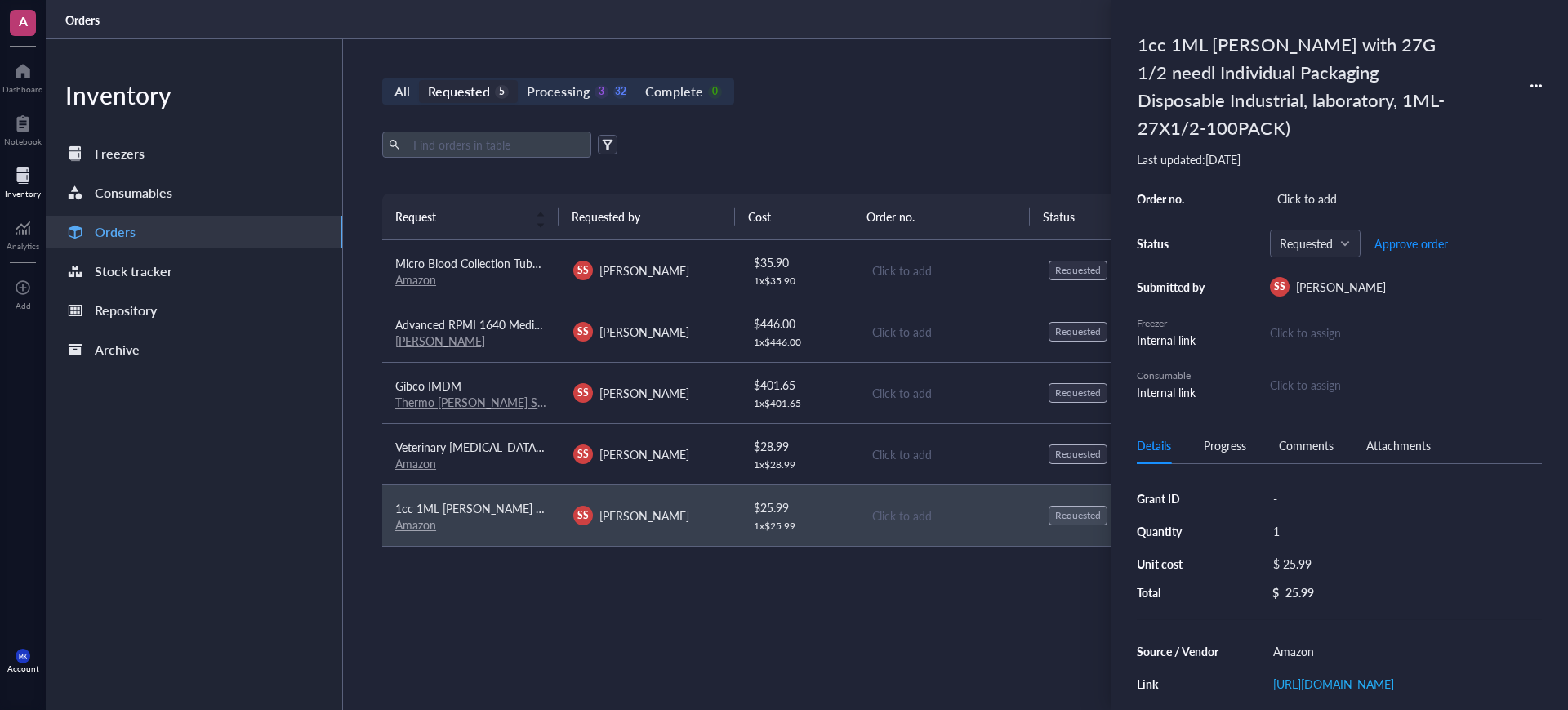
click at [429, 284] on link "Amazon" at bounding box center [415, 279] width 40 height 16
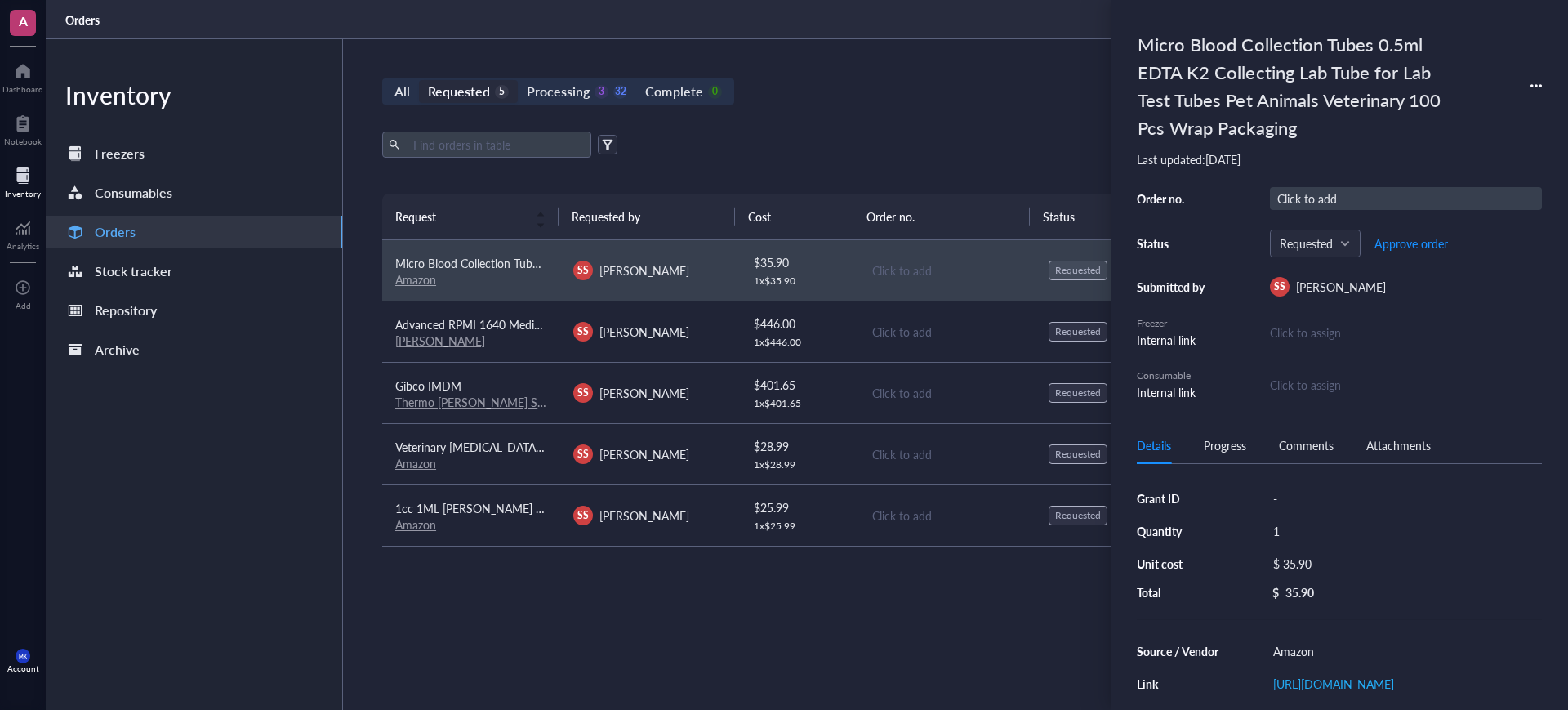
click at [1317, 200] on div "Click to add" at bounding box center [1405, 199] width 272 height 23
click at [931, 458] on div "Click to add" at bounding box center [947, 454] width 151 height 18
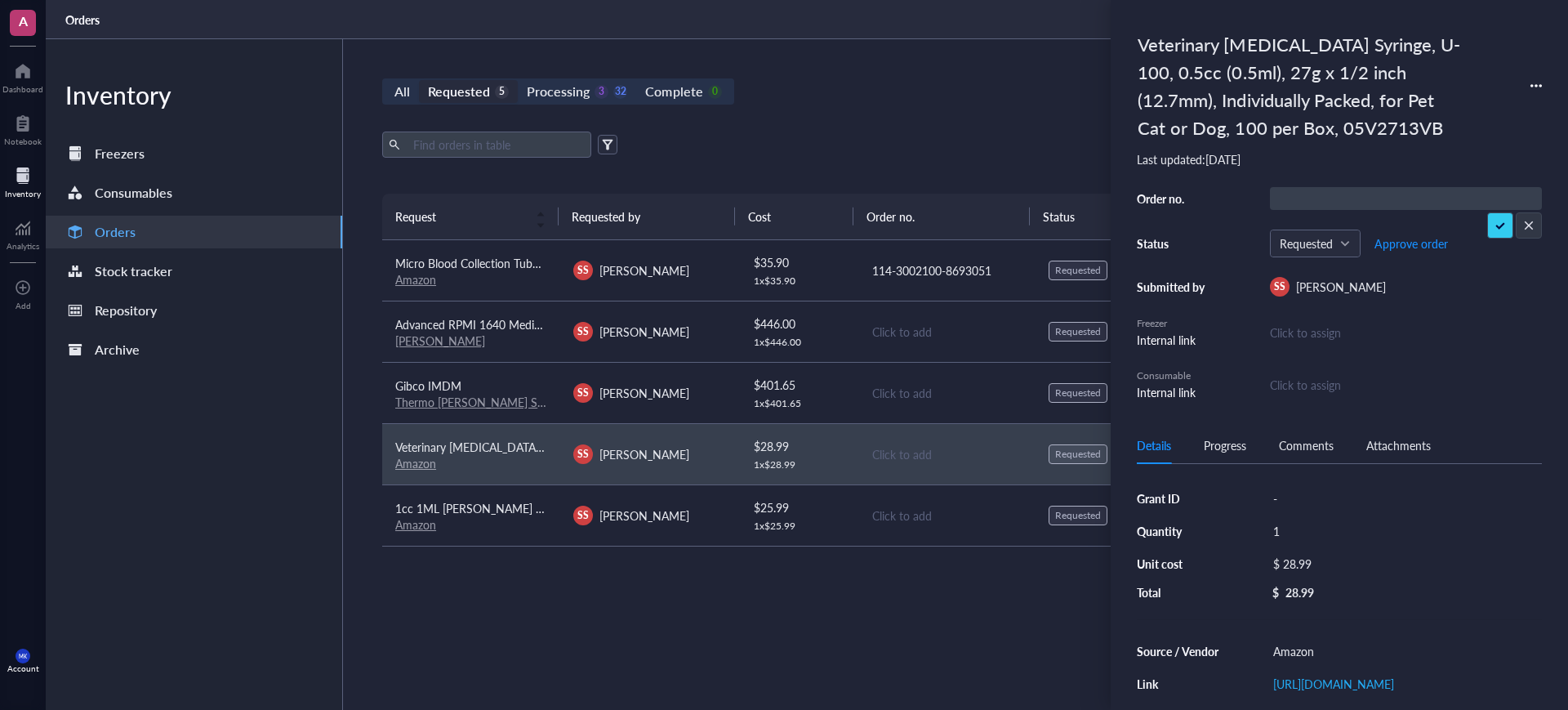
type input "114-3002100-8693051"
click at [912, 511] on div "Click to add" at bounding box center [947, 515] width 151 height 18
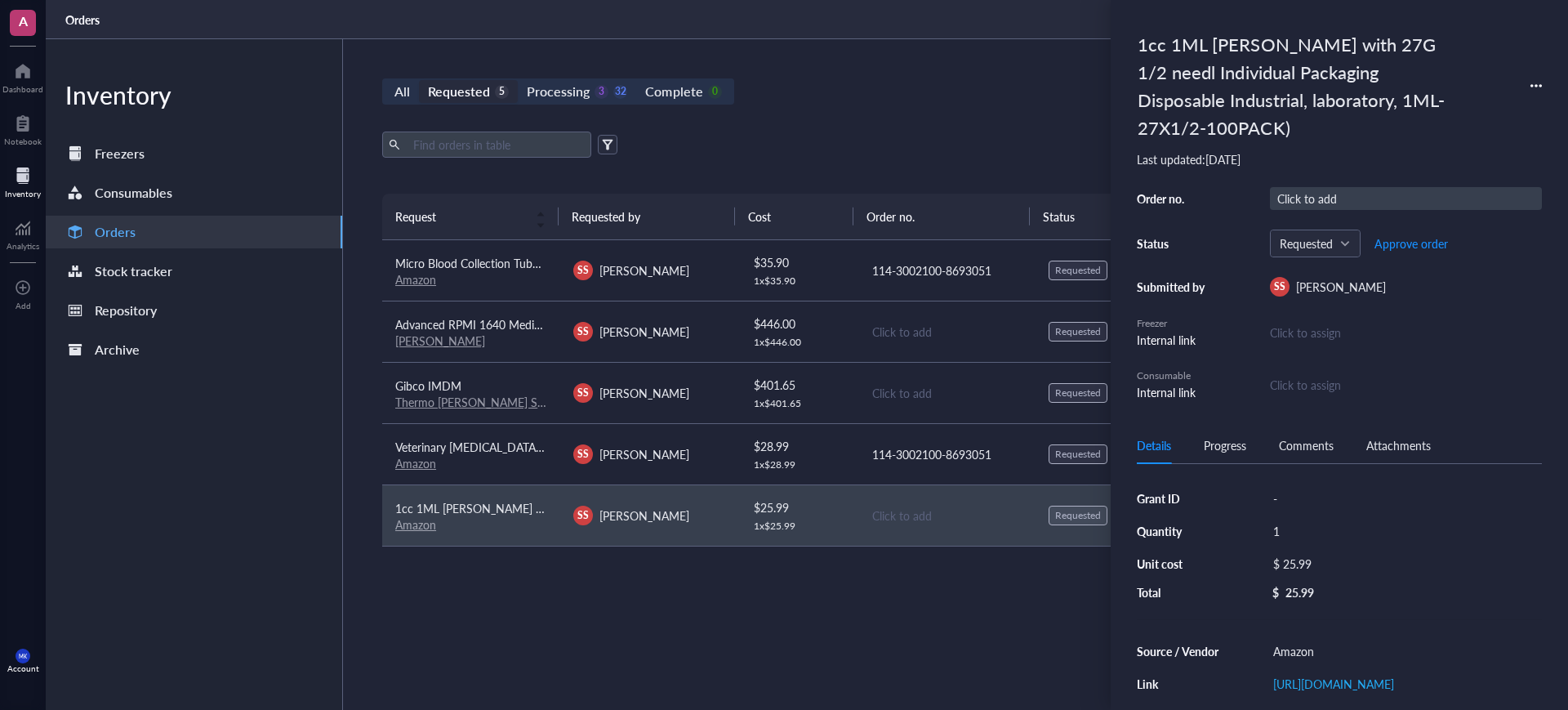
click at [1366, 201] on div "Click to add" at bounding box center [1405, 199] width 272 height 23
click at [981, 661] on div "All Requested 5 Processing 3 32 Complete 0 New order Export Open archive Reques…" at bounding box center [946, 375] width 1207 height 670
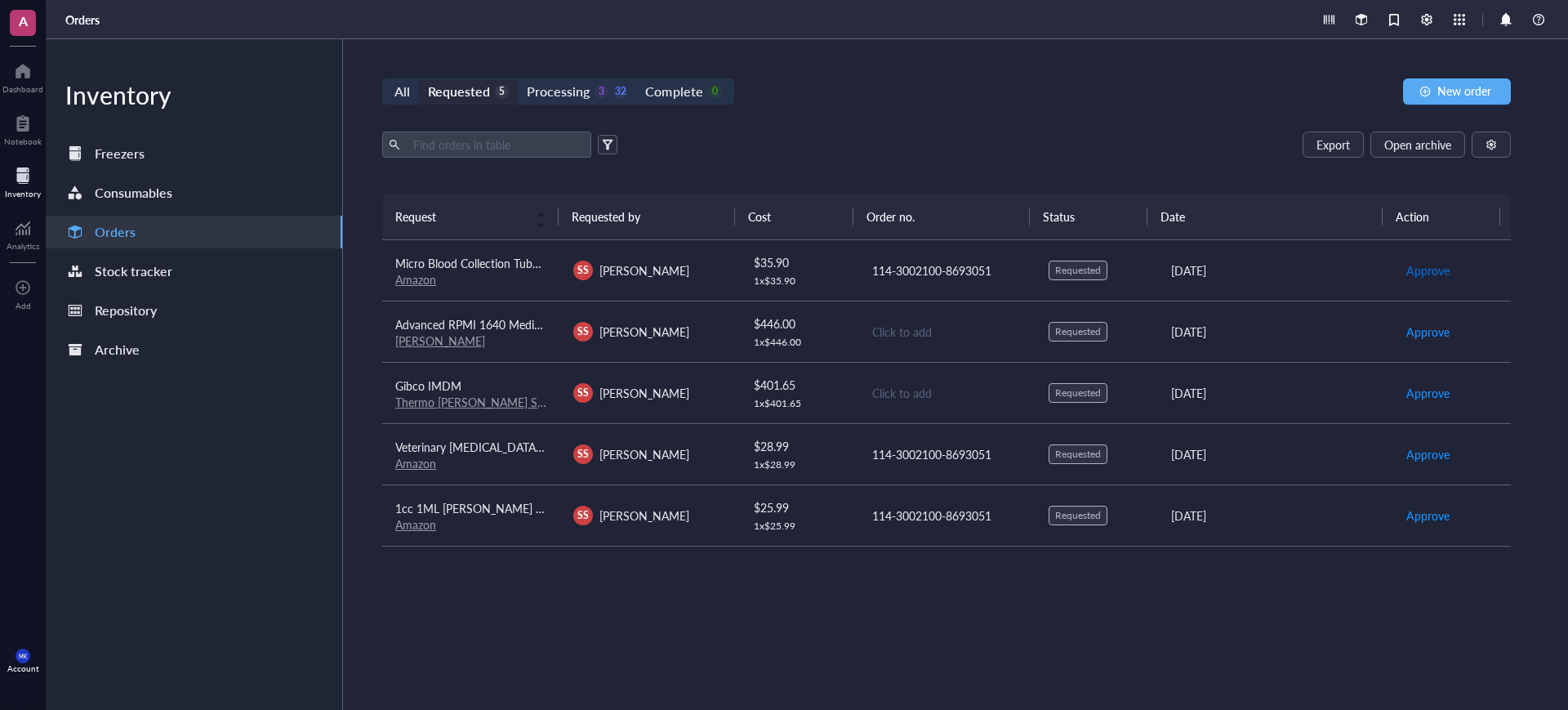
drag, startPoint x: 1397, startPoint y: 267, endPoint x: 1414, endPoint y: 315, distance: 50.9
click at [1406, 268] on span "Approve" at bounding box center [1428, 269] width 43 height 18
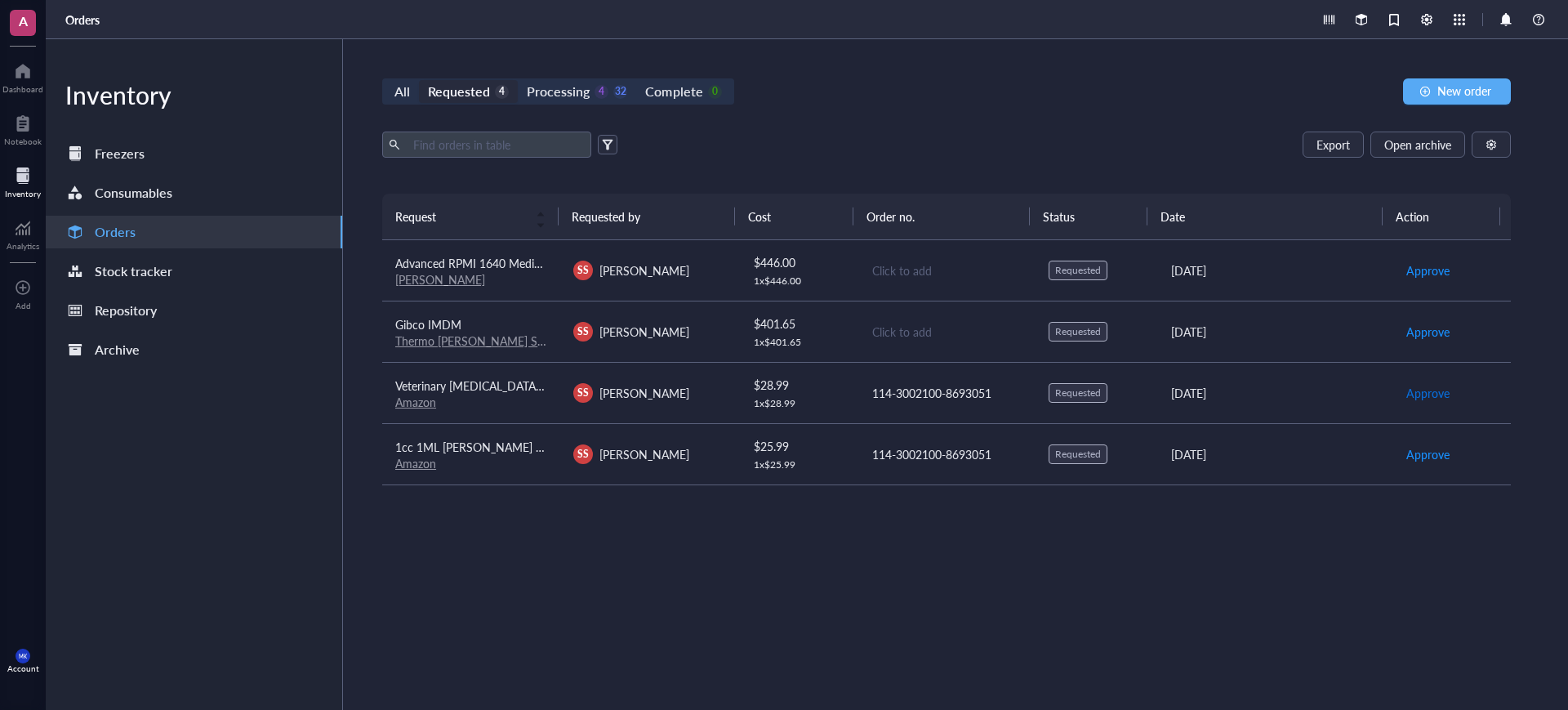
click at [1413, 404] on button "Approve" at bounding box center [1428, 393] width 45 height 26
click at [1411, 394] on span "Approve" at bounding box center [1428, 393] width 43 height 18
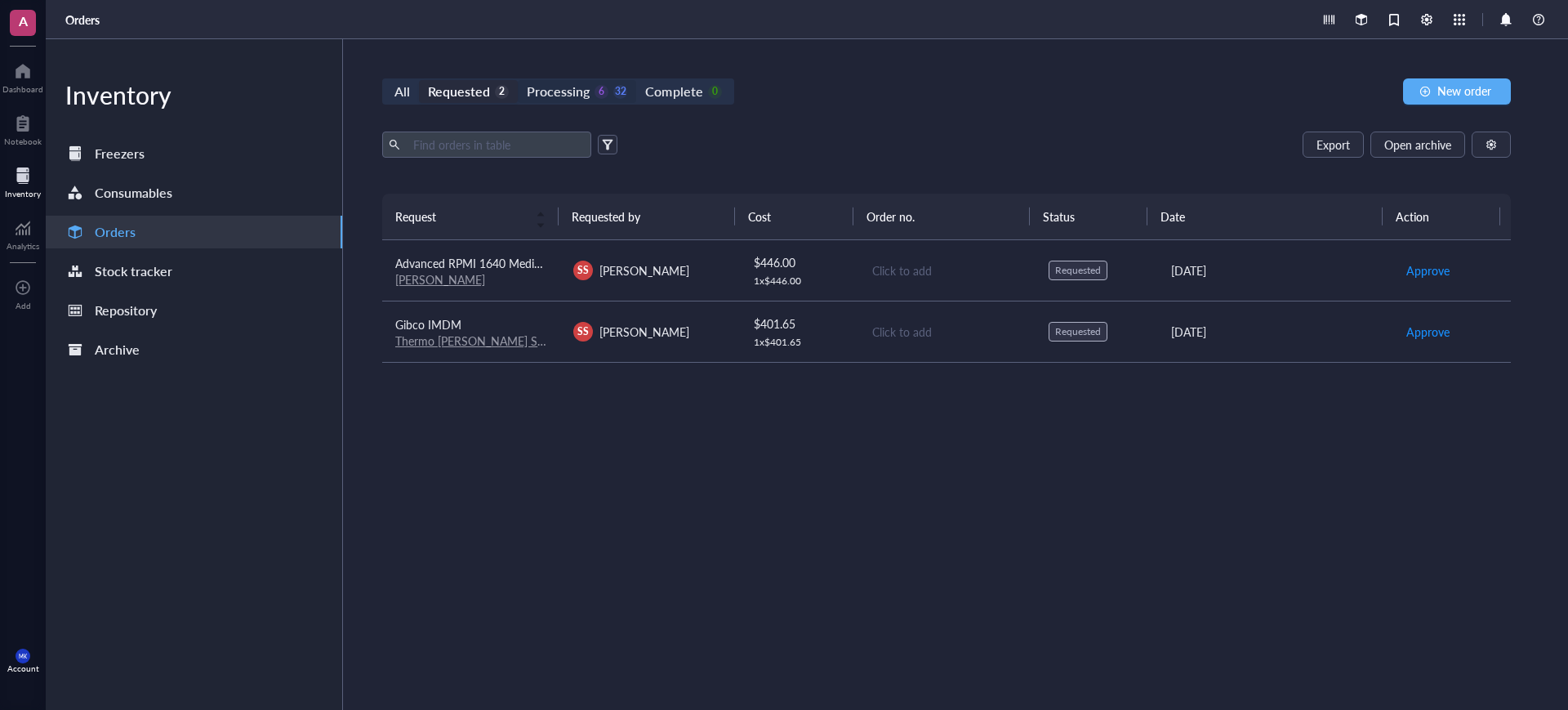
click at [588, 91] on div "Processing" at bounding box center [558, 91] width 63 height 23
click at [518, 80] on input "Processing 6 32" at bounding box center [518, 80] width 0 height 0
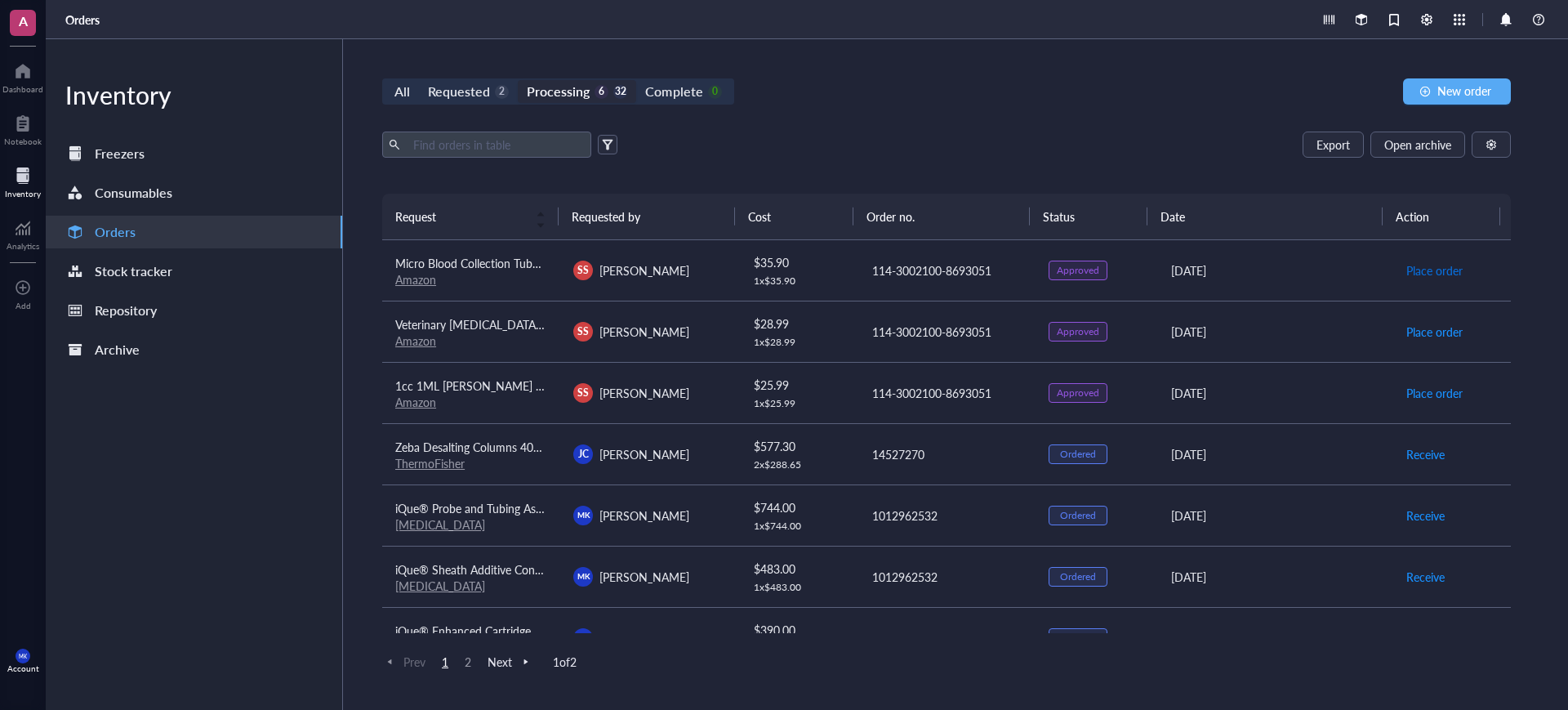
click at [1411, 272] on span "Place order" at bounding box center [1434, 269] width 57 height 18
click at [1411, 338] on span "Place order" at bounding box center [1434, 331] width 57 height 18
click at [1423, 386] on span "Place order" at bounding box center [1434, 393] width 57 height 18
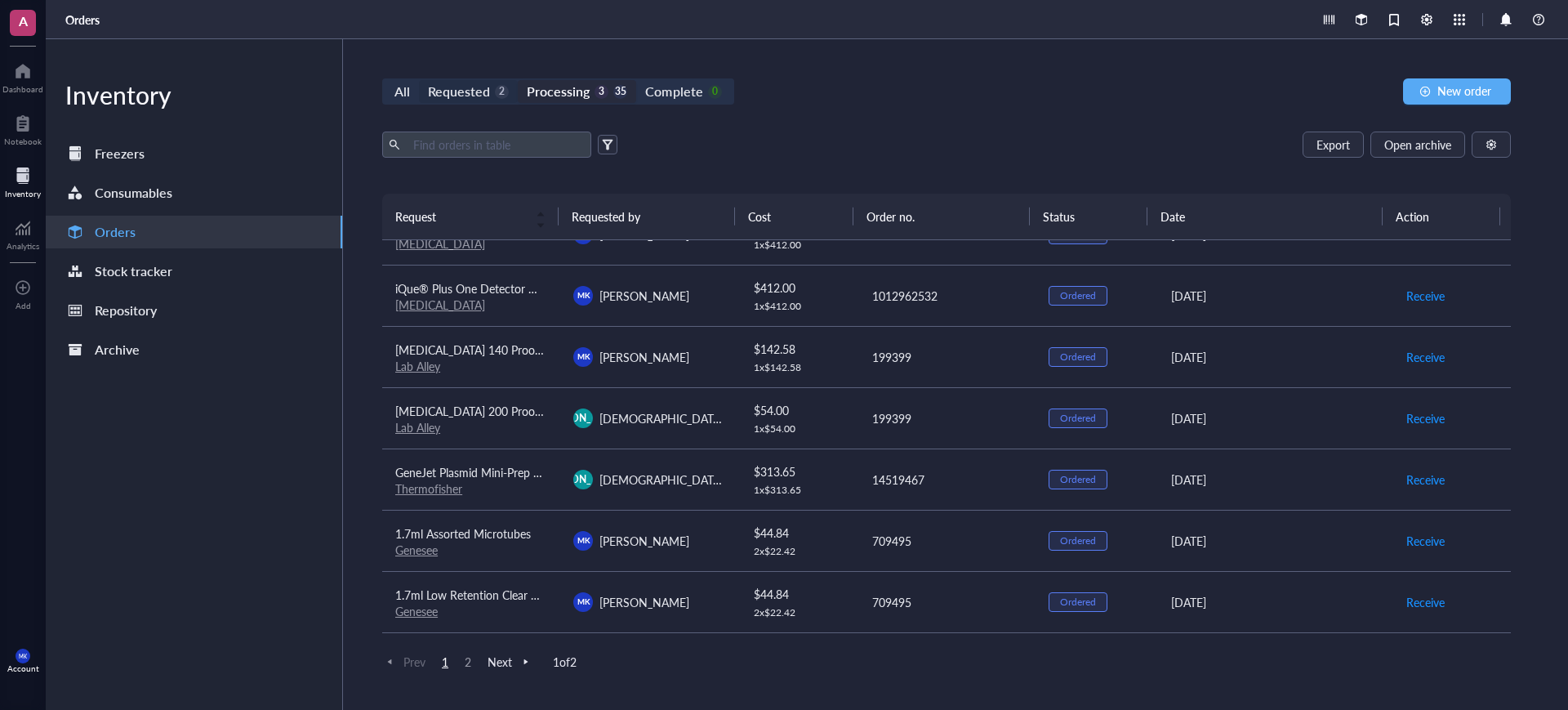
scroll to position [219, 0]
click at [461, 92] on div "Requested" at bounding box center [459, 91] width 62 height 23
click at [419, 80] on input "Requested 2" at bounding box center [419, 80] width 0 height 0
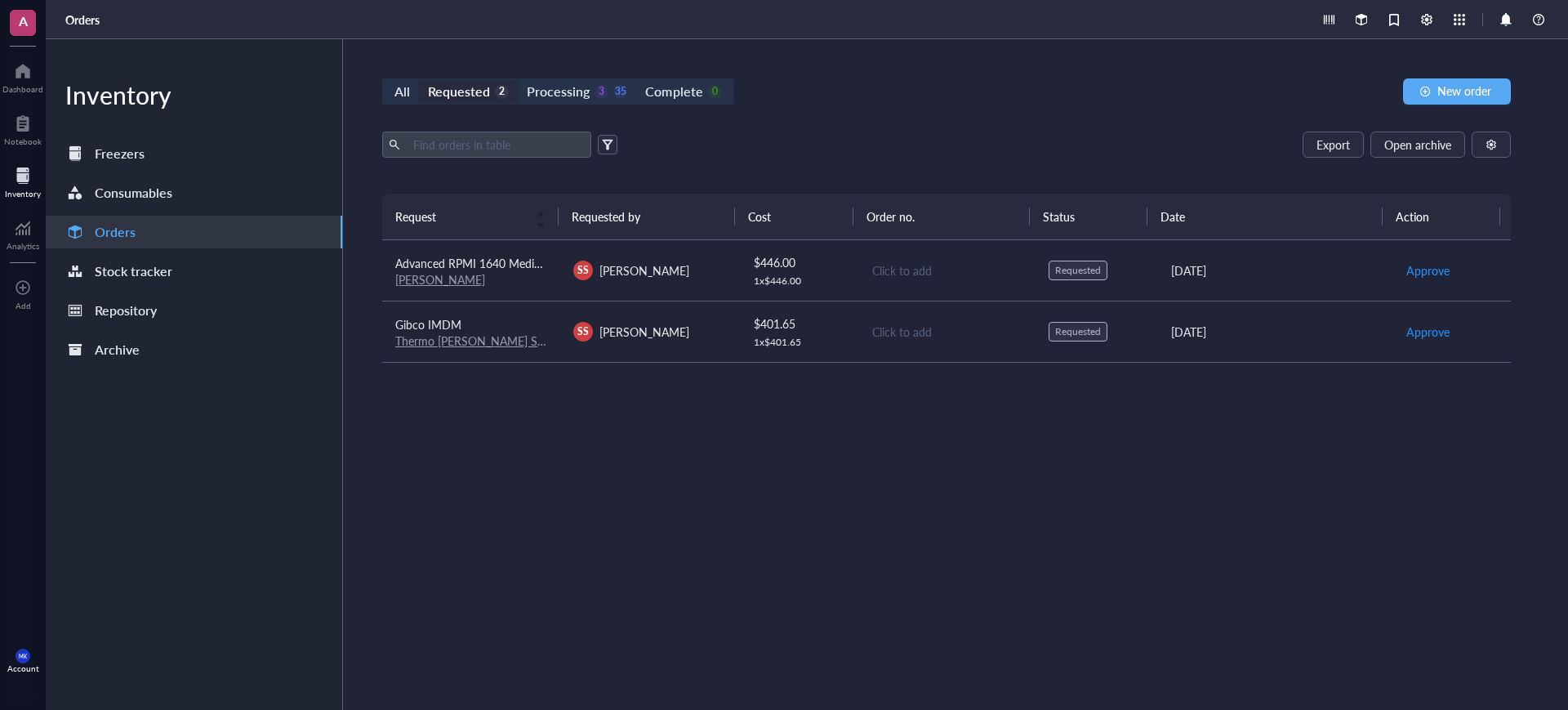
click at [725, 274] on td "SS Sareh Seyedi" at bounding box center [649, 270] width 178 height 61
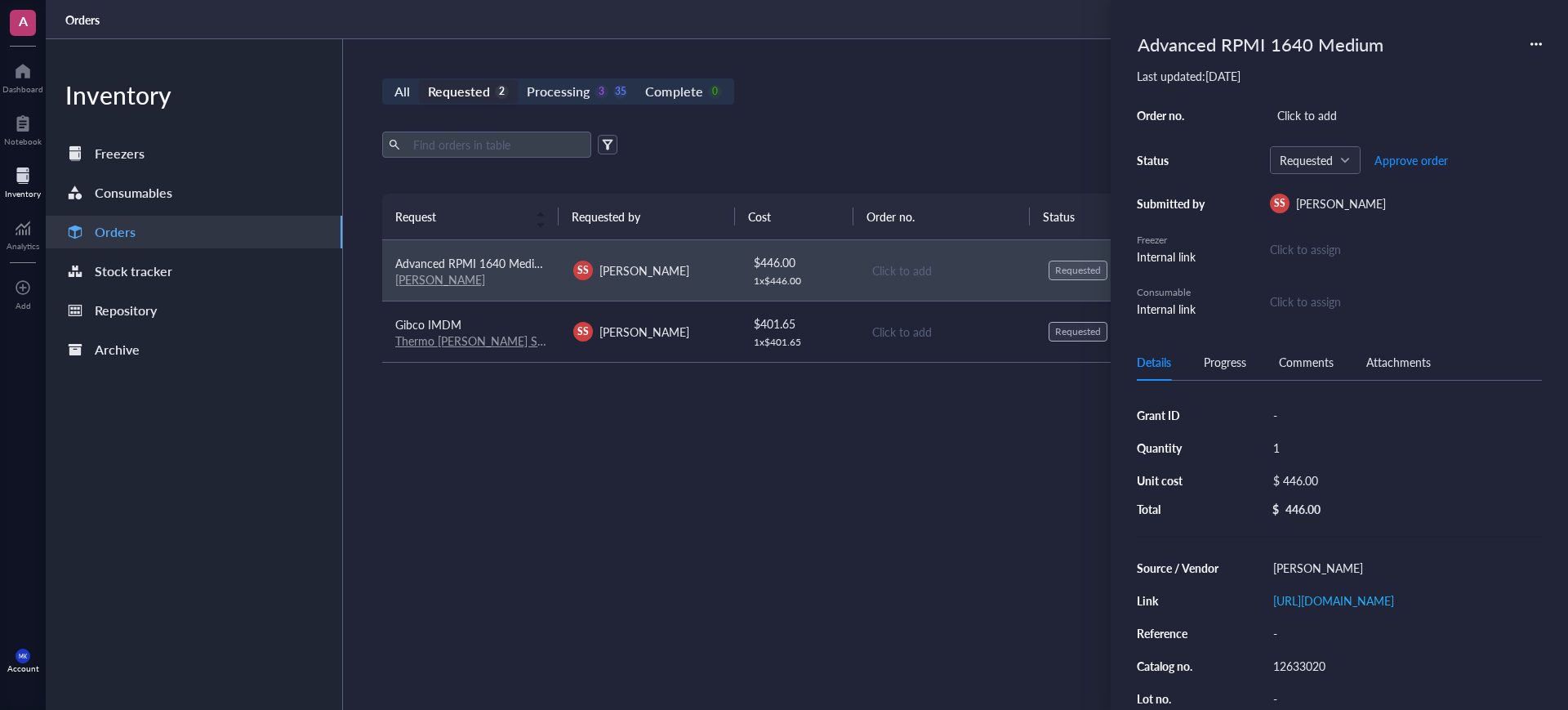
click at [895, 346] on td "Click to add" at bounding box center [946, 331] width 178 height 61
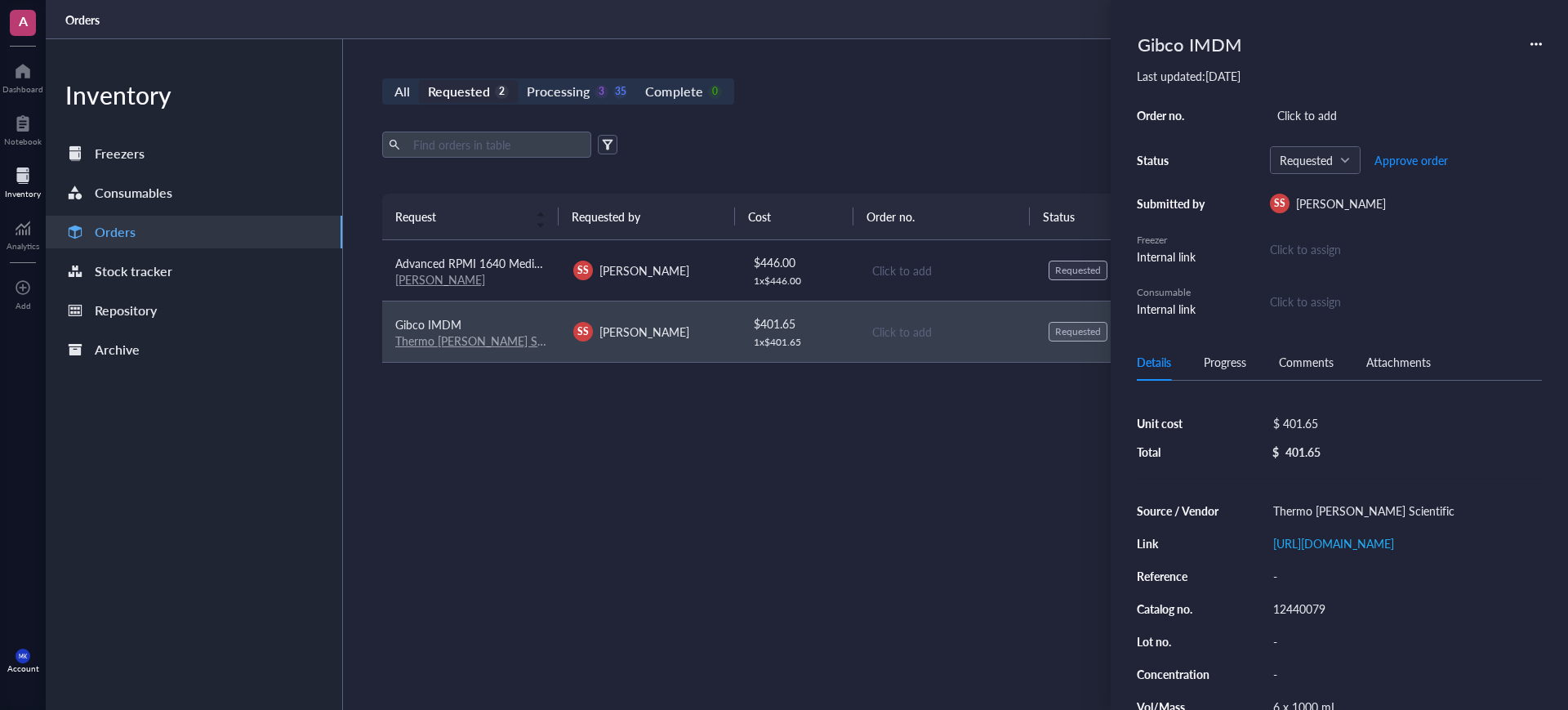
scroll to position [102, 0]
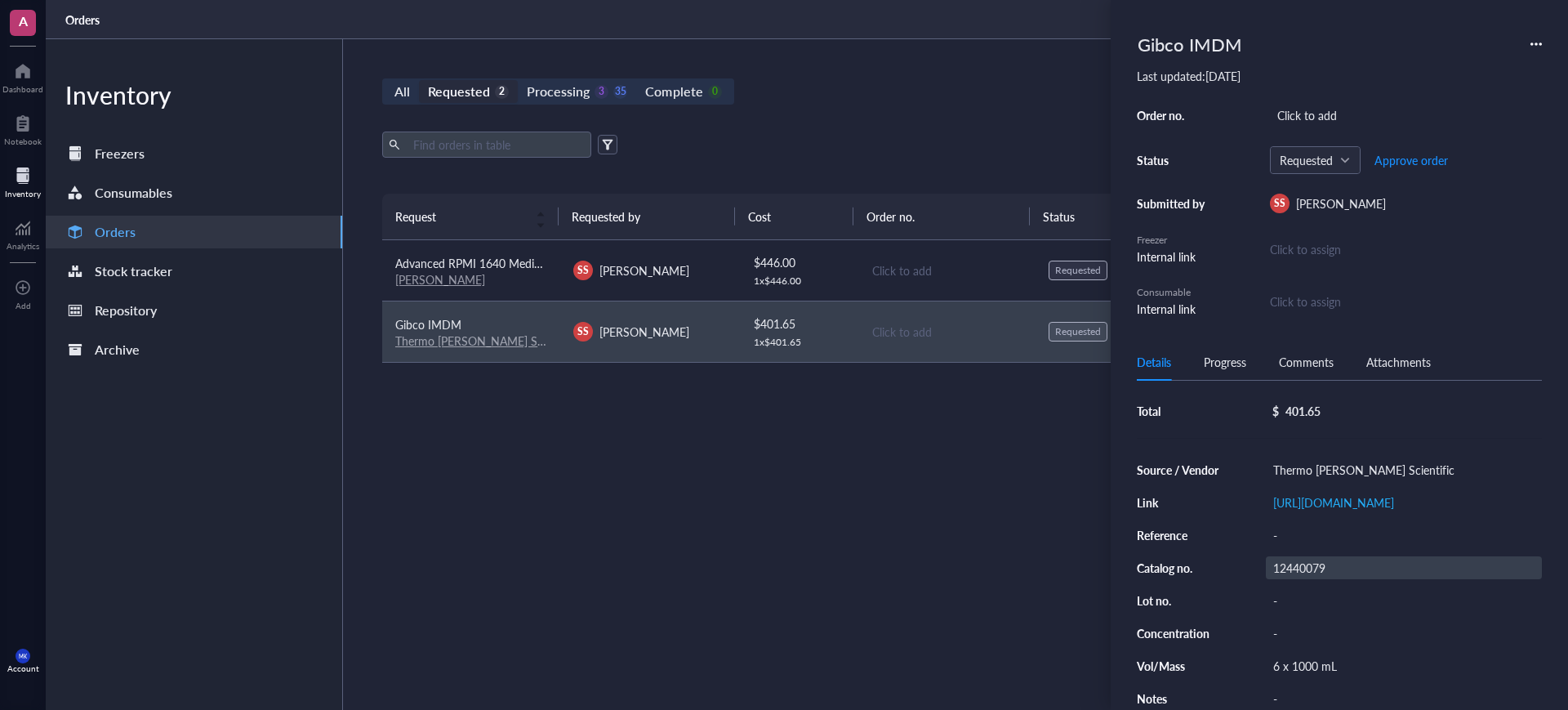
click at [1292, 571] on div "12440079" at bounding box center [1403, 568] width 276 height 23
click at [1293, 571] on input "12440079" at bounding box center [1299, 567] width 65 height 22
click at [416, 285] on link "[PERSON_NAME]" at bounding box center [440, 279] width 89 height 16
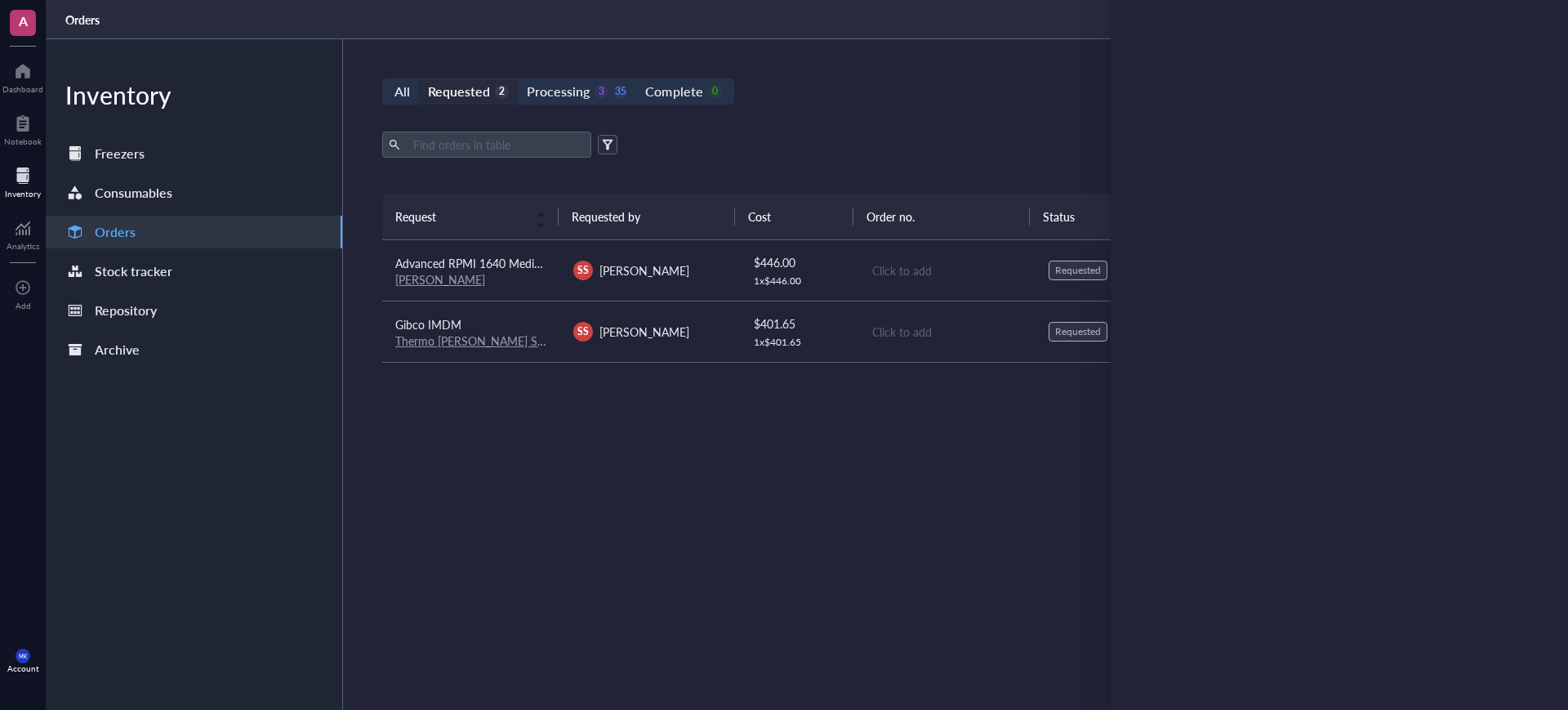
click at [679, 335] on div "SS Sareh Seyedi" at bounding box center [649, 331] width 152 height 20
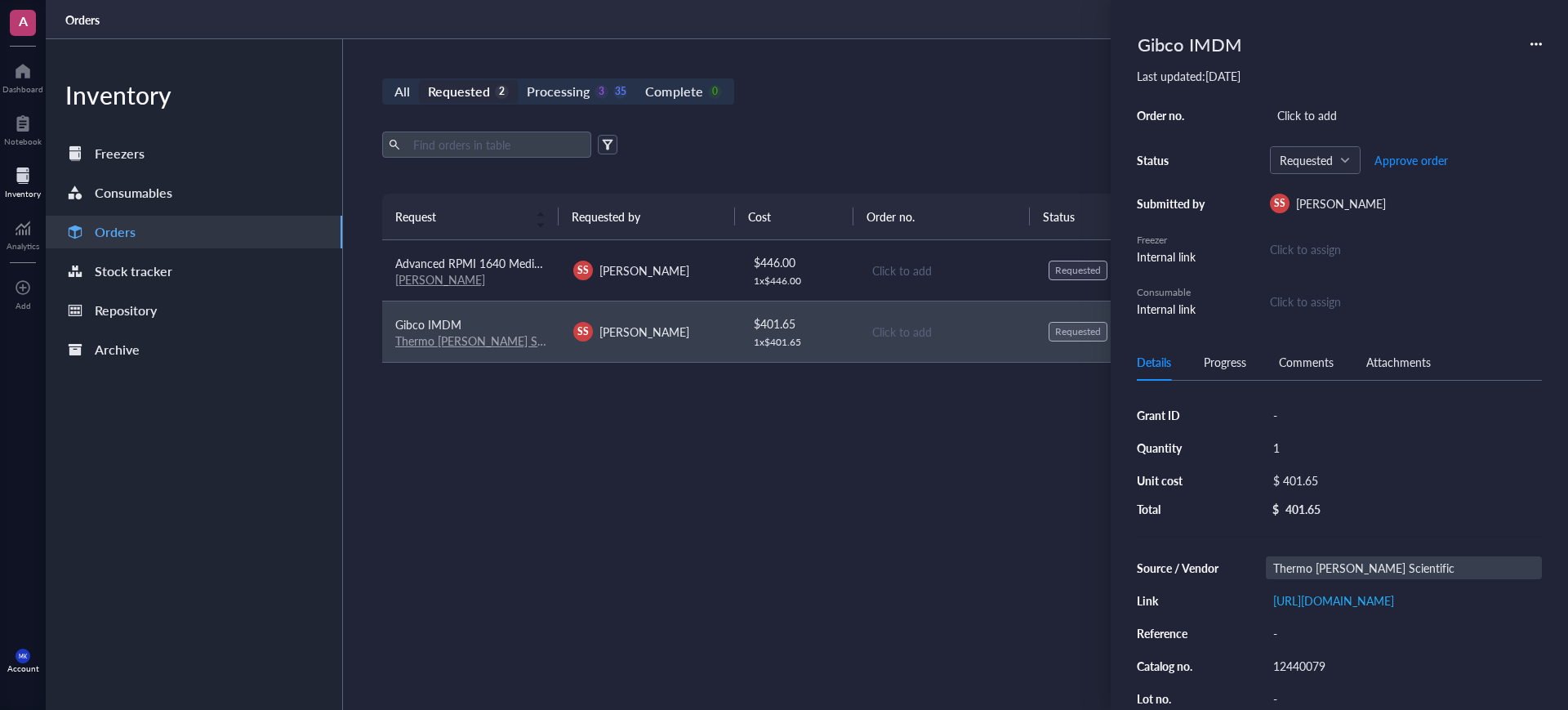
click at [1297, 559] on div "Thermo Fisher Scientific" at bounding box center [1403, 568] width 276 height 23
drag, startPoint x: 1316, startPoint y: 565, endPoint x: 1214, endPoint y: 557, distance: 102.3
click at [1215, 557] on div "Source / Vendor Thermo Fisher Scientific Link https://www.thermofisher.com/orde…" at bounding box center [1339, 682] width 405 height 251
type input "[PERSON_NAME] Scientific"
click at [1389, 612] on div "https://www.thermofisher.com/order/catalog/product/12440079" at bounding box center [1403, 600] width 276 height 23
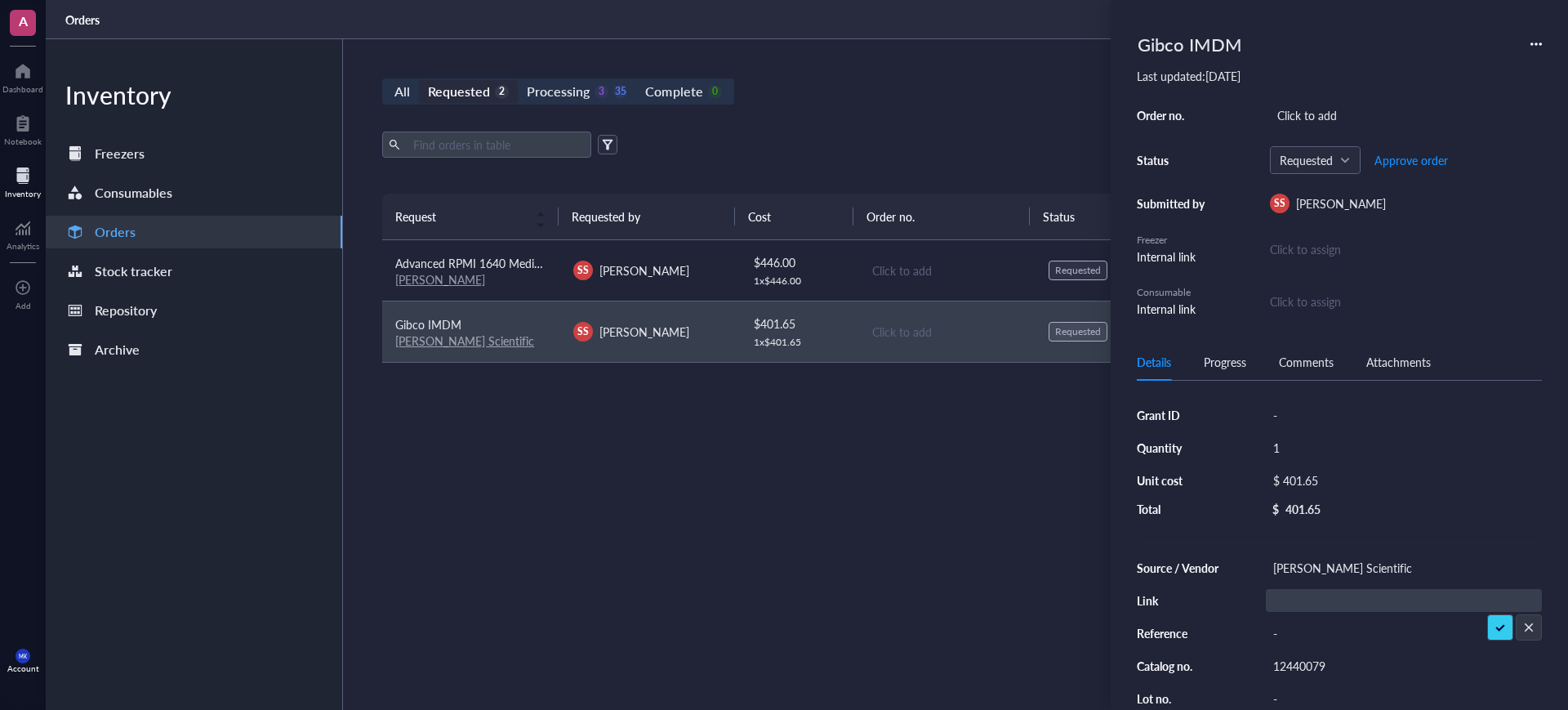
scroll to position [0, 0]
type input "https://www.fishersci.com/shop/products/gibco-imdm-hepes-4/12440079"
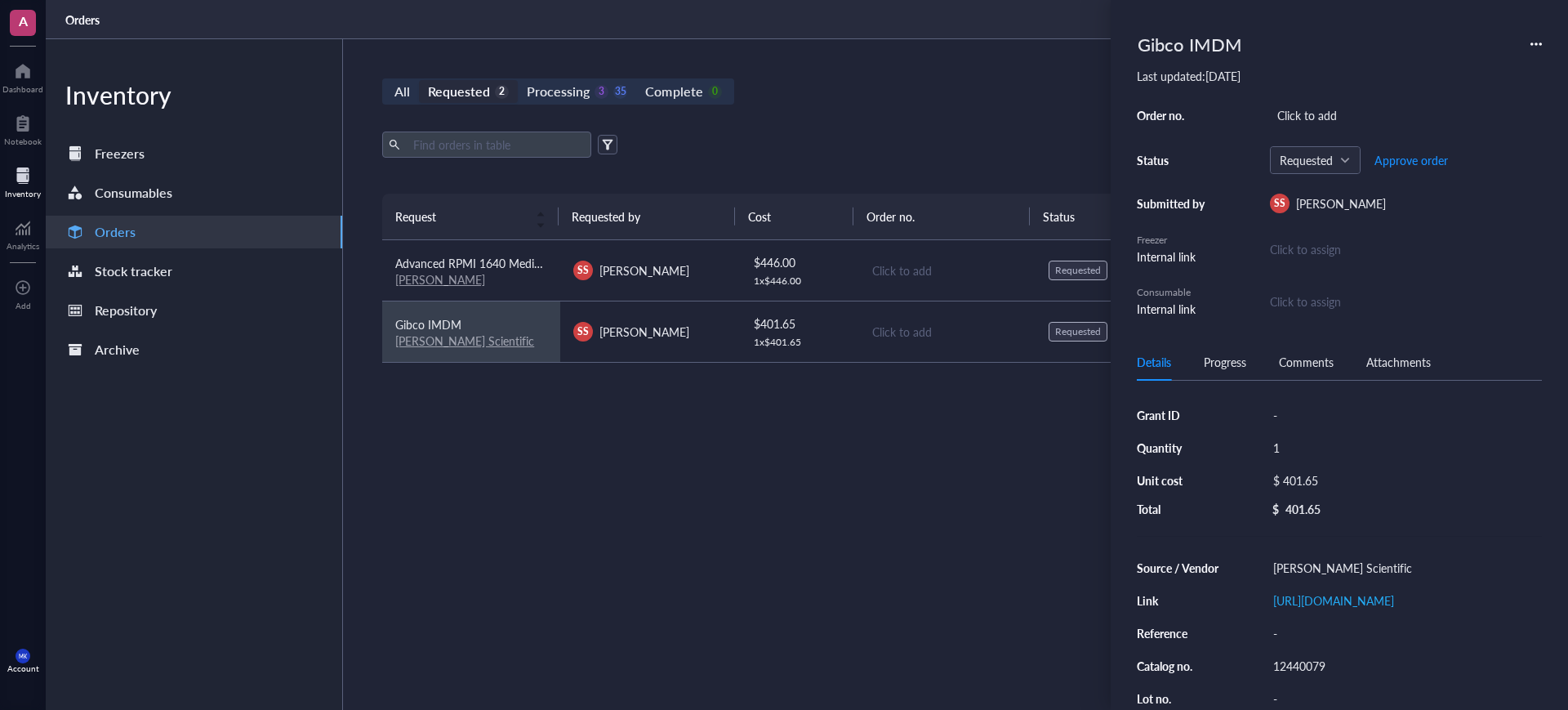
click at [881, 557] on div "Request Requested by Cost Order no. Status Date Action Advanced RPMI 1640 Mediu…" at bounding box center [946, 413] width 1128 height 439
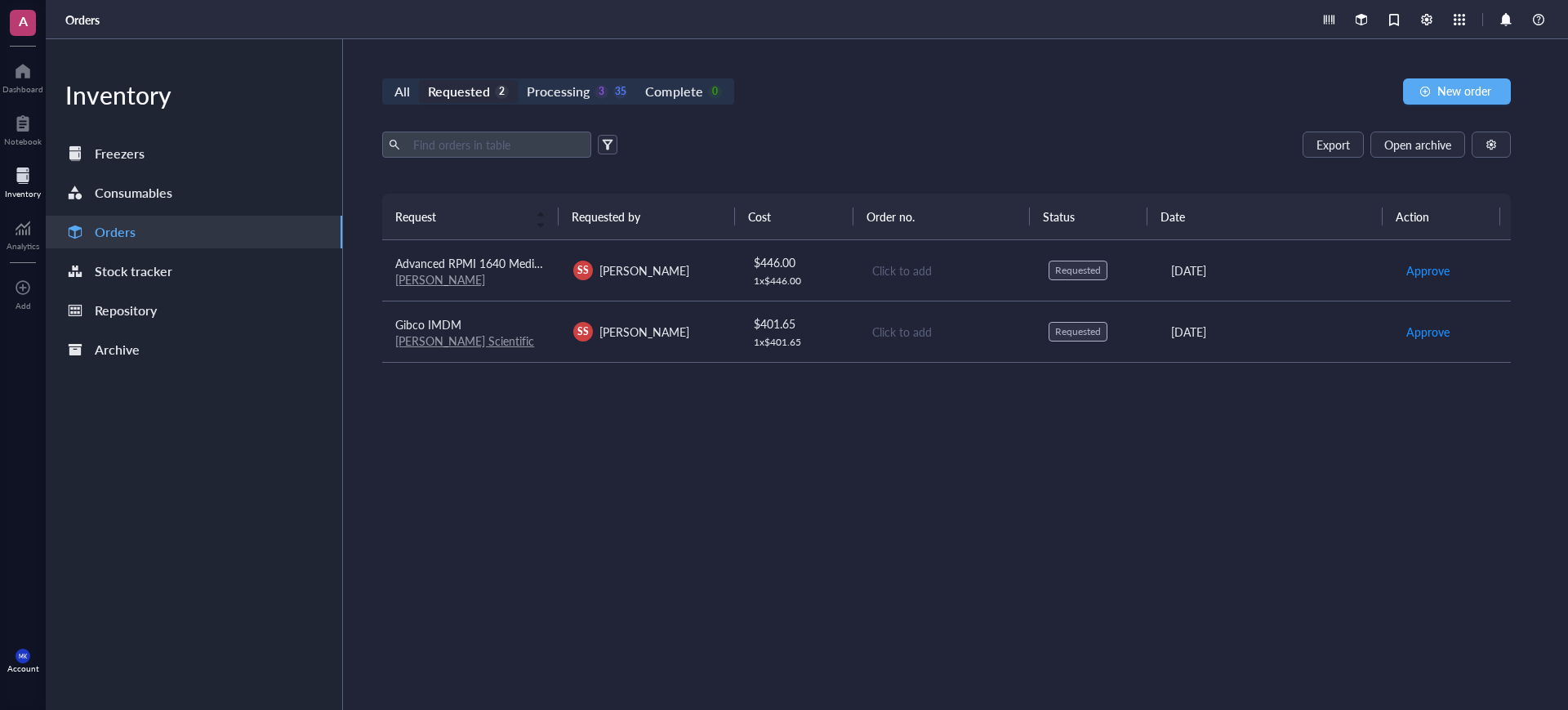
click at [874, 256] on td "Click to add" at bounding box center [946, 270] width 178 height 61
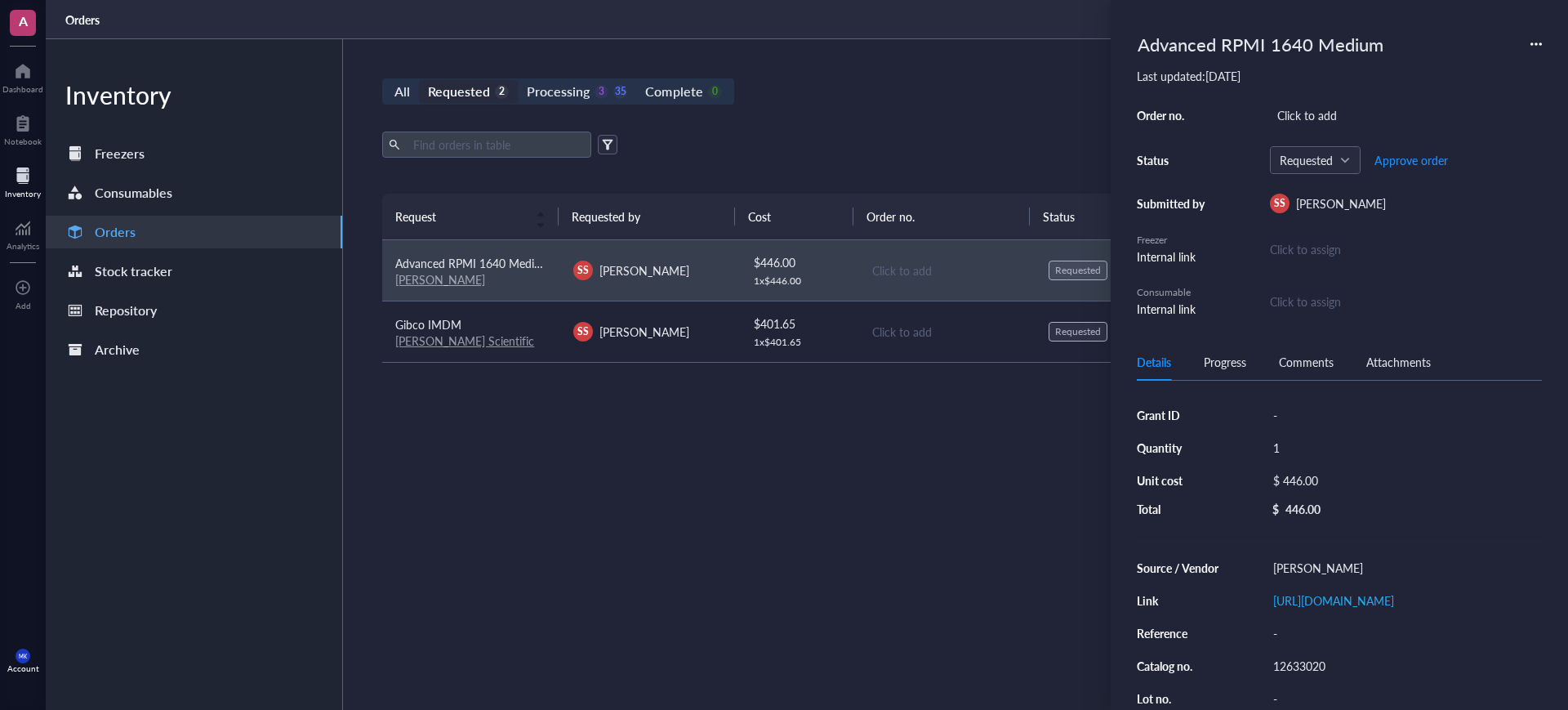
click at [1398, 83] on div "Last updated: August 27, 2025" at bounding box center [1339, 76] width 405 height 15
click at [1396, 105] on div "Click to add" at bounding box center [1405, 115] width 272 height 23
type input "H52396826"
click at [1412, 167] on span "Approve order" at bounding box center [1411, 160] width 73 height 13
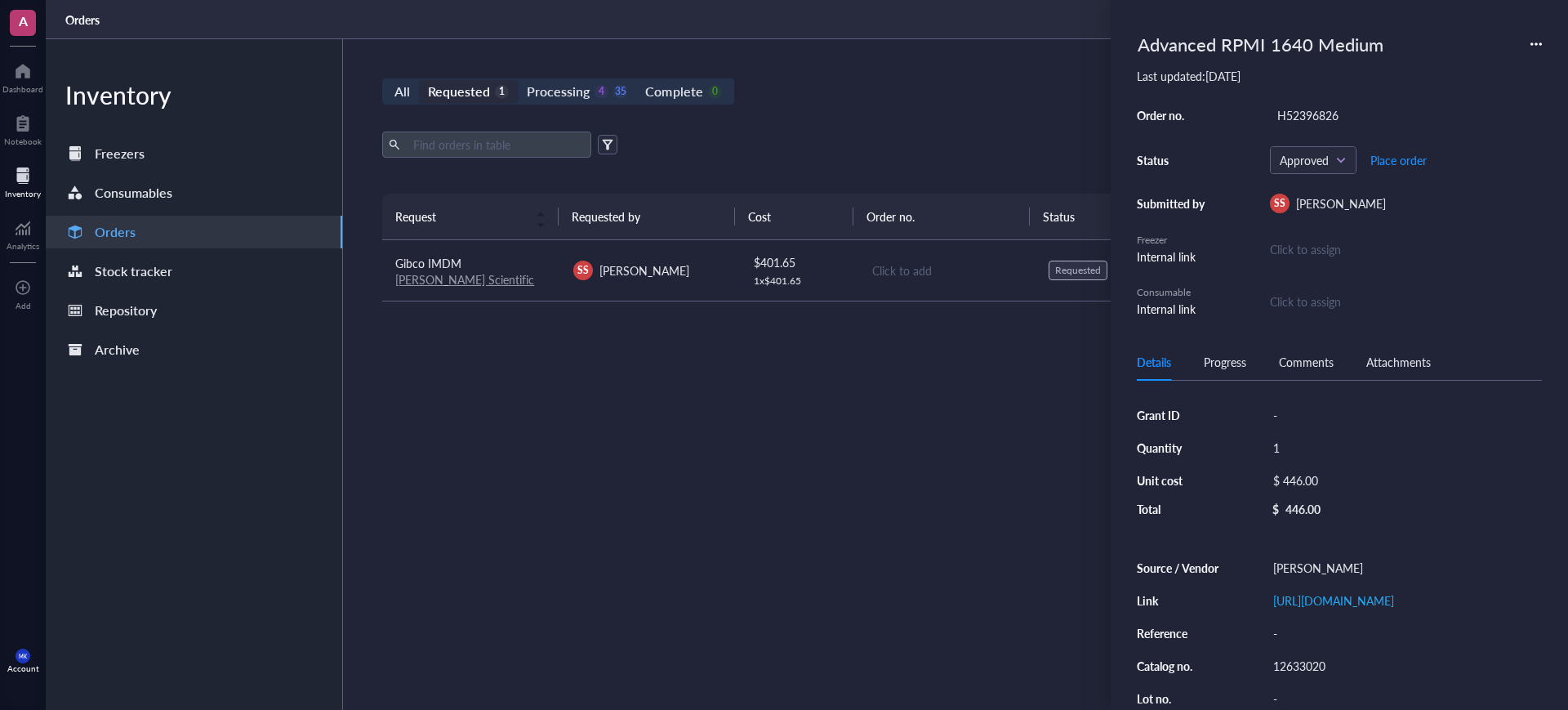
click at [906, 270] on div "Click to add" at bounding box center [947, 269] width 151 height 18
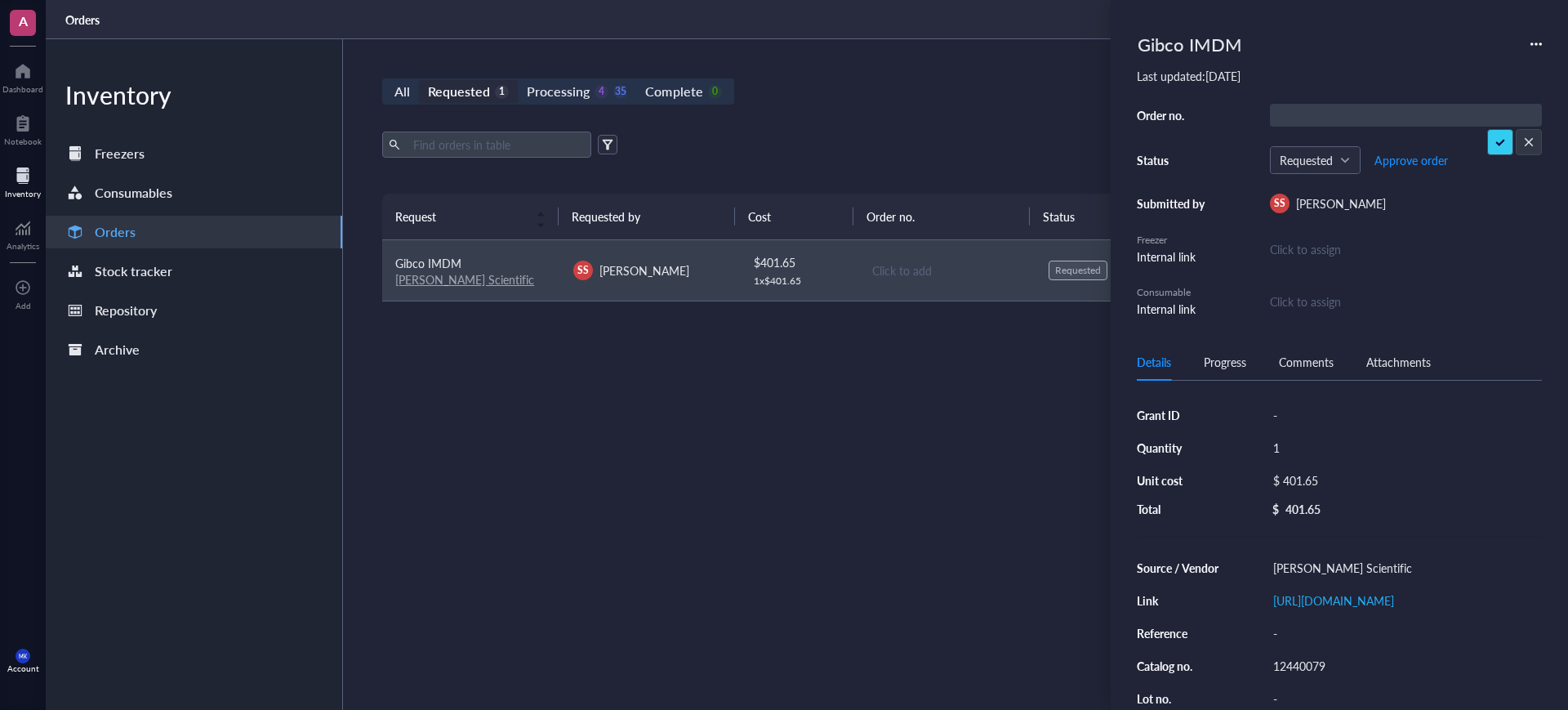
type input "H52396826"
click at [1431, 161] on span "Approve order" at bounding box center [1411, 160] width 73 height 13
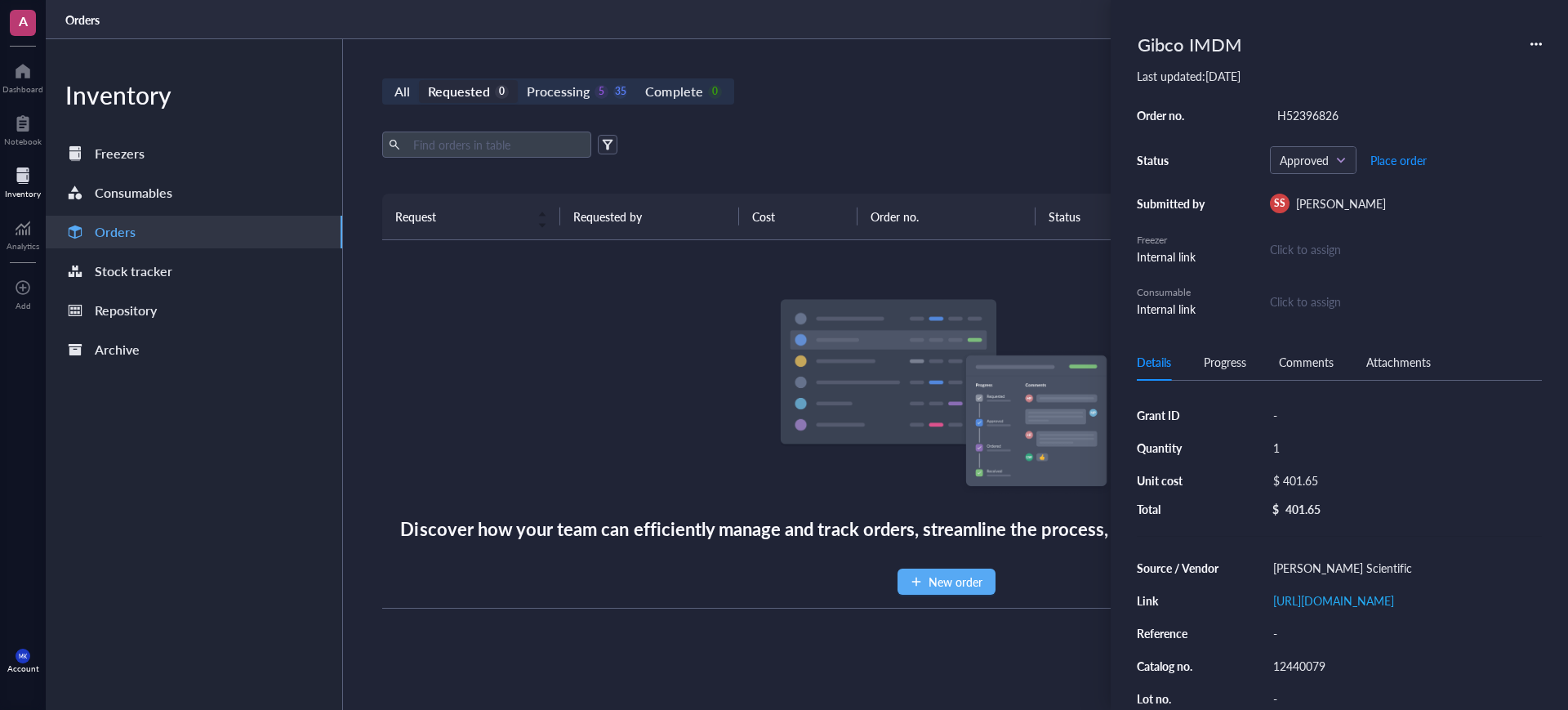
click at [612, 104] on div "All Requested 0 Processing 5 35 Complete 0" at bounding box center [558, 91] width 352 height 26
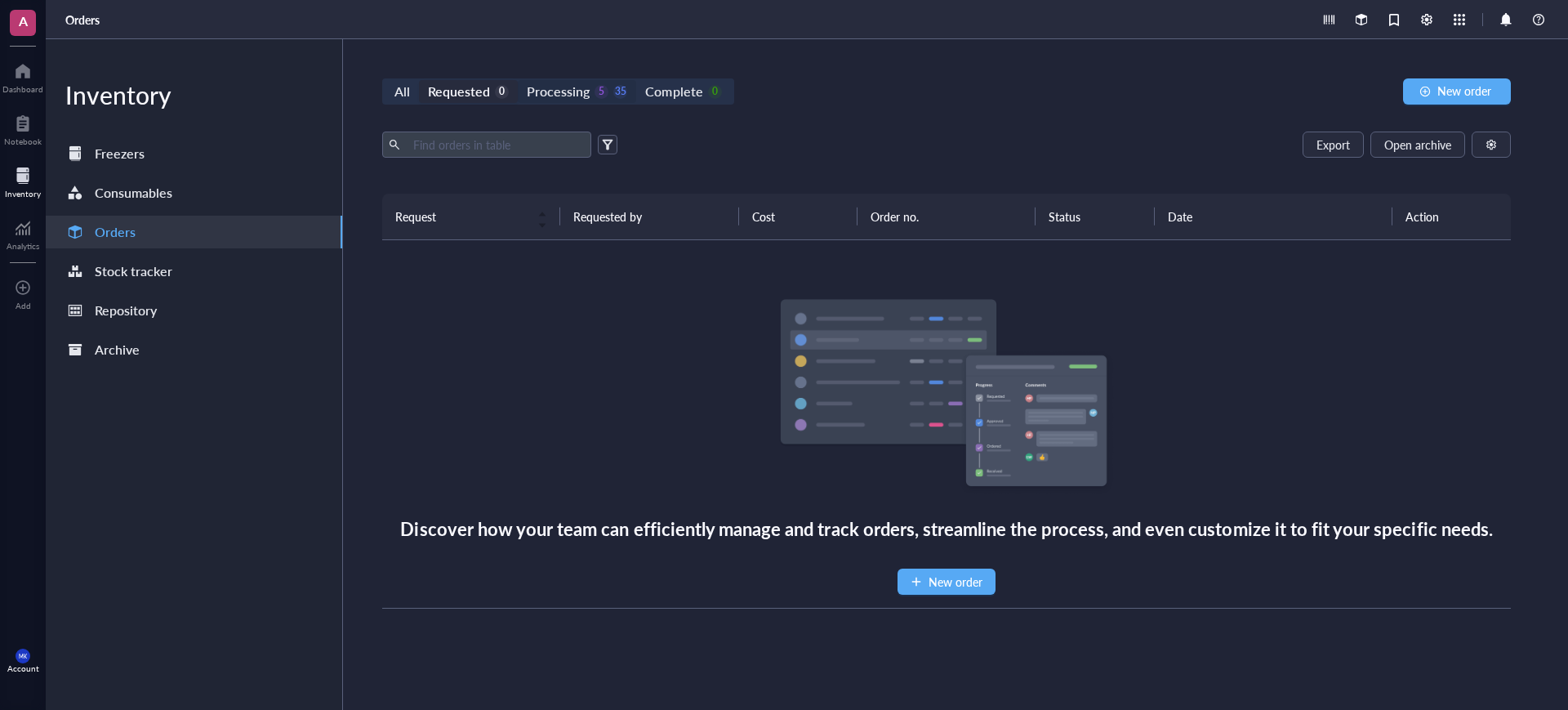
click at [613, 94] on div "35" at bounding box center [620, 91] width 14 height 14
click at [518, 80] on input "Processing 5 35" at bounding box center [518, 80] width 0 height 0
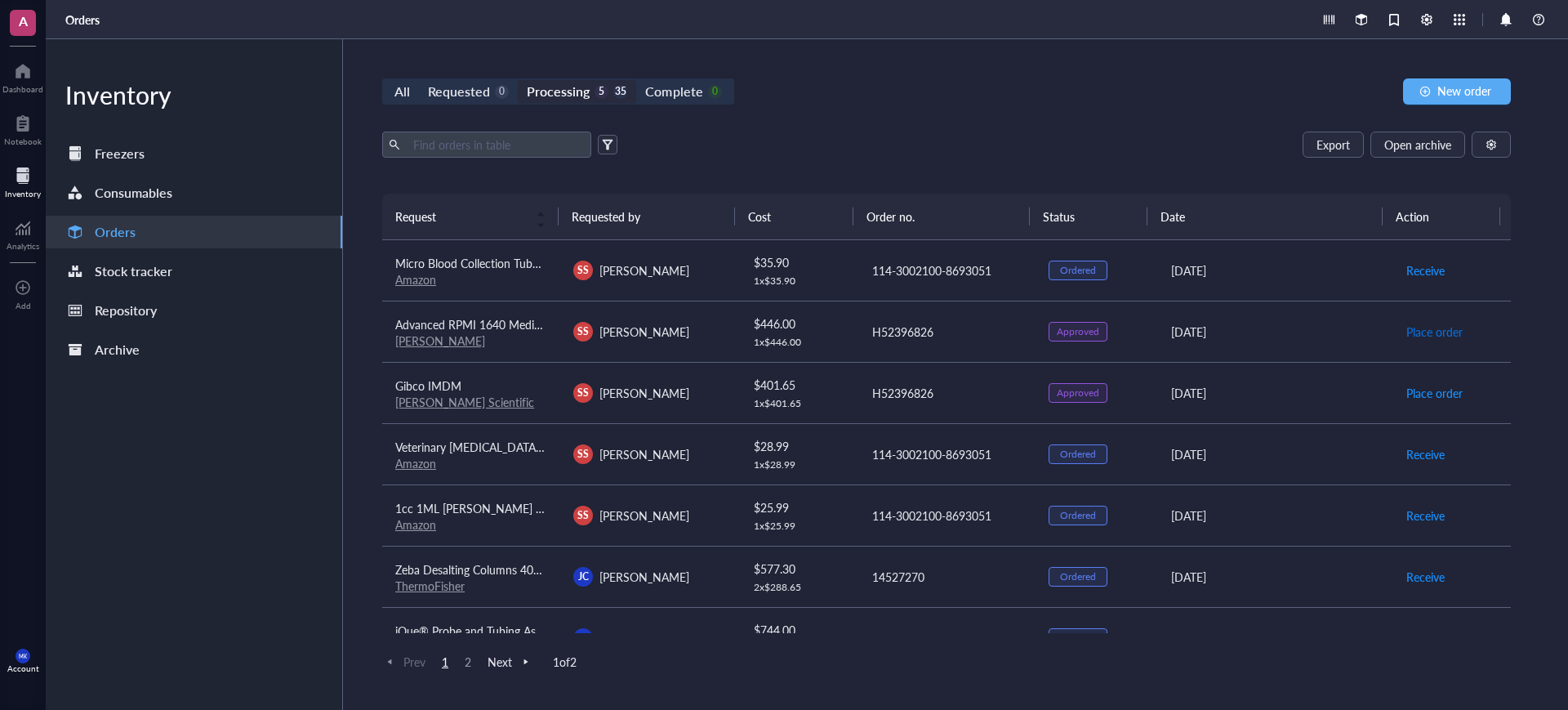
click at [1432, 326] on span "Place order" at bounding box center [1434, 331] width 57 height 18
click at [1432, 391] on span "Place order" at bounding box center [1434, 393] width 57 height 18
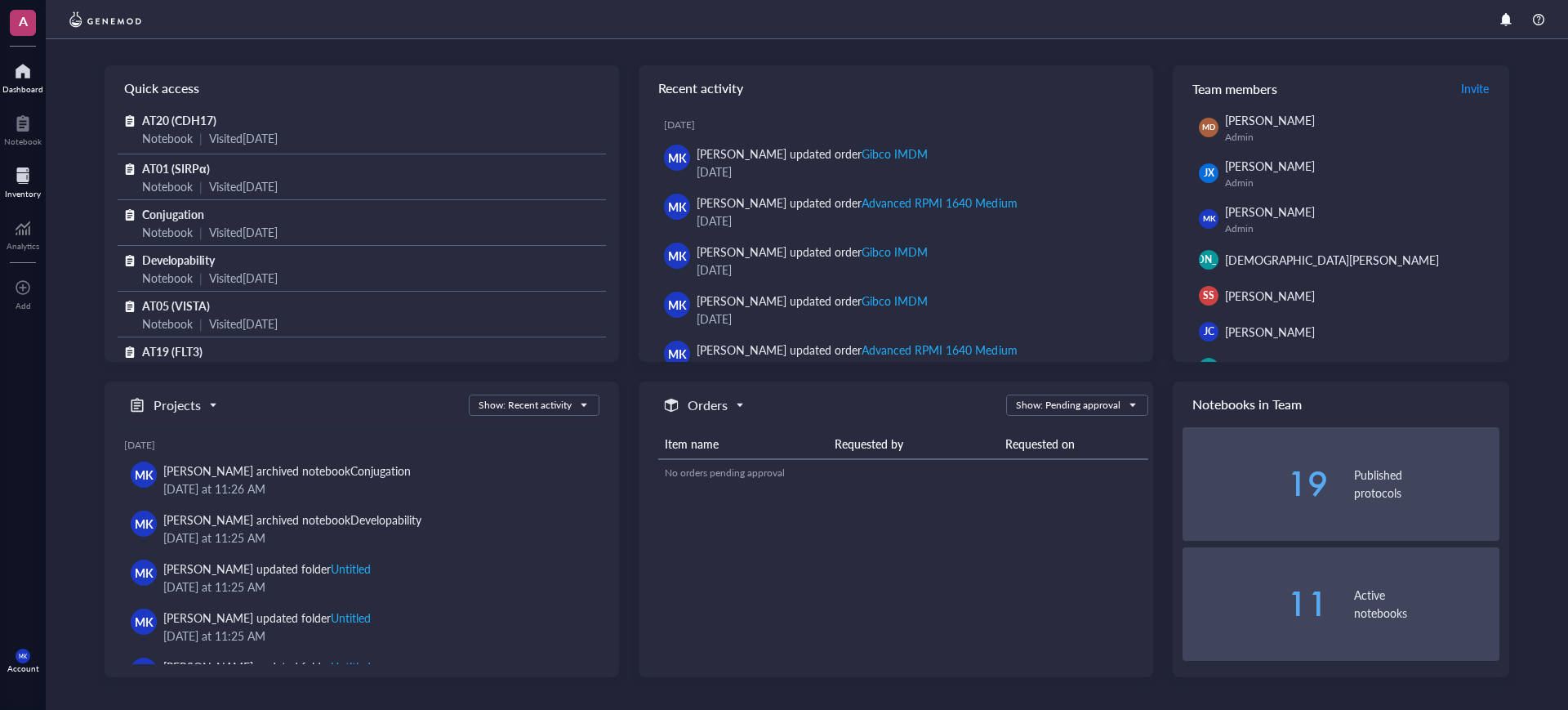
click at [27, 171] on div at bounding box center [23, 176] width 36 height 26
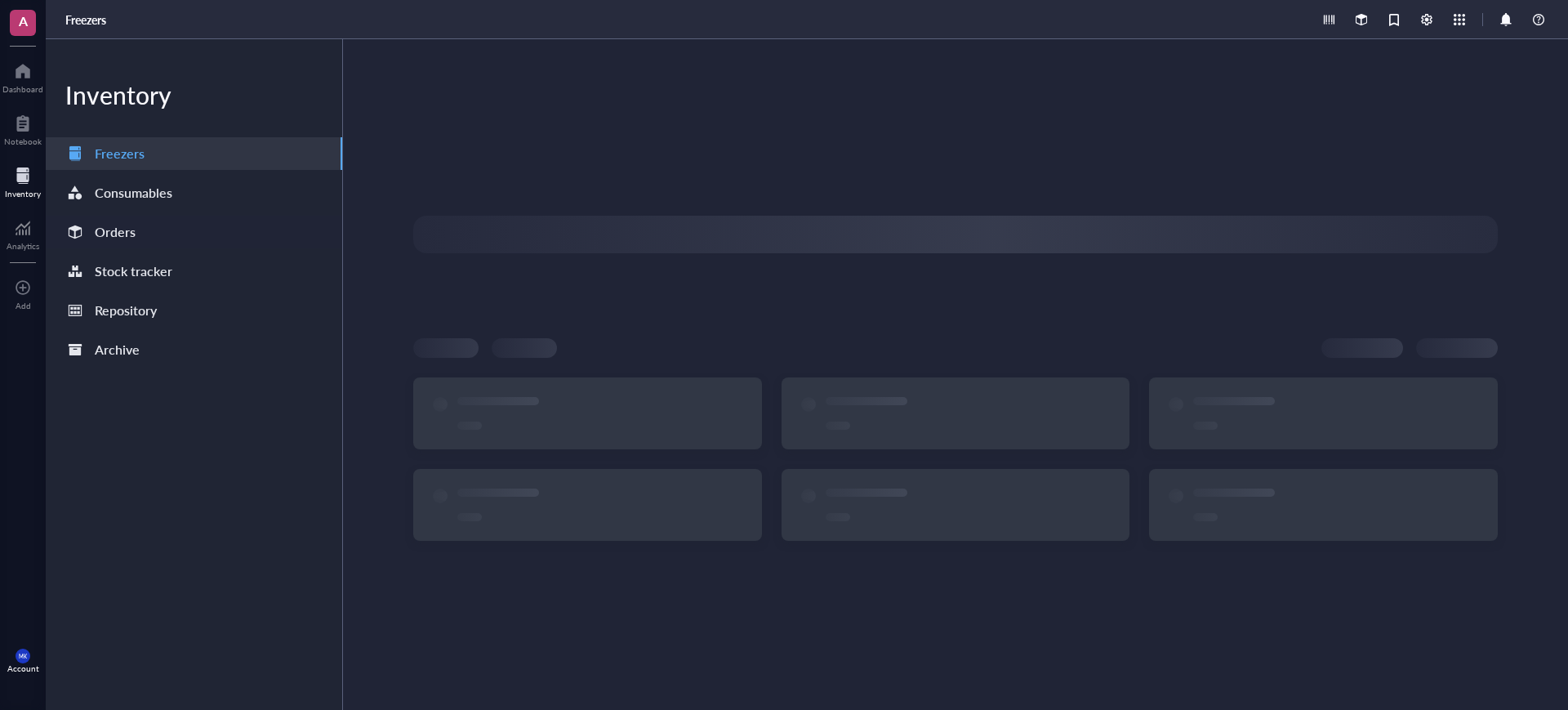
click at [132, 235] on div "Orders" at bounding box center [115, 232] width 40 height 23
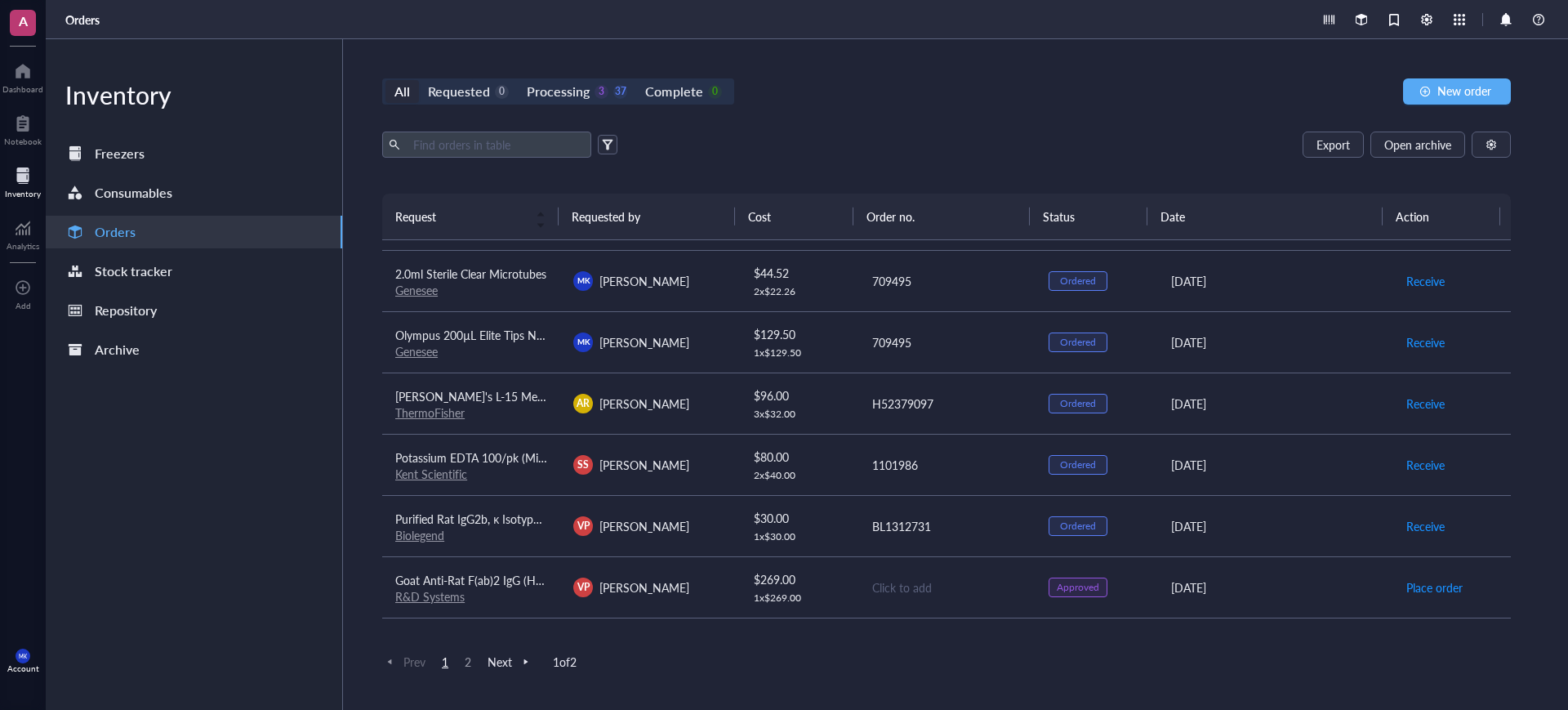
scroll to position [1138, 0]
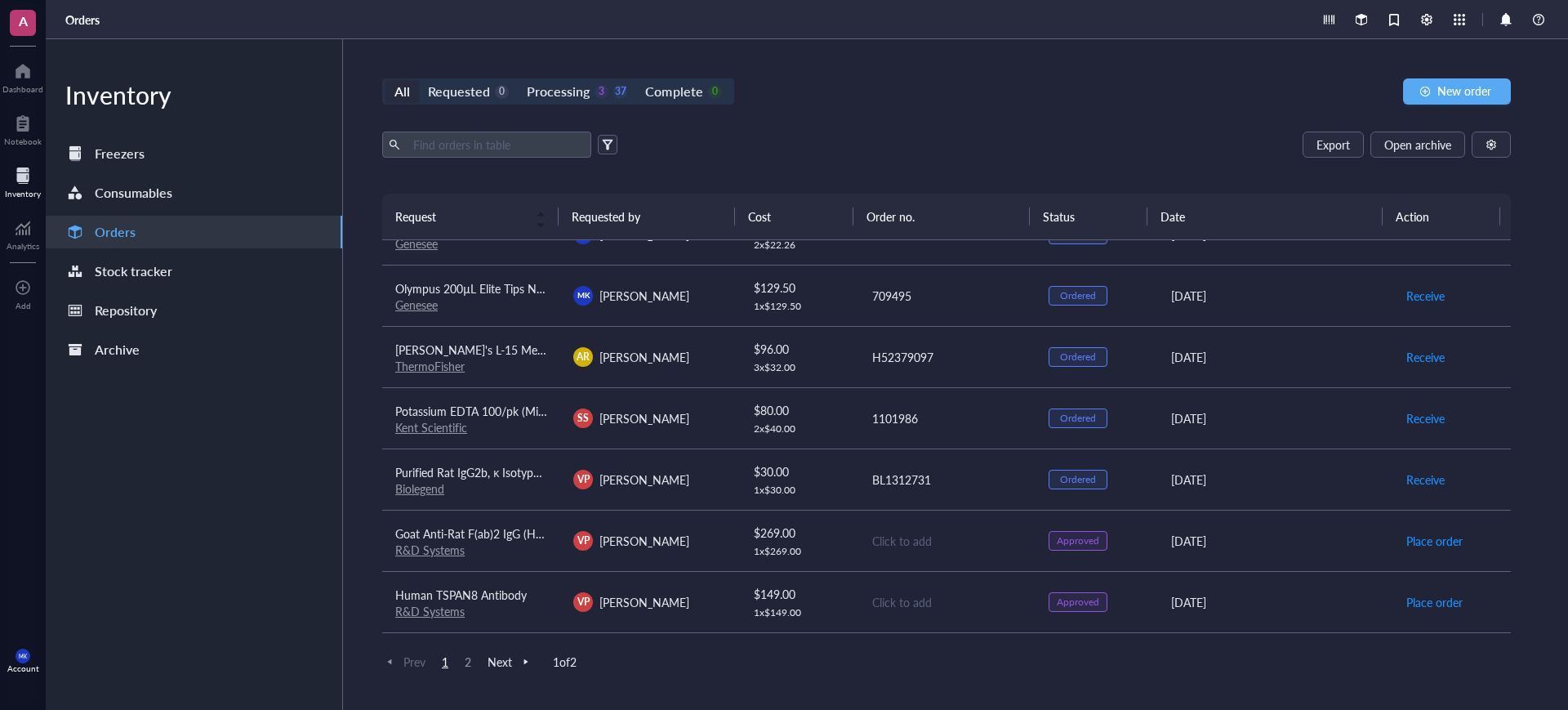
click at [473, 658] on span "2" at bounding box center [467, 662] width 20 height 15
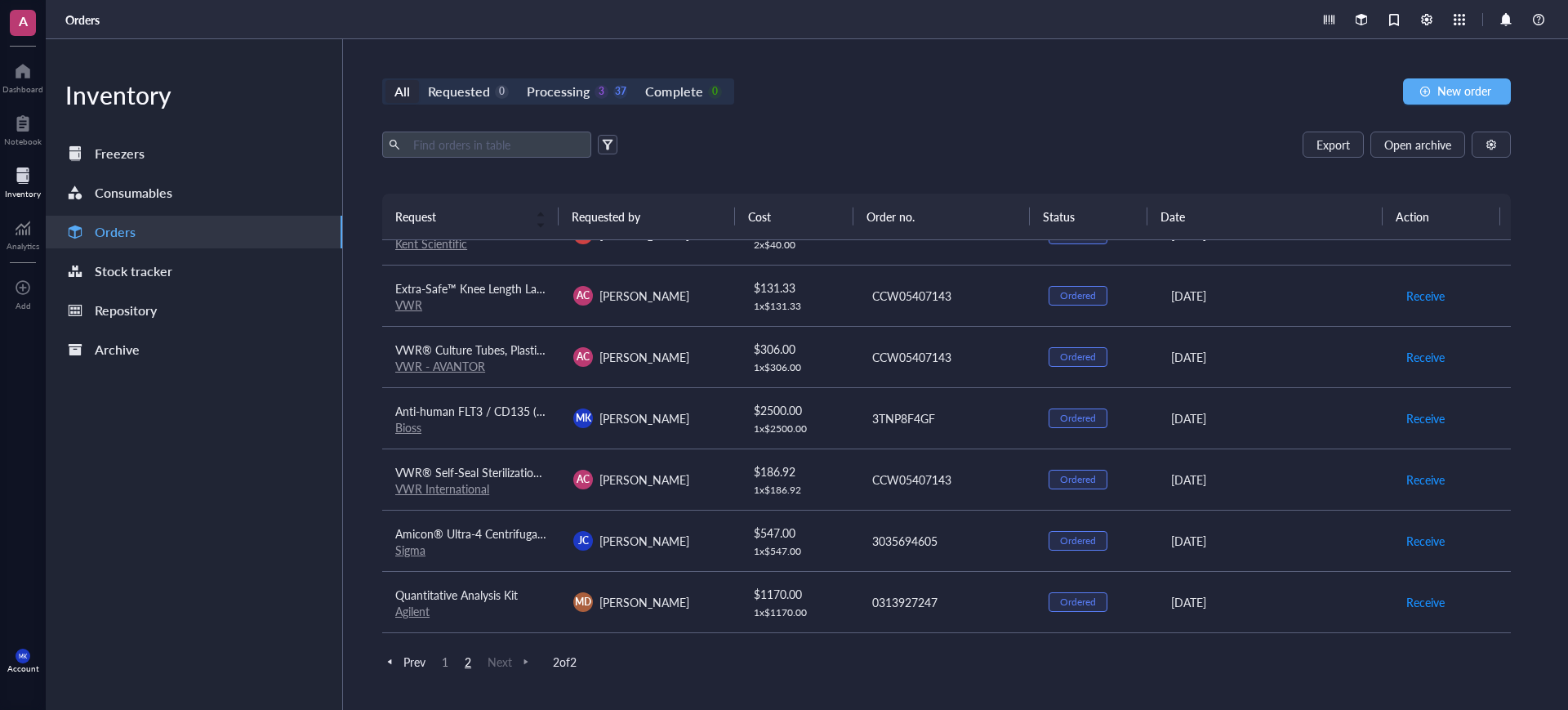
scroll to position [525, 0]
click at [926, 351] on div "CCW05407143" at bounding box center [947, 356] width 151 height 18
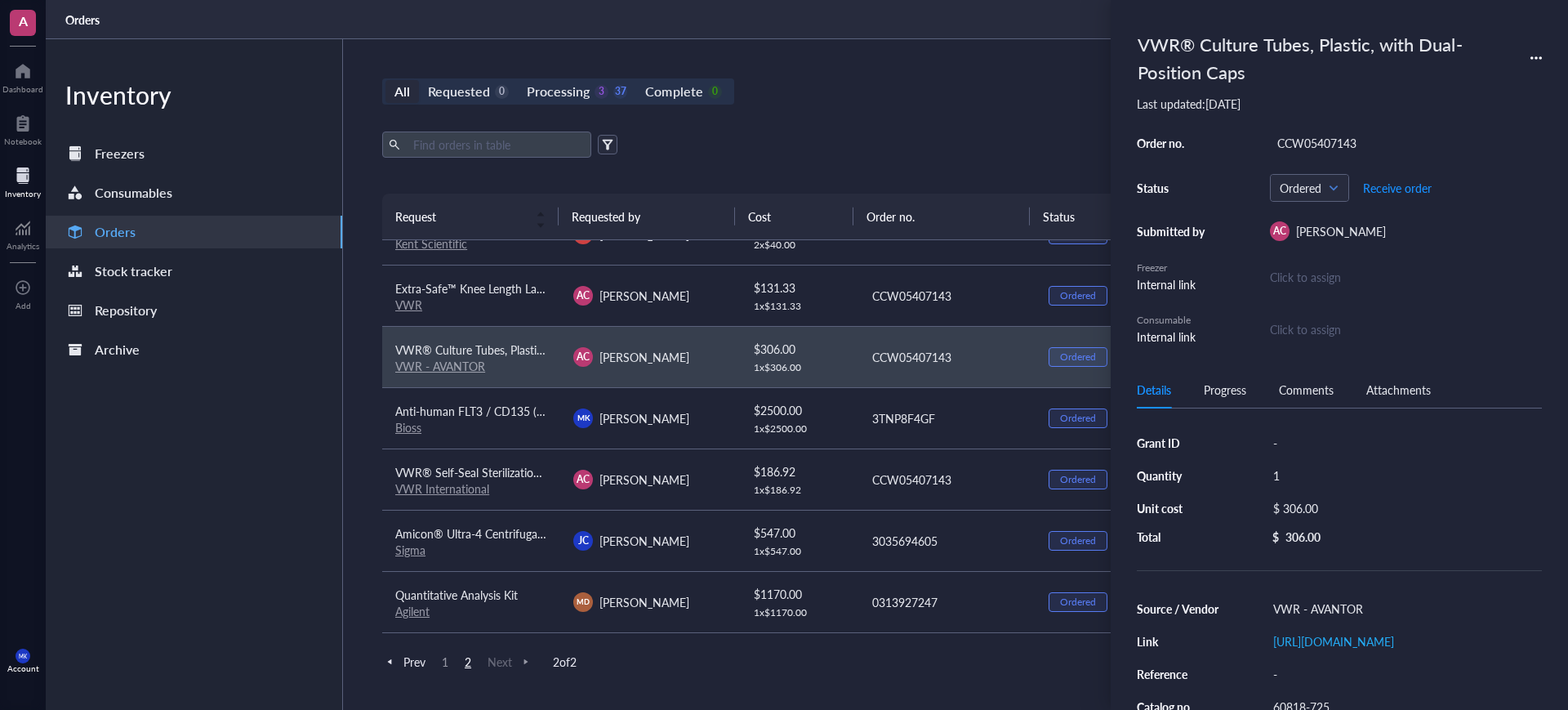
click at [1201, 400] on div "Details Progress Comments Attachments" at bounding box center [1339, 390] width 405 height 37
click at [1224, 391] on div "Progress" at bounding box center [1224, 389] width 42 height 18
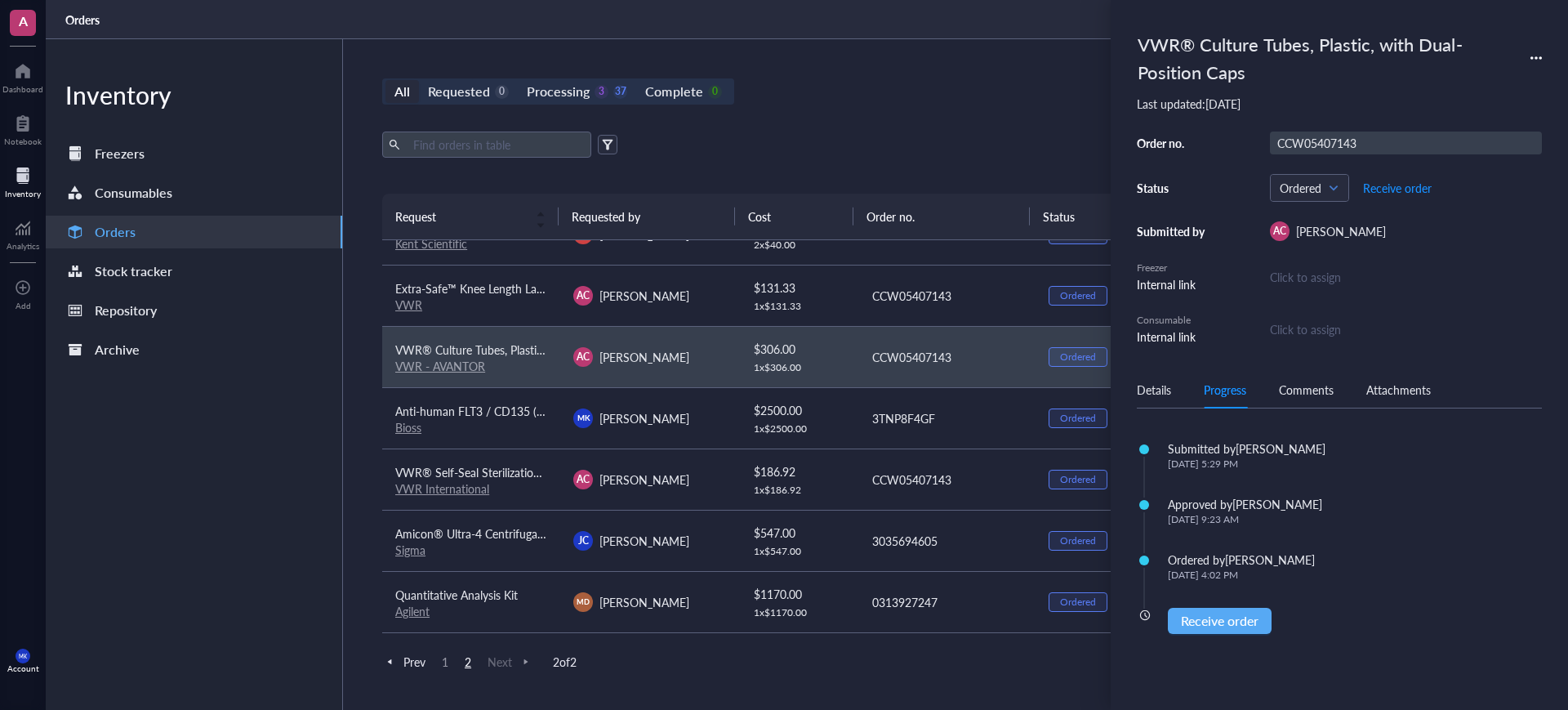
click at [1317, 148] on div "CCW05407143" at bounding box center [1405, 143] width 272 height 23
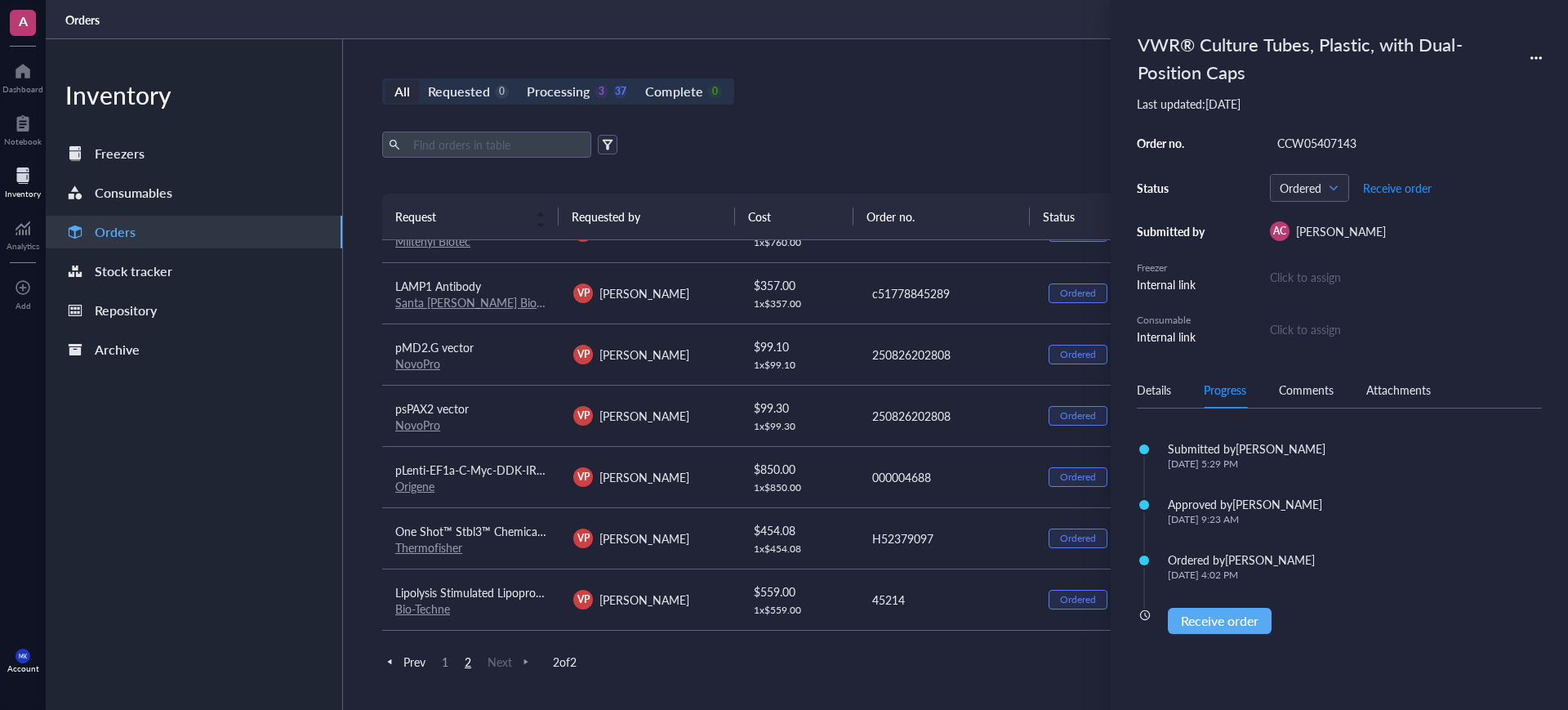
scroll to position [0, 0]
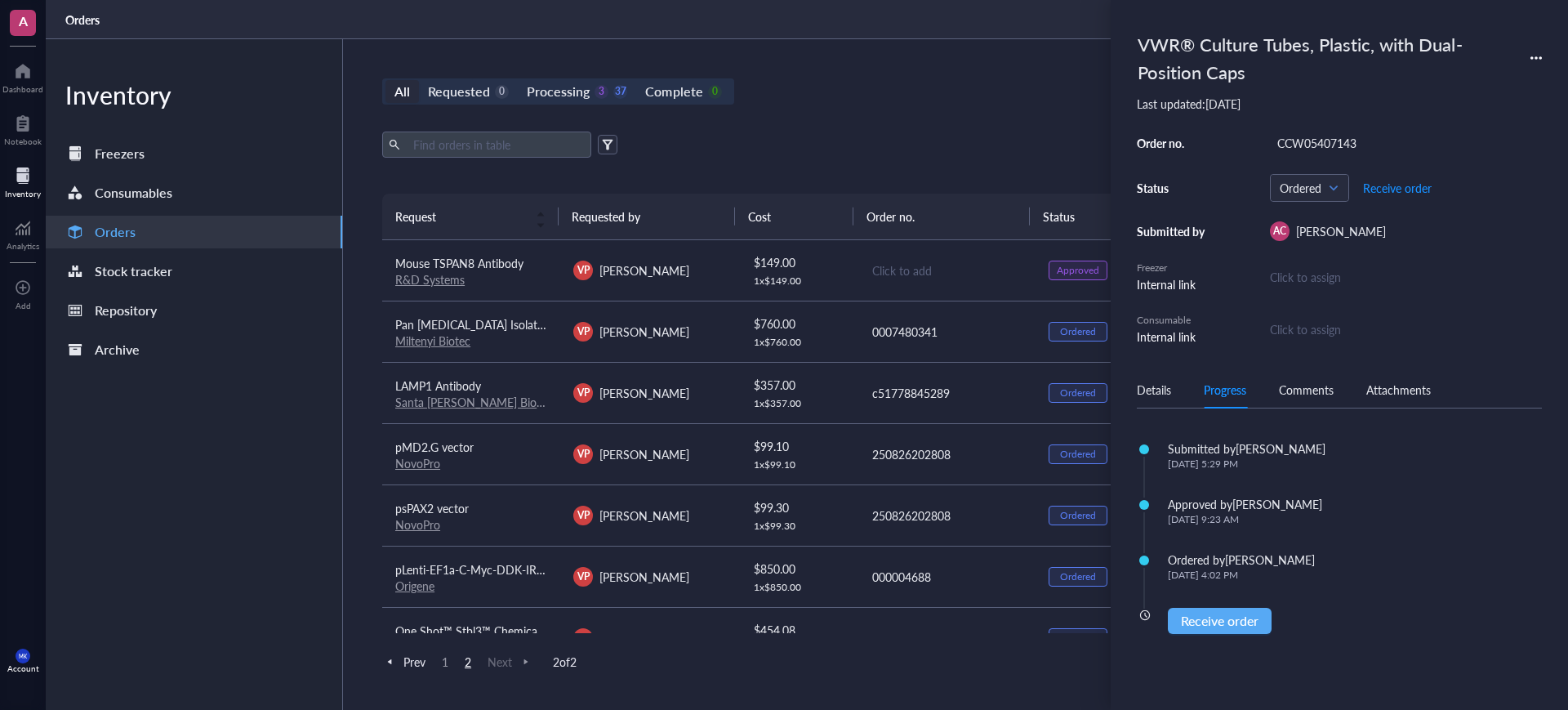
click at [891, 142] on div "Export Open archive" at bounding box center [946, 145] width 1128 height 26
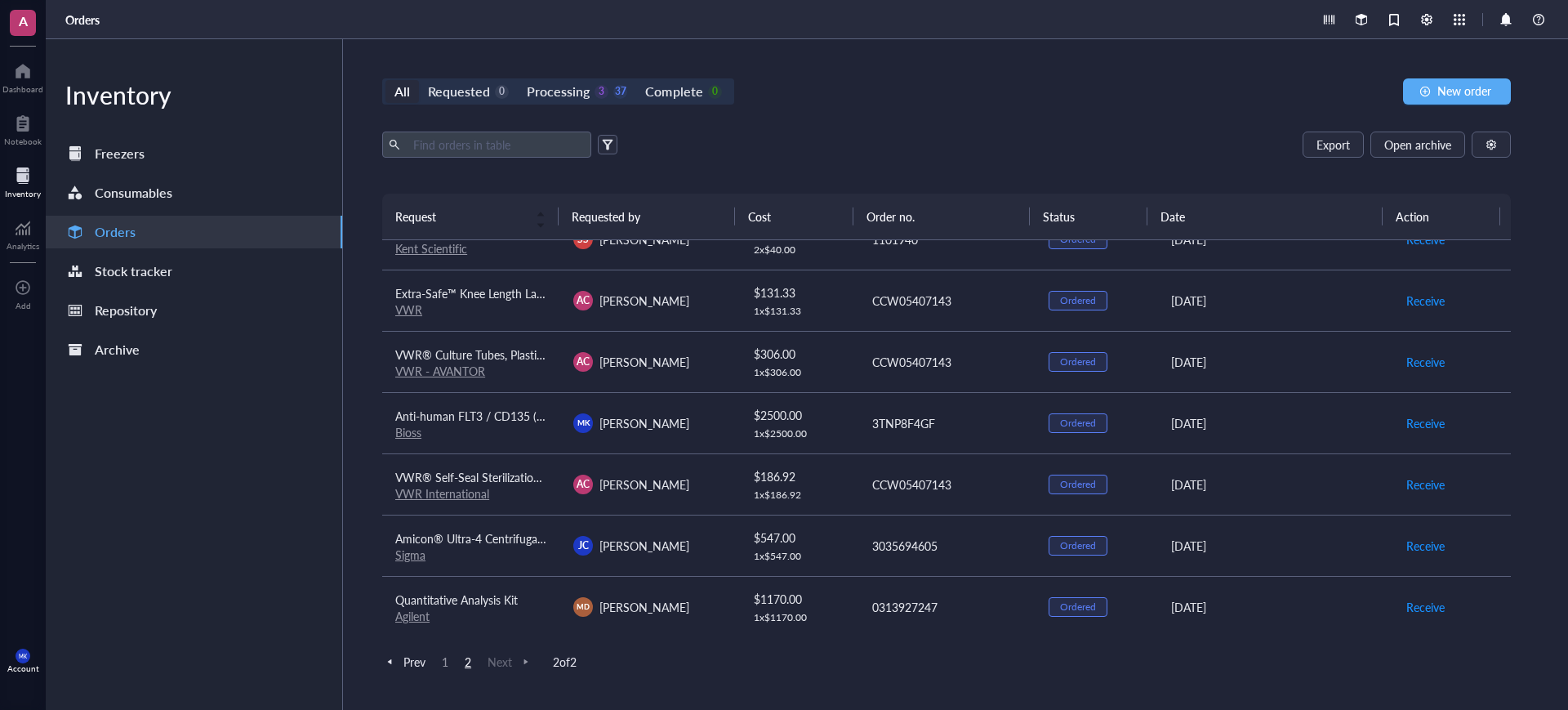
scroll to position [525, 0]
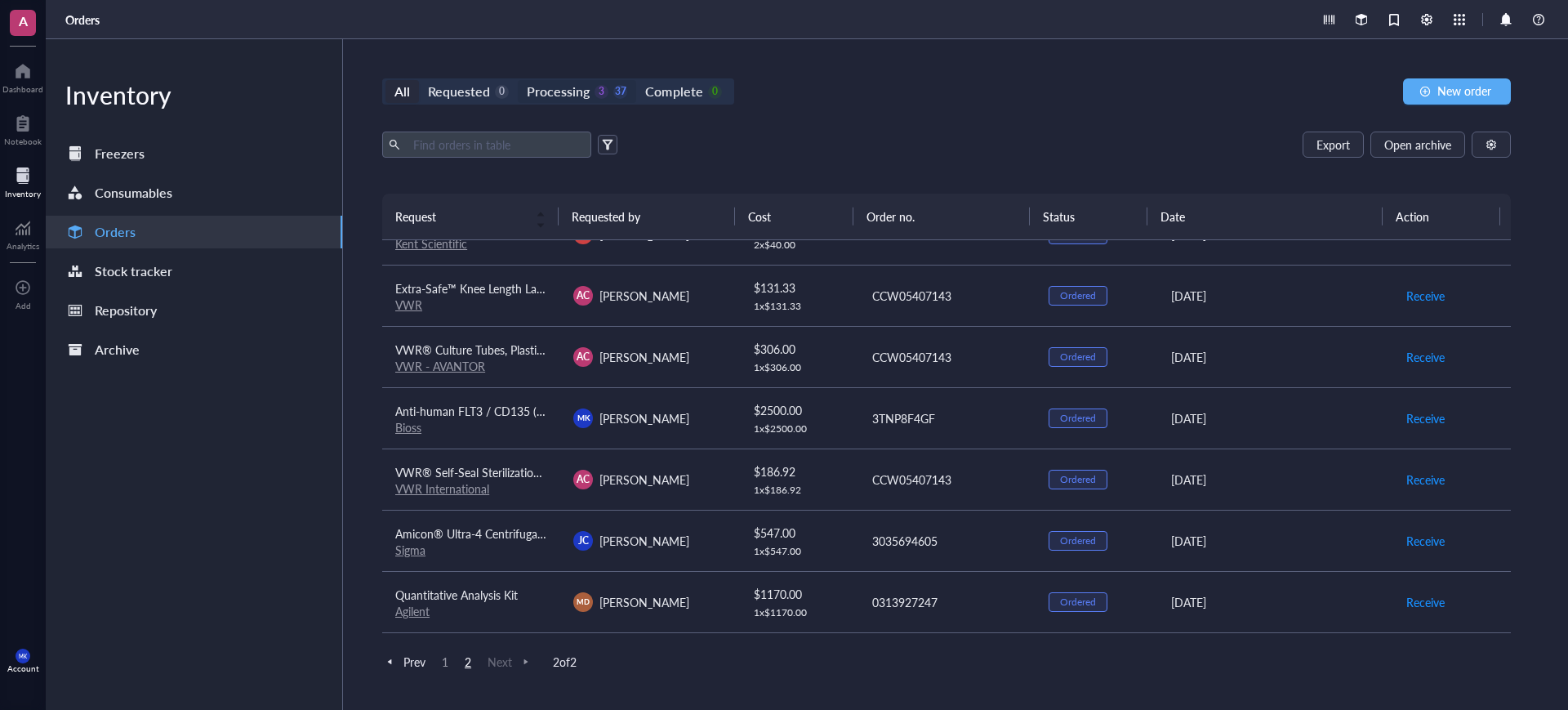
click at [585, 86] on div "Processing" at bounding box center [558, 91] width 63 height 23
click at [518, 80] on input "Processing 3 37" at bounding box center [518, 80] width 0 height 0
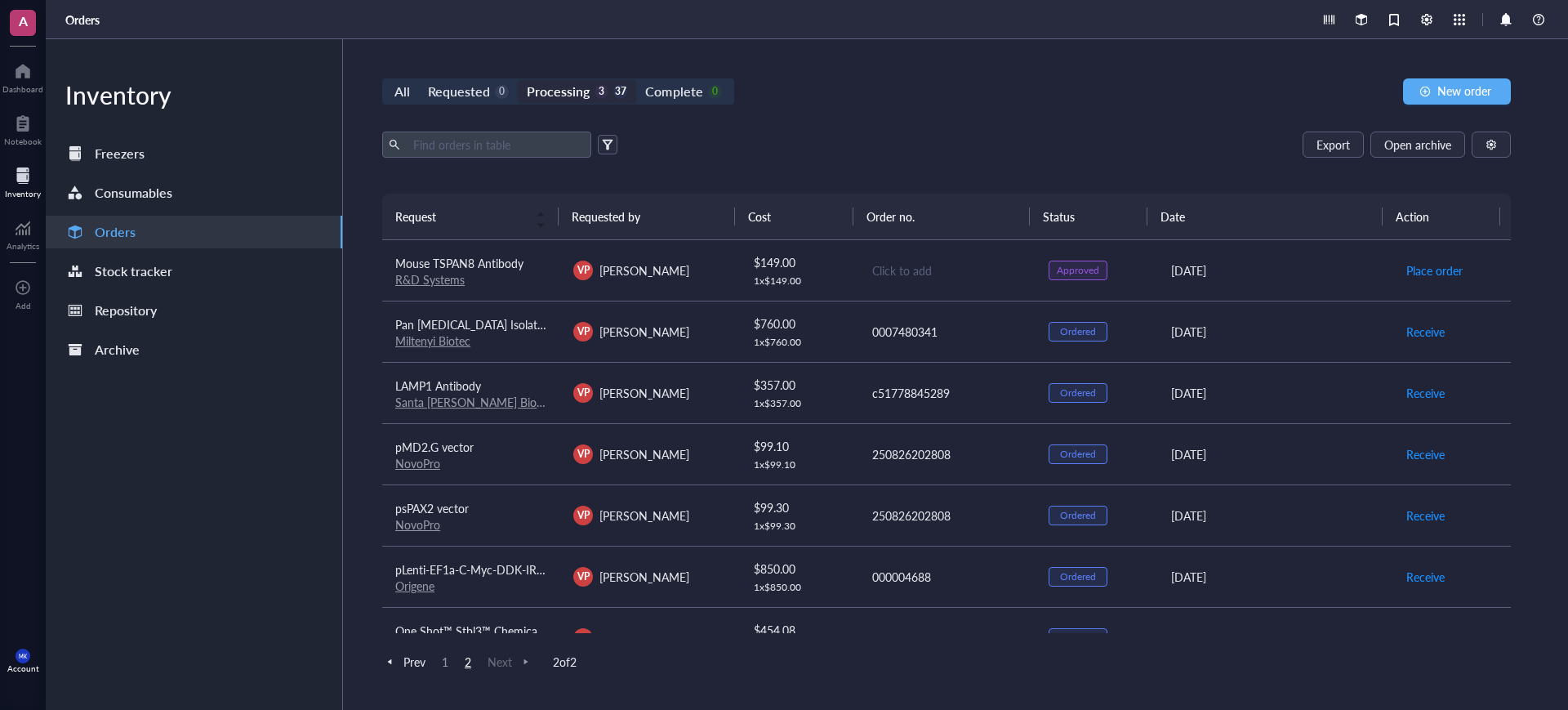
scroll to position [102, 0]
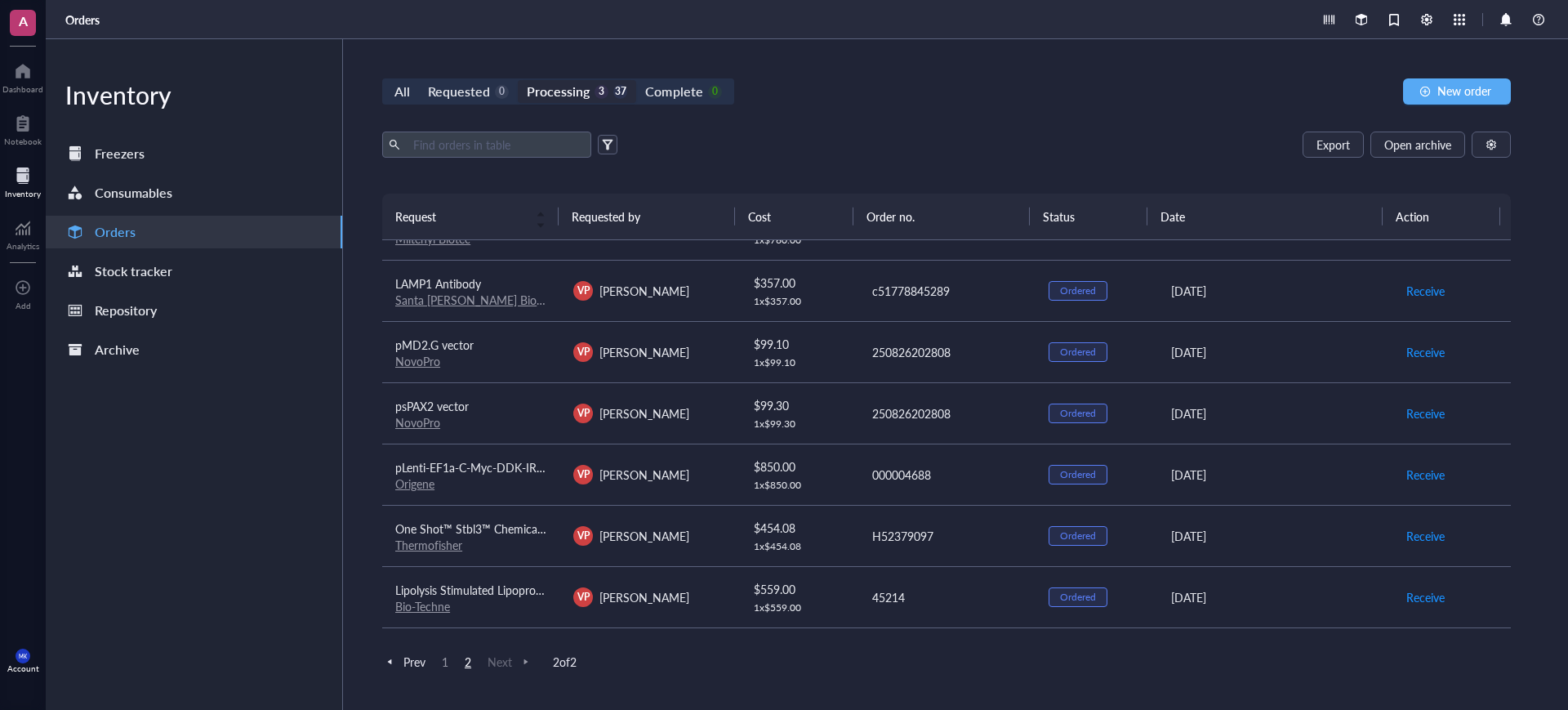
click at [444, 660] on span "1" at bounding box center [445, 662] width 20 height 15
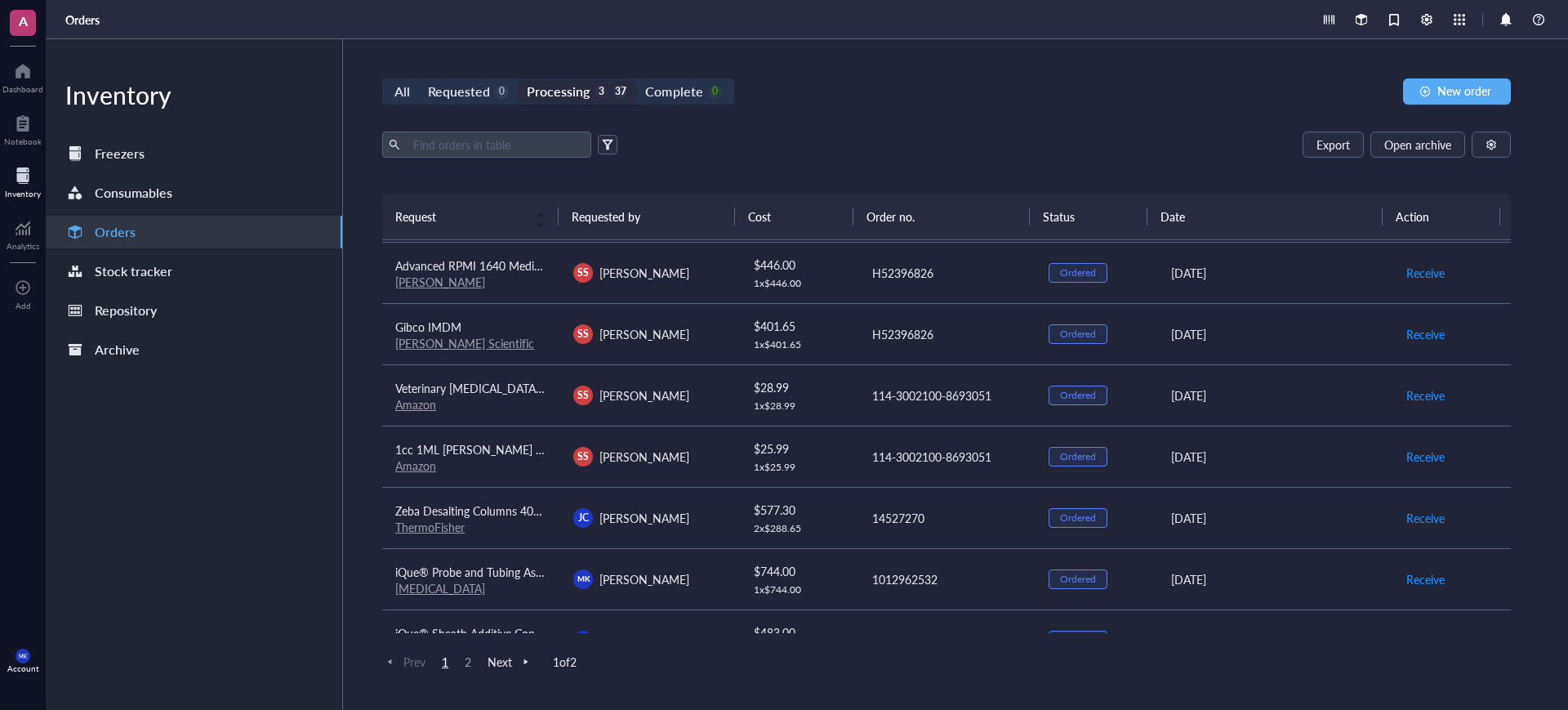
scroll to position [15, 0]
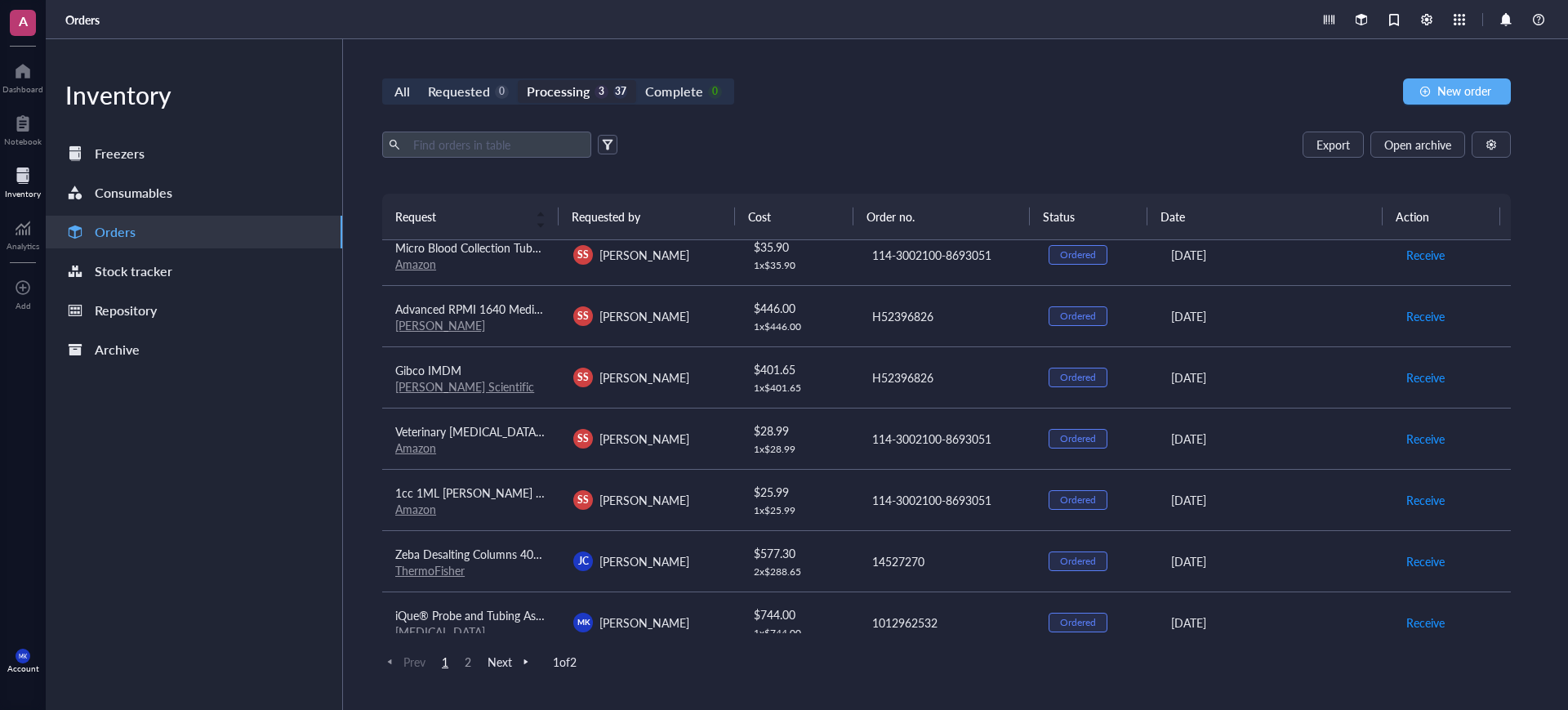
click at [468, 658] on span "2" at bounding box center [467, 662] width 20 height 15
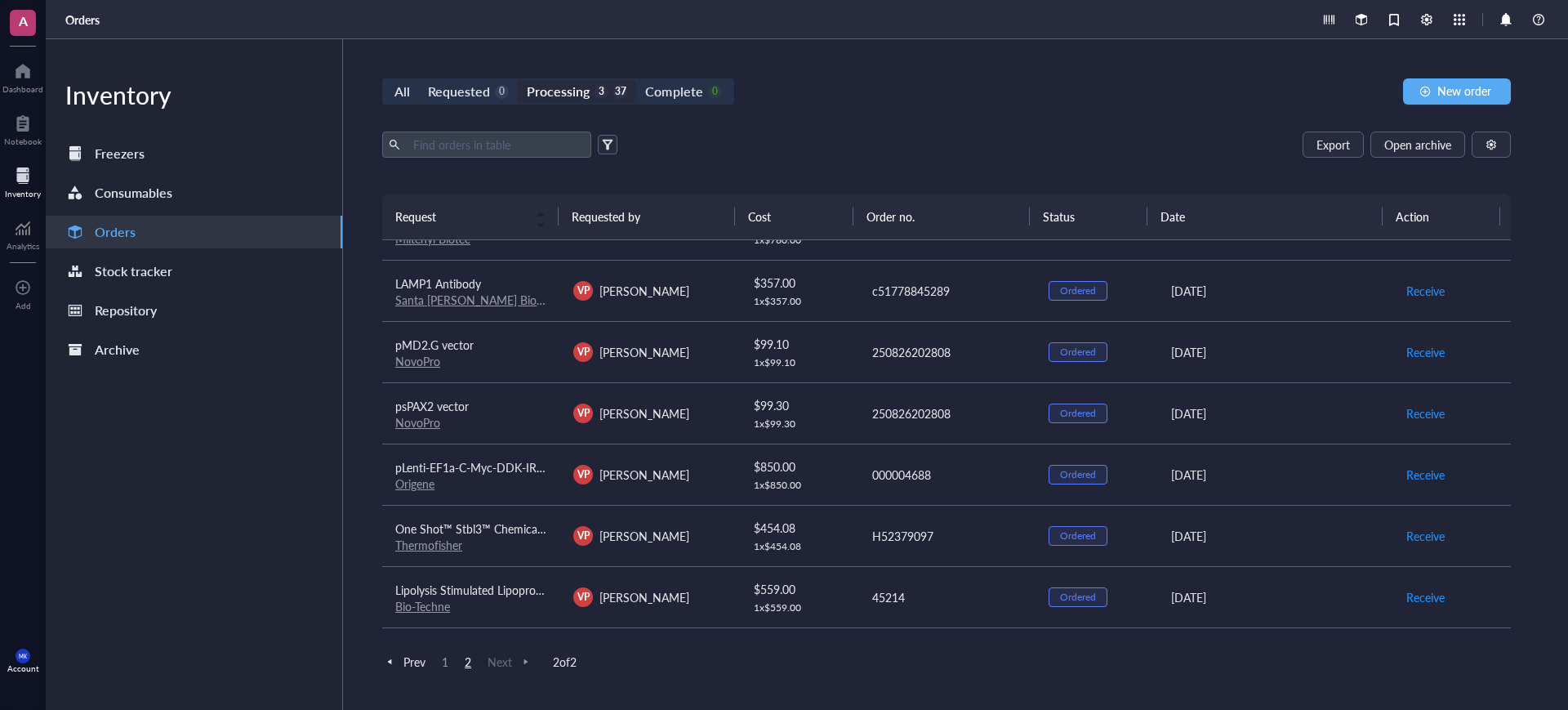
scroll to position [0, 0]
